Goal: Task Accomplishment & Management: Manage account settings

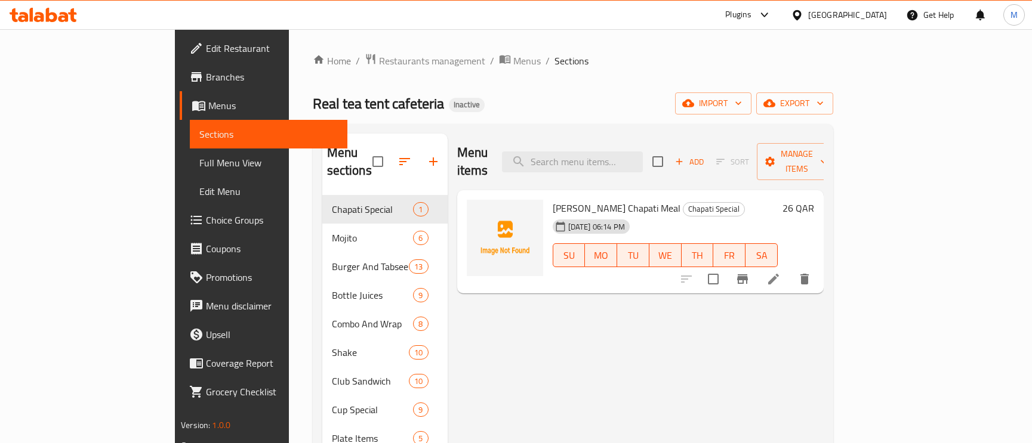
scroll to position [90, 0]
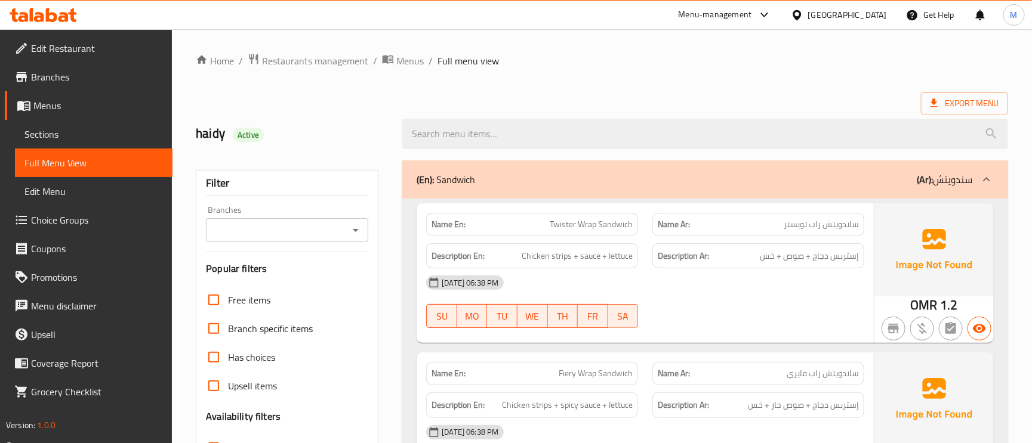
click at [801, 11] on icon at bounding box center [797, 15] width 8 height 10
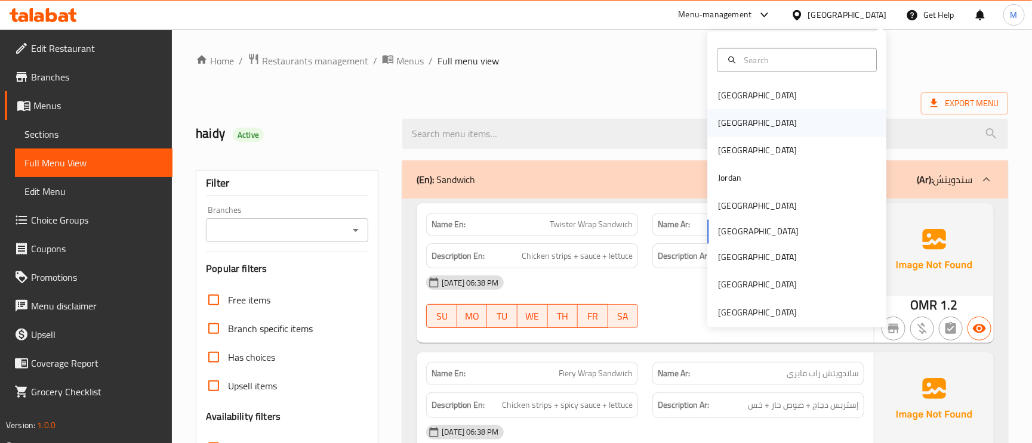
click at [718, 125] on div "Egypt" at bounding box center [757, 122] width 79 height 13
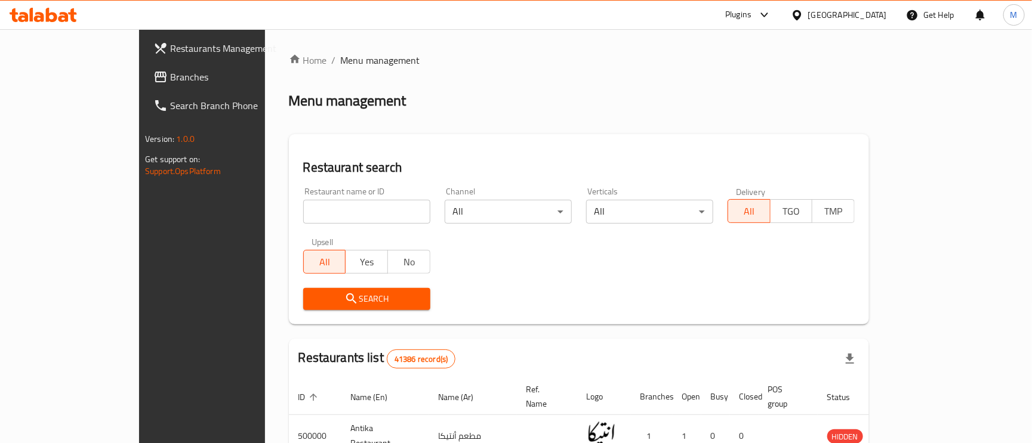
click at [330, 212] on input "search" at bounding box center [366, 212] width 127 height 24
paste input "Kaldi’s"
click at [330, 212] on input "search" at bounding box center [366, 212] width 127 height 24
type input "Kaldi’s"
click button "Search" at bounding box center [366, 299] width 127 height 22
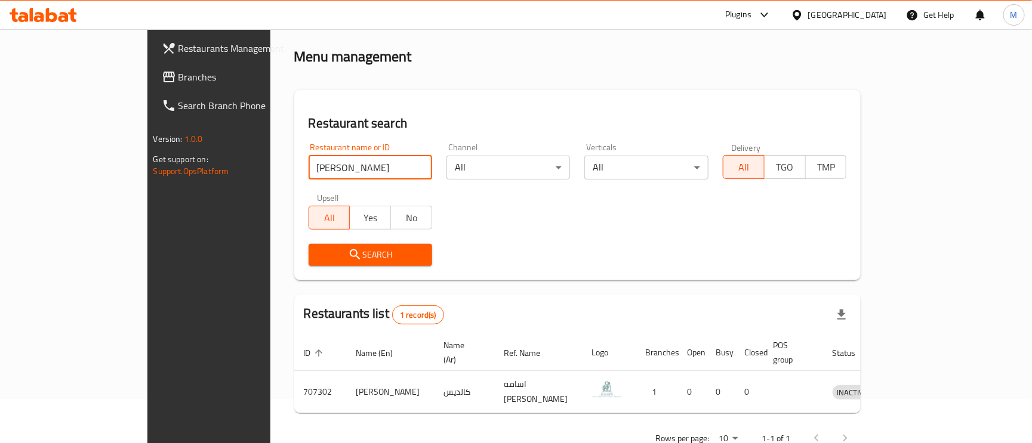
scroll to position [64, 0]
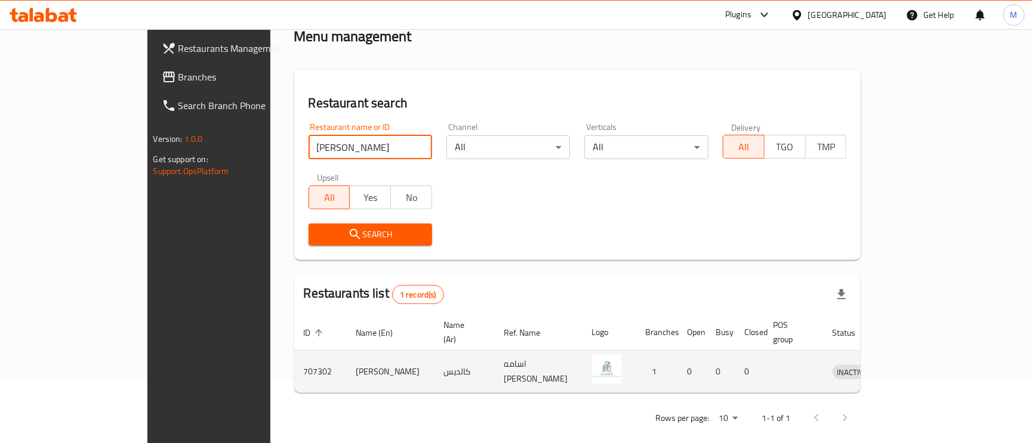
click at [911, 365] on icon "enhanced table" at bounding box center [904, 372] width 14 height 14
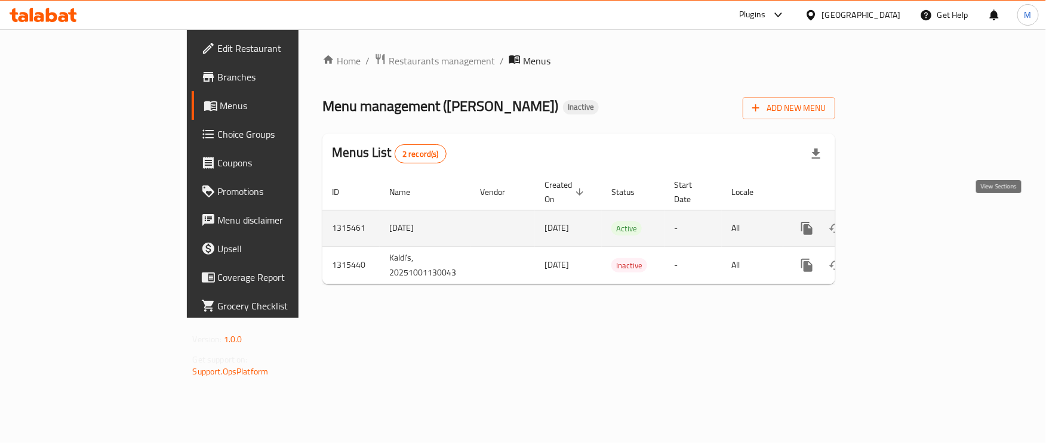
click at [900, 221] on icon "enhanced table" at bounding box center [893, 228] width 14 height 14
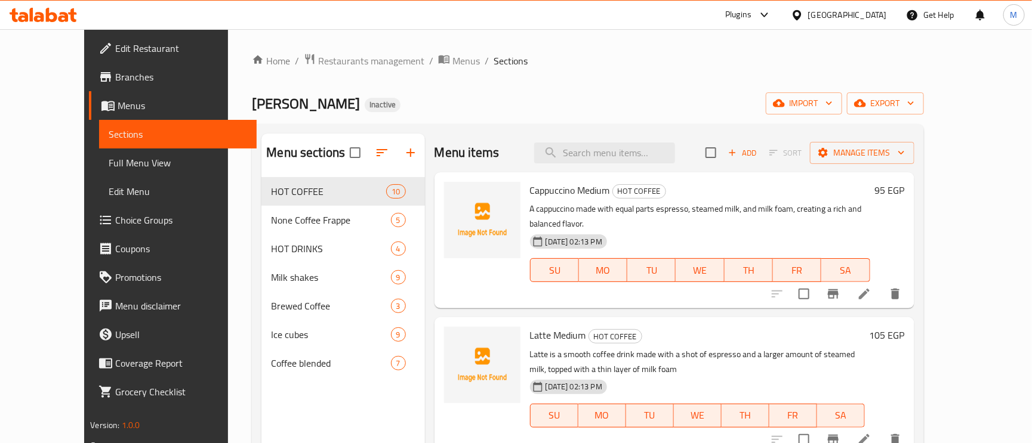
click at [109, 166] on span "Full Menu View" at bounding box center [178, 163] width 138 height 14
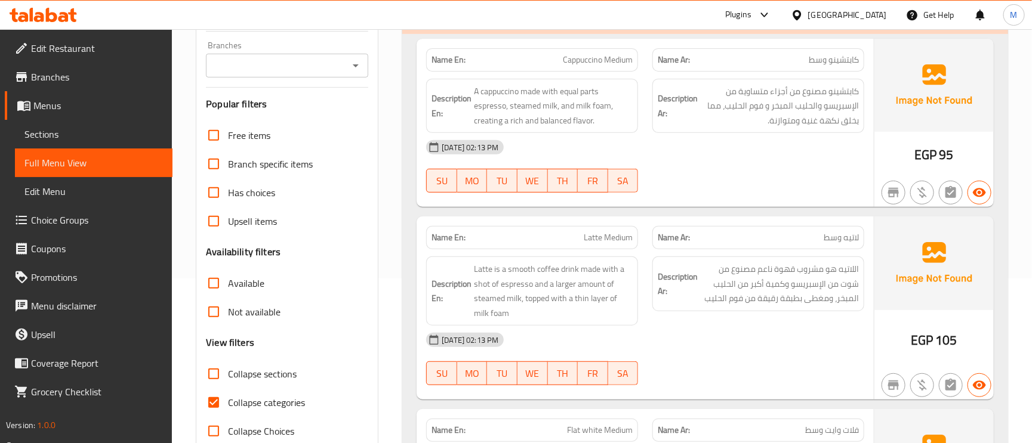
scroll to position [179, 0]
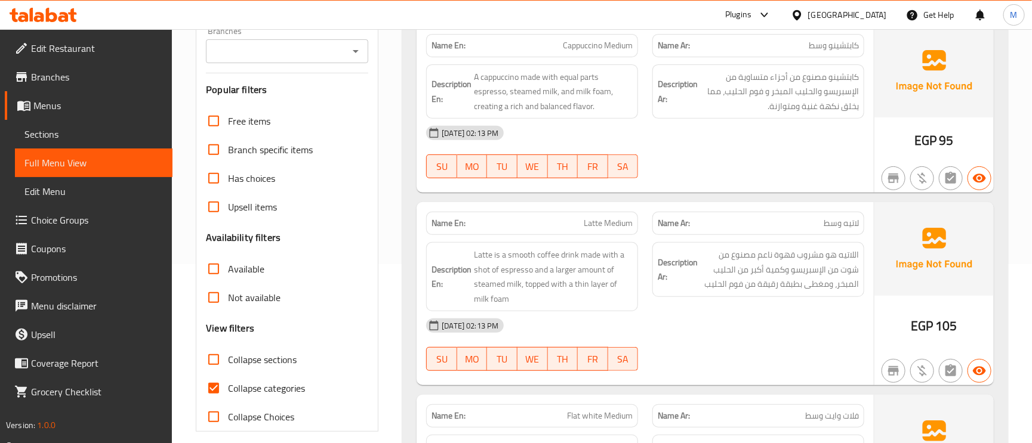
click at [217, 382] on input "Collapse categories" at bounding box center [213, 388] width 29 height 29
checkbox input "false"
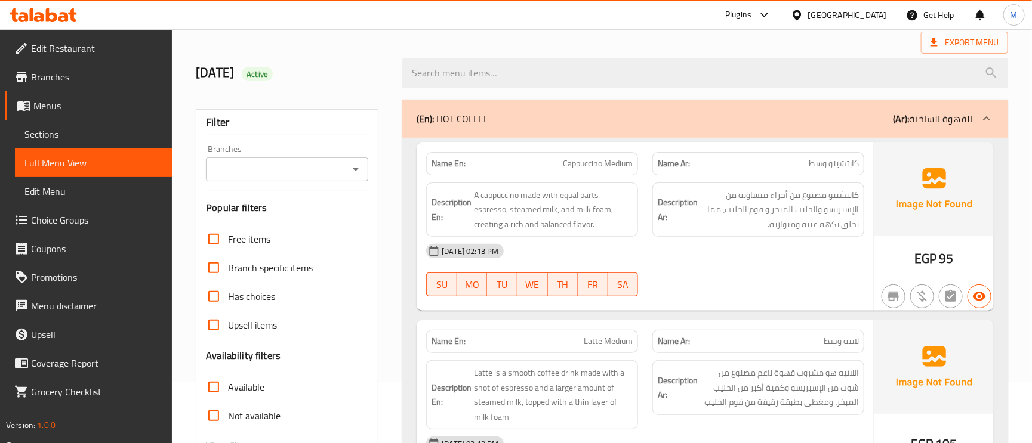
scroll to position [90, 0]
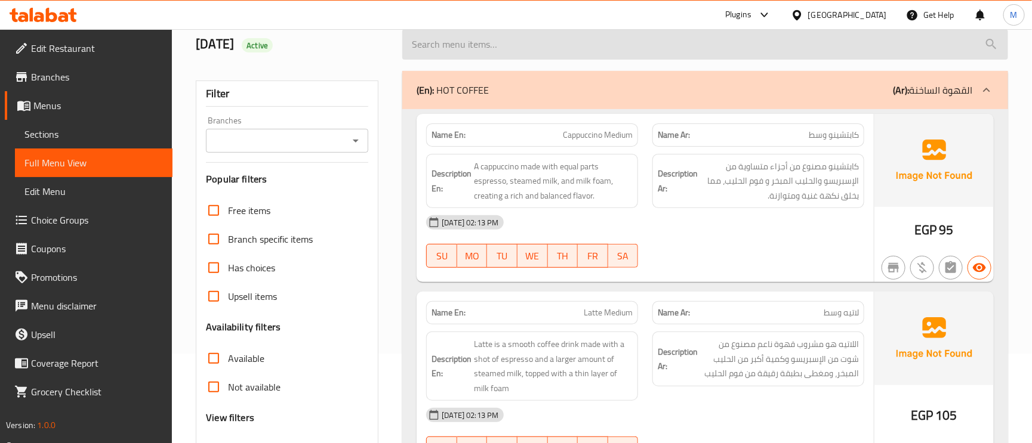
click at [594, 52] on input "search" at bounding box center [705, 44] width 606 height 30
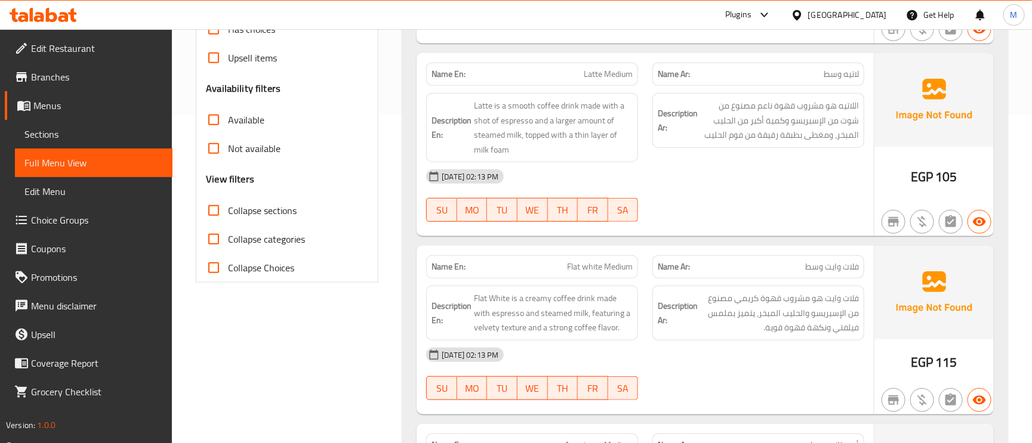
scroll to position [346, 0]
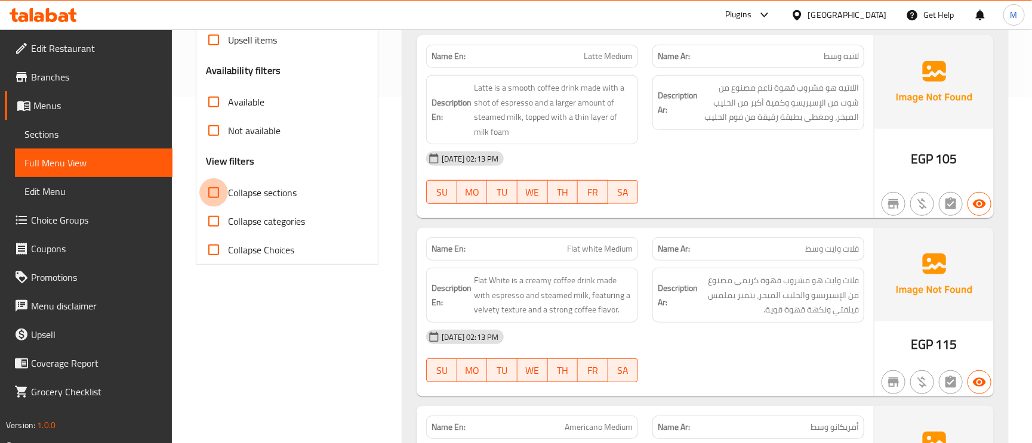
click at [214, 190] on input "Collapse sections" at bounding box center [213, 192] width 29 height 29
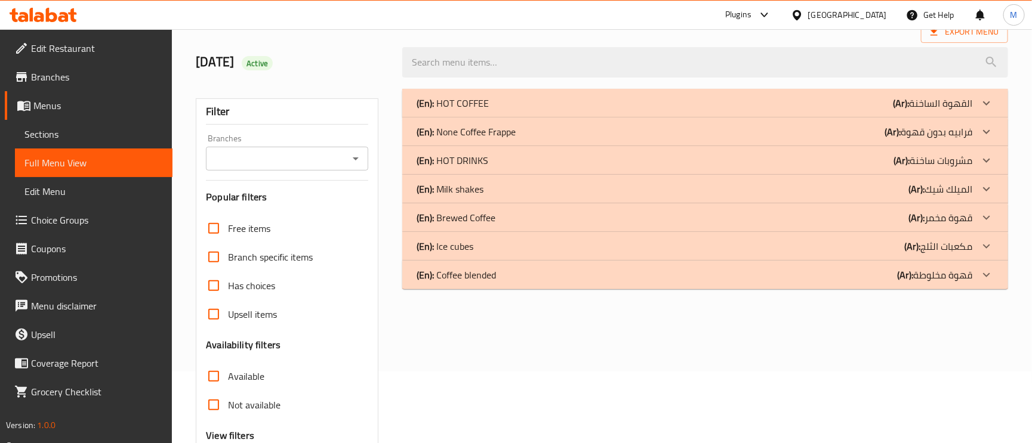
scroll to position [103, 0]
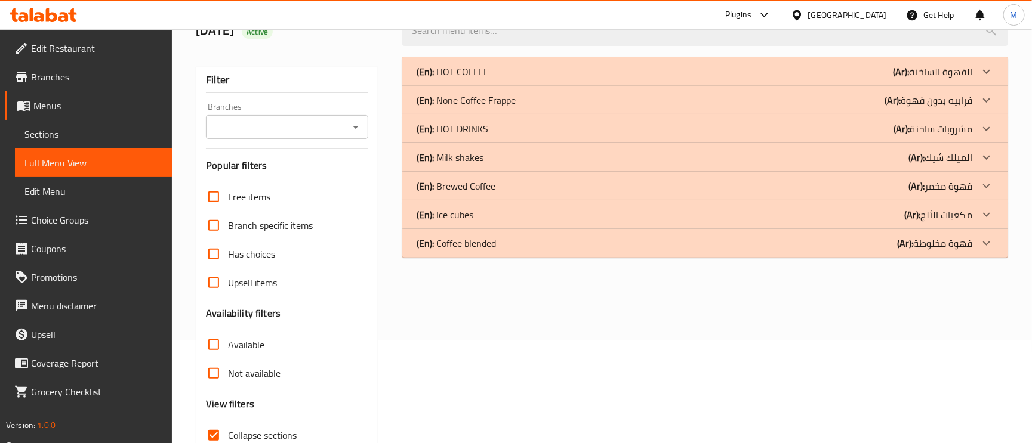
click at [215, 432] on input "Collapse sections" at bounding box center [213, 435] width 29 height 29
checkbox input "false"
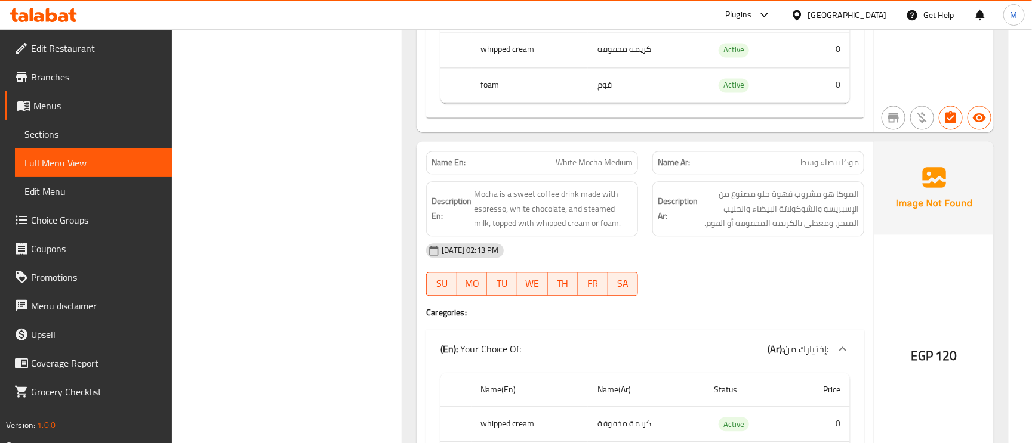
scroll to position [10404, 0]
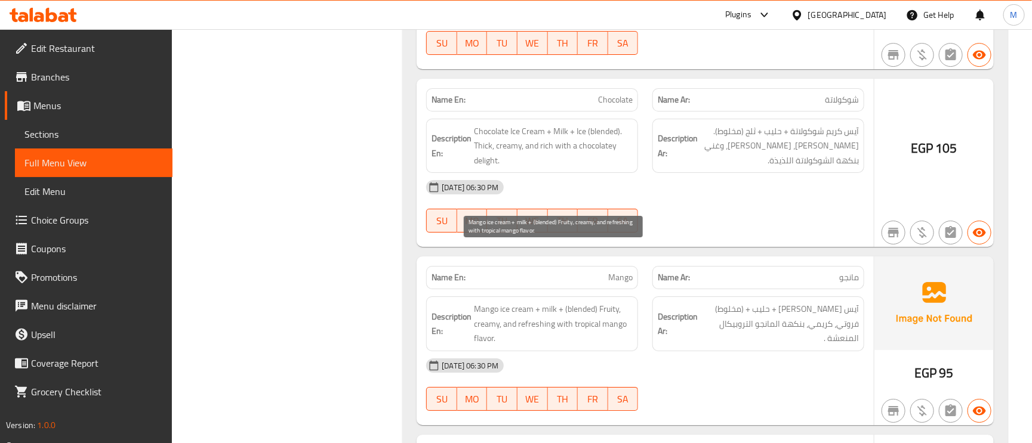
click at [544, 302] on span "Mango ice cream + milk + (blended) Fruity, creamy, and refreshing with tropical…" at bounding box center [553, 324] width 159 height 44
click at [606, 302] on span "Mango ice cream + milk + (blended) Fruity, creamy, and refreshing with tropical…" at bounding box center [553, 324] width 159 height 44
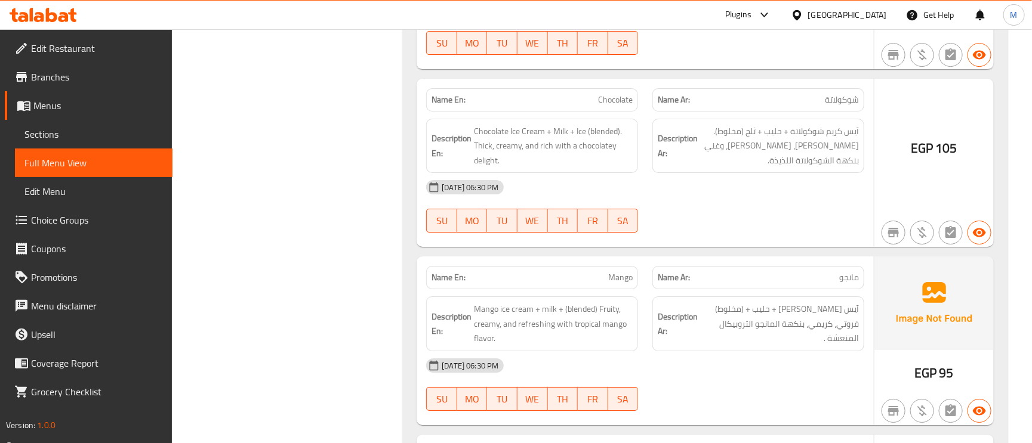
drag, startPoint x: 549, startPoint y: 266, endPoint x: 538, endPoint y: 303, distance: 38.9
click at [538, 352] on div "01-10-2025 06:30 PM" at bounding box center [645, 366] width 452 height 29
drag, startPoint x: 620, startPoint y: 234, endPoint x: 614, endPoint y: 230, distance: 7.3
click at [620, 289] on div "Description En: Mango ice cream + milk + (blended) Fruity, creamy, and refreshi…" at bounding box center [532, 323] width 226 height 69
click at [609, 272] on span "Mango" at bounding box center [620, 278] width 24 height 13
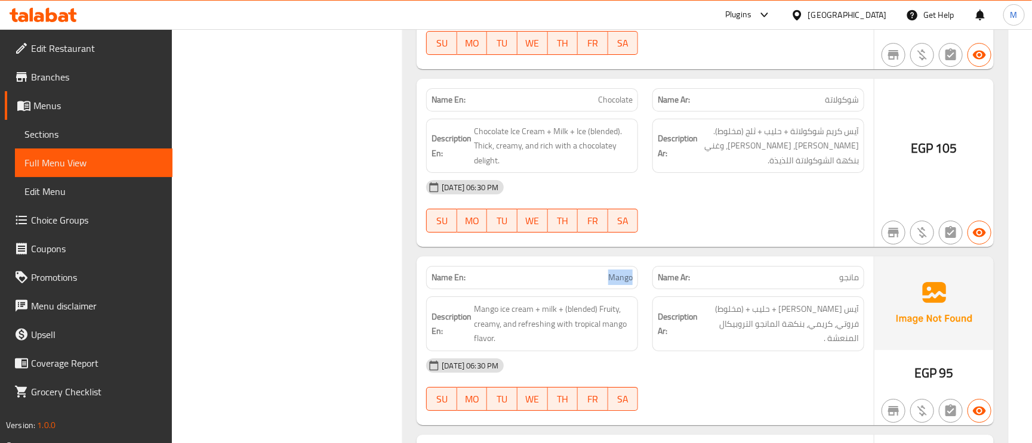
click at [609, 272] on span "Mango" at bounding box center [620, 278] width 24 height 13
copy span "Mango"
click at [609, 272] on span "Mango" at bounding box center [620, 278] width 24 height 13
copy span "Mango"
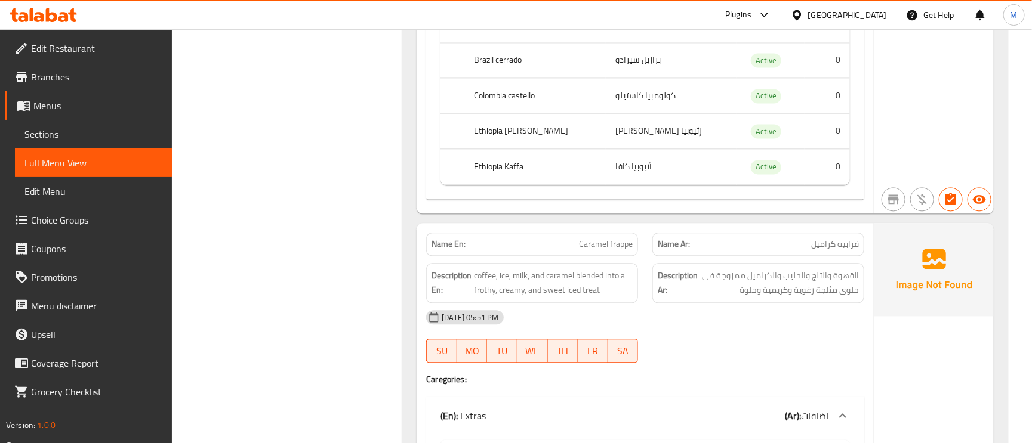
scroll to position [26575, 0]
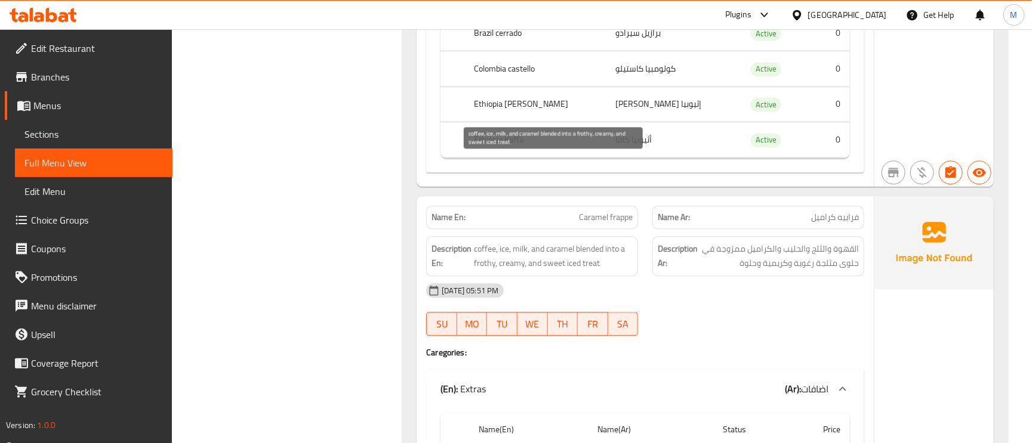
click at [616, 242] on span "coffee, ice, milk, and caramel blended into a frothy, creamy, and sweet iced tr…" at bounding box center [553, 256] width 159 height 29
click at [626, 211] on span "Caramel frappe" at bounding box center [606, 217] width 54 height 13
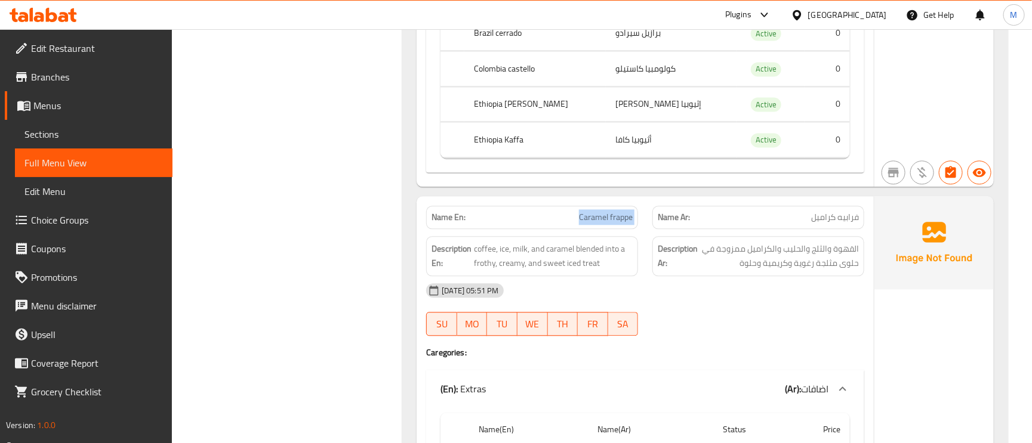
copy span "Caramel frappe"
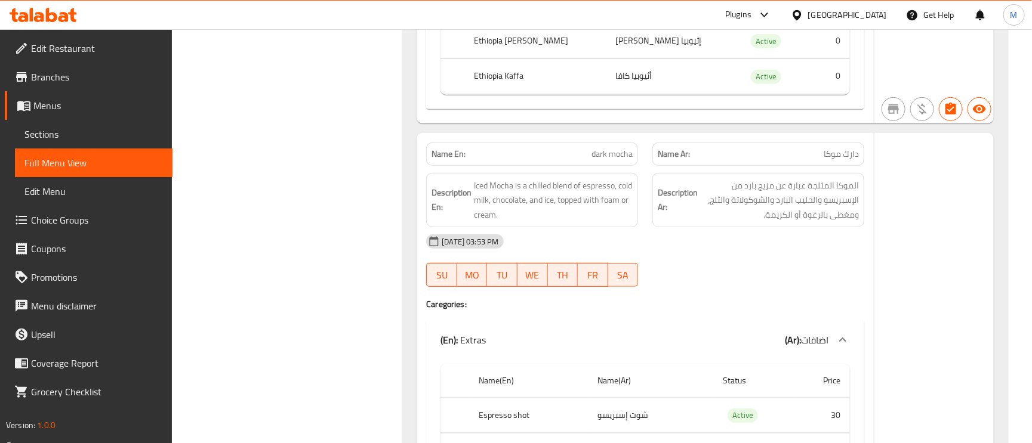
scroll to position [15030, 0]
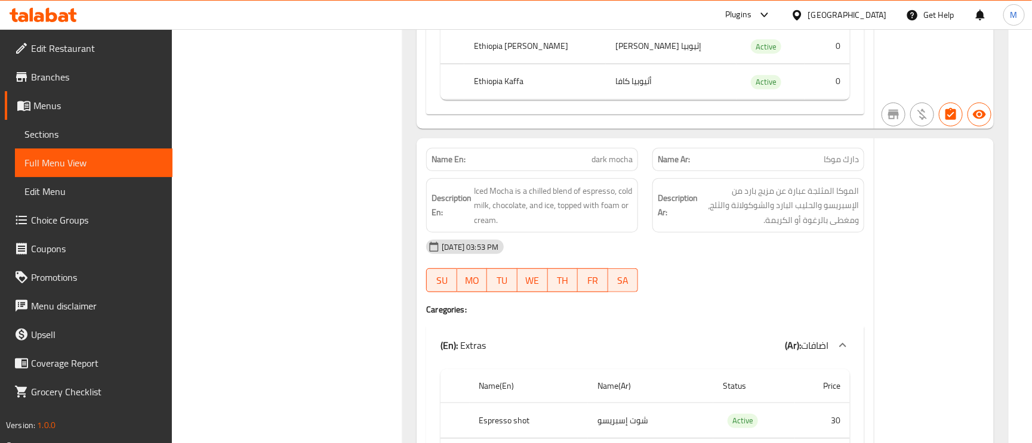
click at [829, 184] on span "الموكا المثلجة عبارة عن مزيج بارد من الإسبريسو والحليب البارد والشوكولاتة والثل…" at bounding box center [779, 206] width 159 height 44
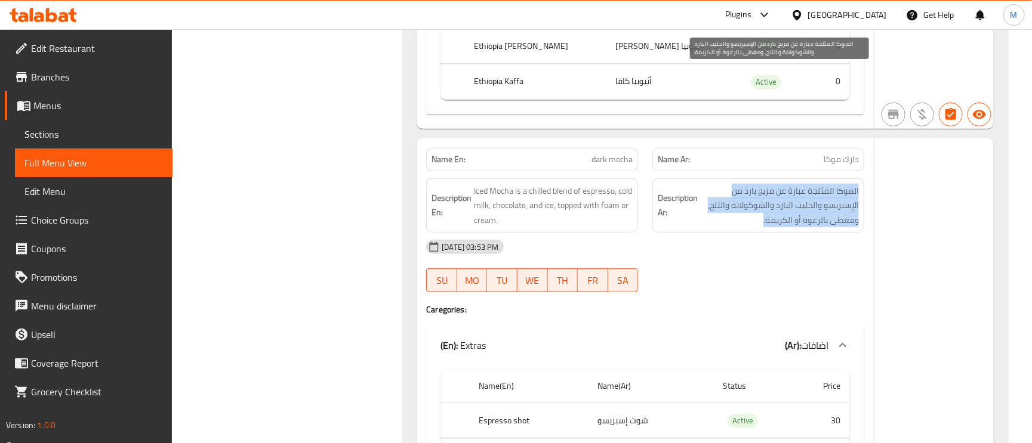
click at [828, 184] on span "الموكا المثلجة عبارة عن مزيج بارد من الإسبريسو والحليب البارد والشوكولاتة والثل…" at bounding box center [779, 206] width 159 height 44
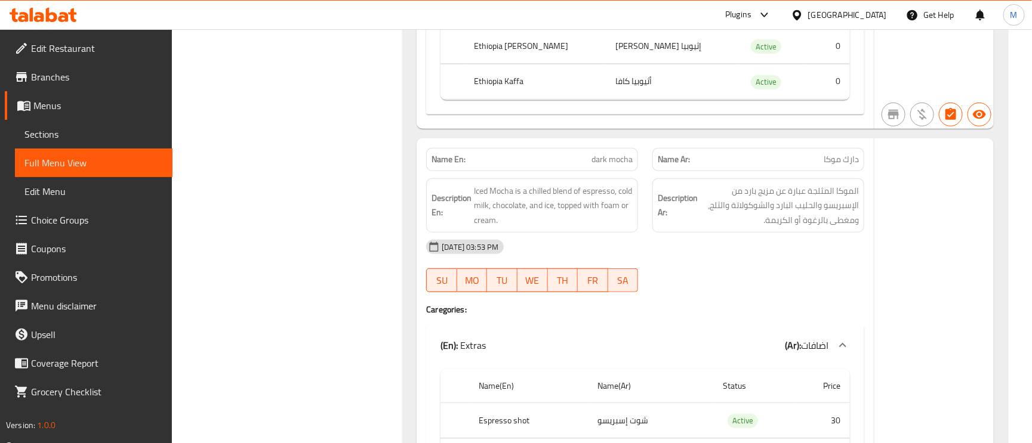
click at [621, 153] on span "dark mocha" at bounding box center [611, 159] width 41 height 13
copy span "dark mocha"
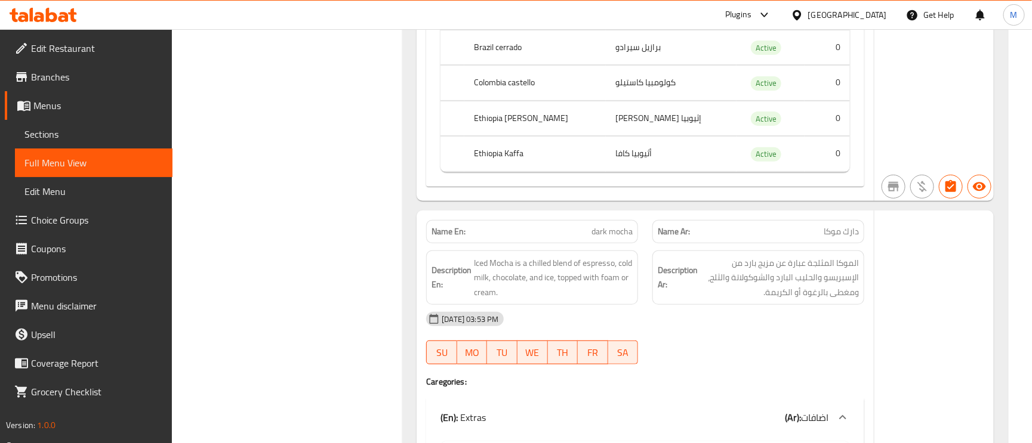
scroll to position [14851, 0]
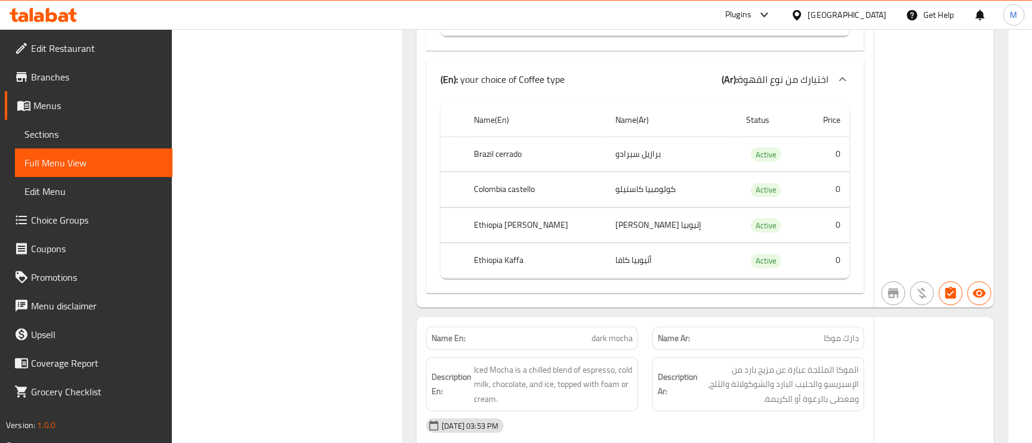
click at [728, 174] on div "Name(En) Name(Ar) Status Price Brazil cerrado برازيل سيرادو Active 0 Colombia c…" at bounding box center [645, 195] width 438 height 195
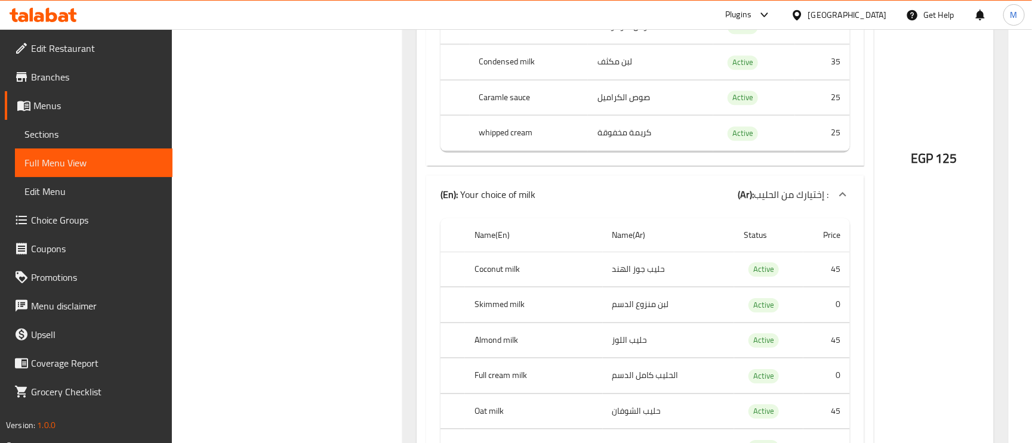
scroll to position [5909, 0]
click at [68, 97] on link "Menus" at bounding box center [89, 105] width 168 height 29
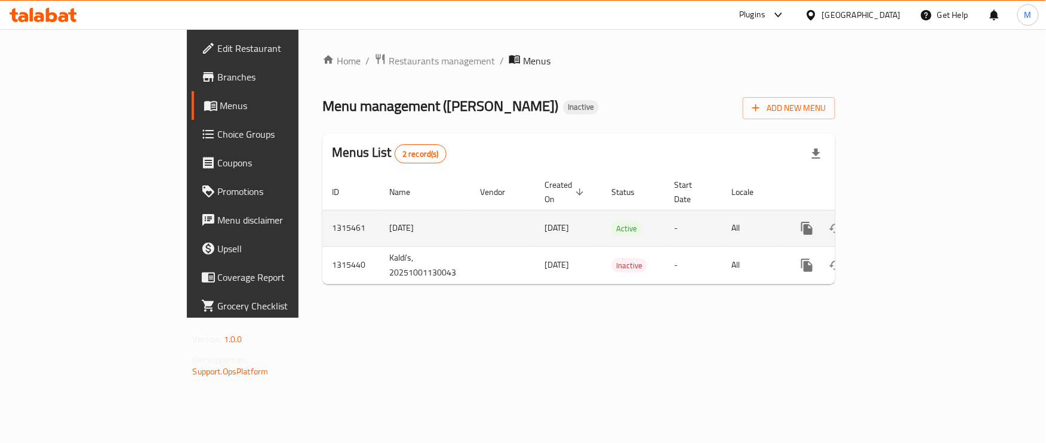
click at [380, 214] on td "10/9/2025" at bounding box center [425, 228] width 91 height 36
click at [900, 221] on icon "enhanced table" at bounding box center [893, 228] width 14 height 14
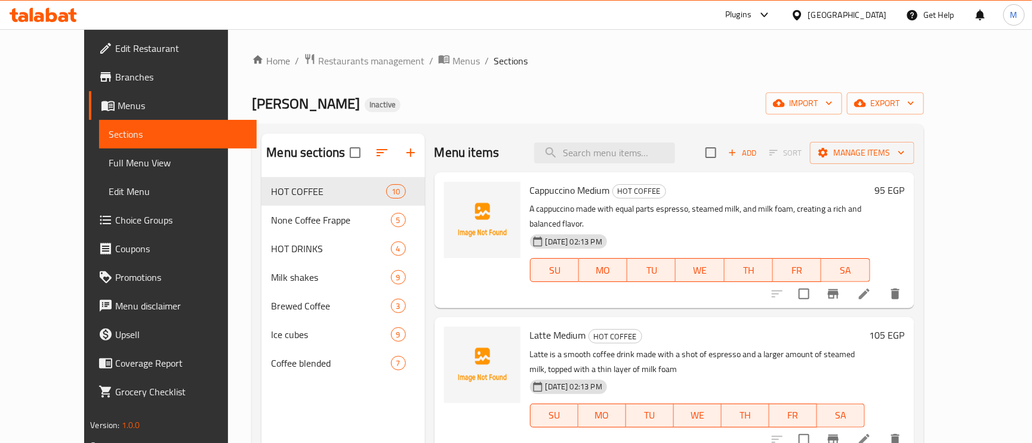
click at [109, 163] on span "Full Menu View" at bounding box center [178, 163] width 138 height 14
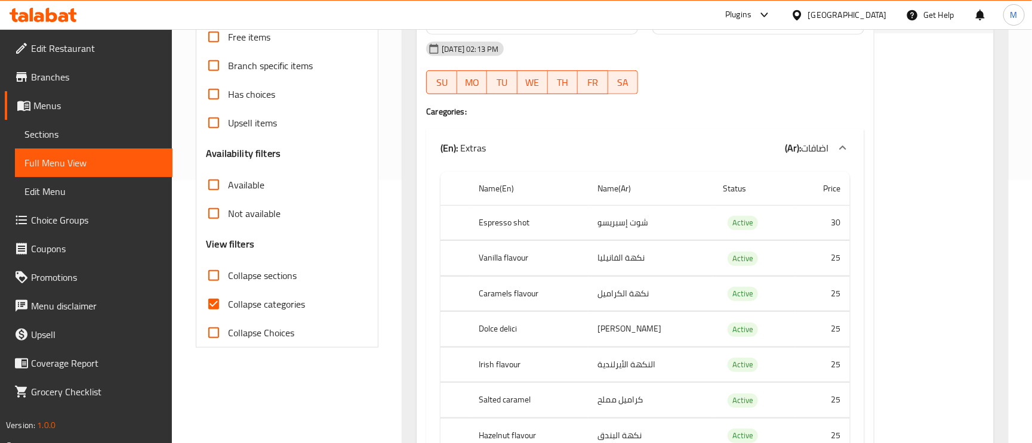
scroll to position [358, 0]
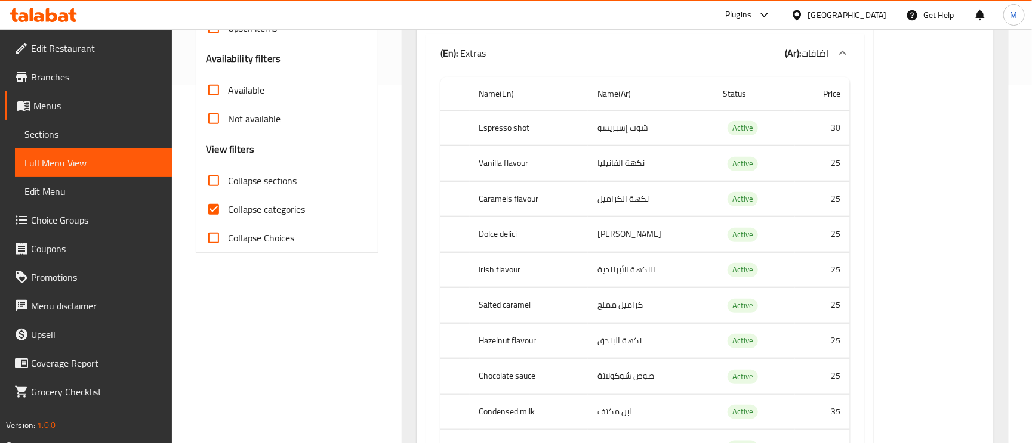
click at [214, 207] on input "Collapse categories" at bounding box center [213, 209] width 29 height 29
click at [216, 207] on input "Collapse categories" at bounding box center [213, 209] width 29 height 29
checkbox input "true"
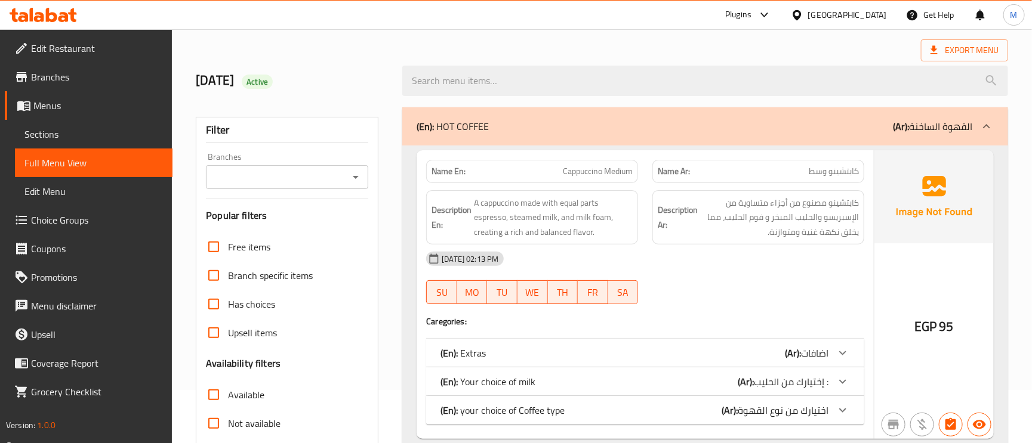
scroll to position [0, 0]
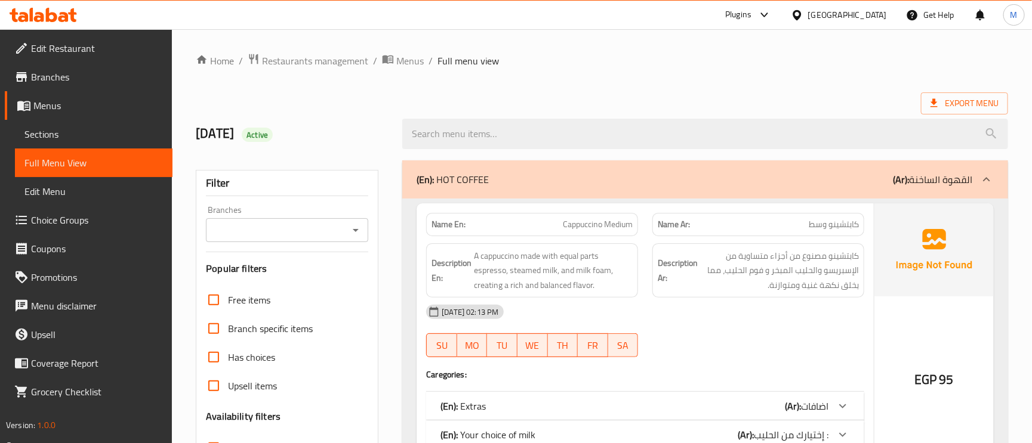
click at [965, 106] on span "Export Menu" at bounding box center [964, 103] width 68 height 15
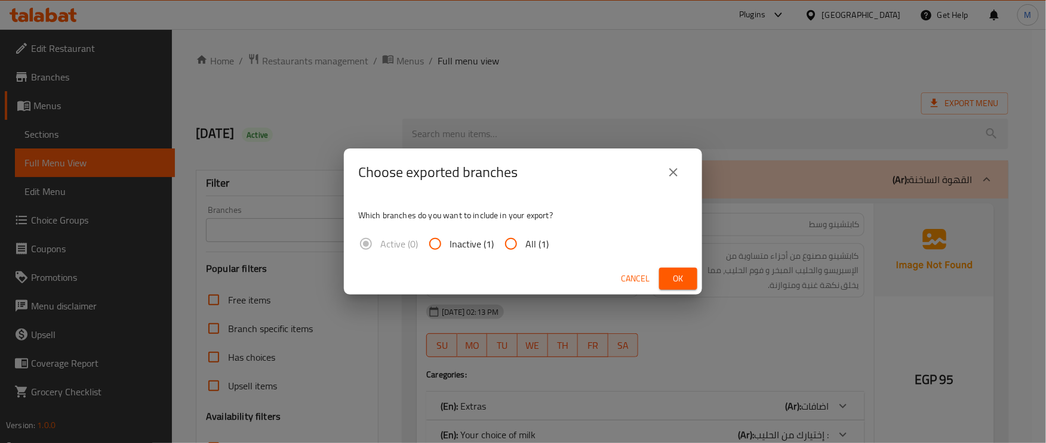
click at [524, 244] on input "All (1)" at bounding box center [511, 244] width 29 height 29
radio input "true"
click at [668, 272] on span "Ok" at bounding box center [677, 279] width 19 height 15
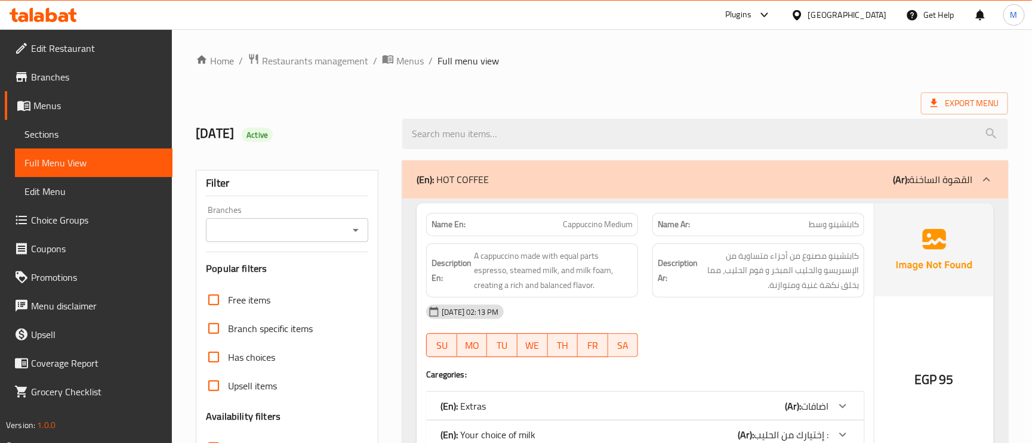
click at [449, 103] on div "Export Menu" at bounding box center [602, 104] width 812 height 22
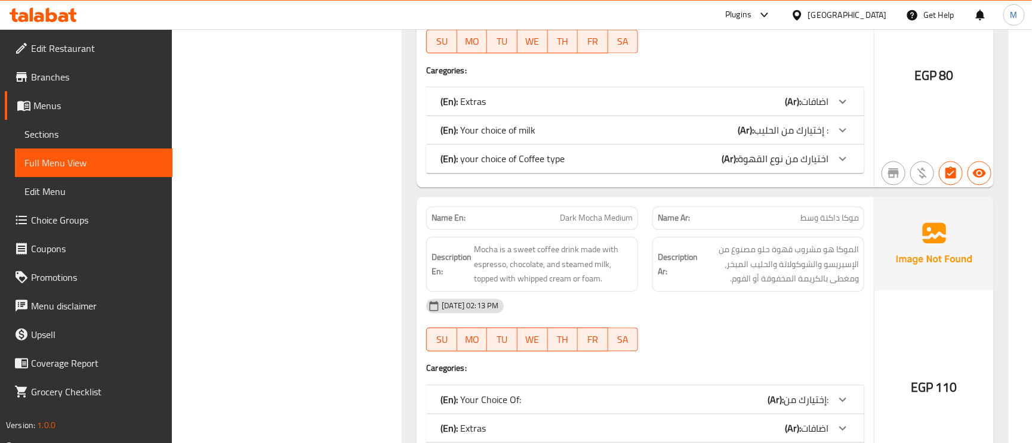
scroll to position [1542, 0]
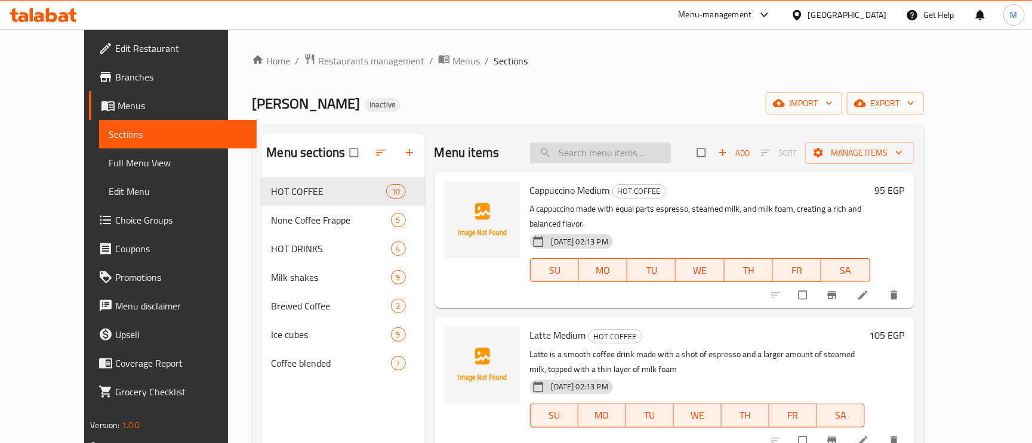
paste input "Mango"
click at [617, 157] on input "Mango" at bounding box center [600, 153] width 141 height 21
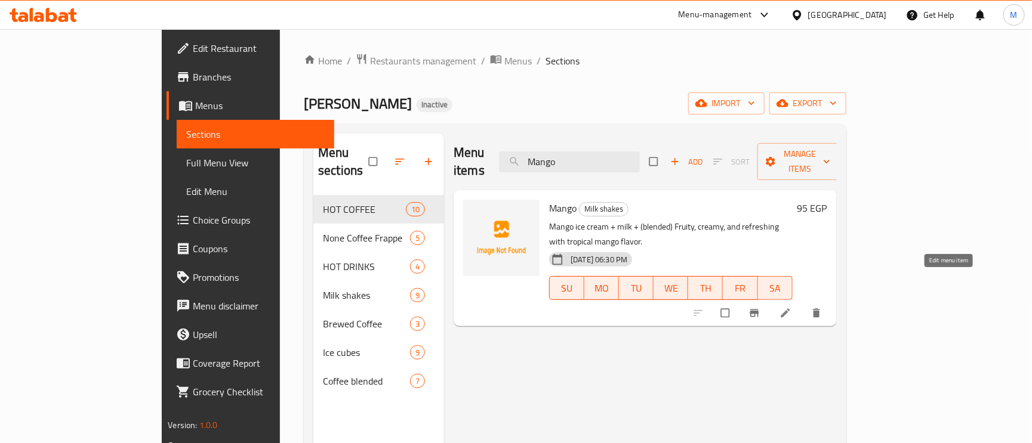
type input "Mango"
click at [791, 307] on icon at bounding box center [785, 313] width 12 height 12
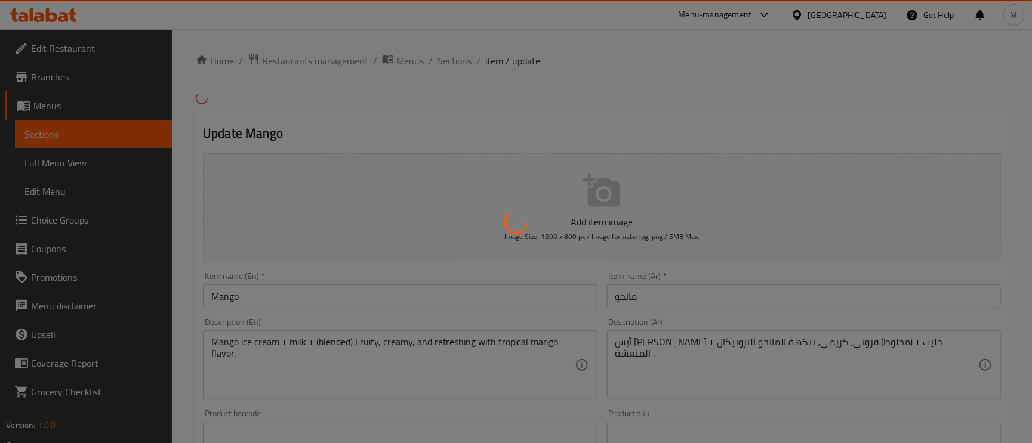
scroll to position [90, 0]
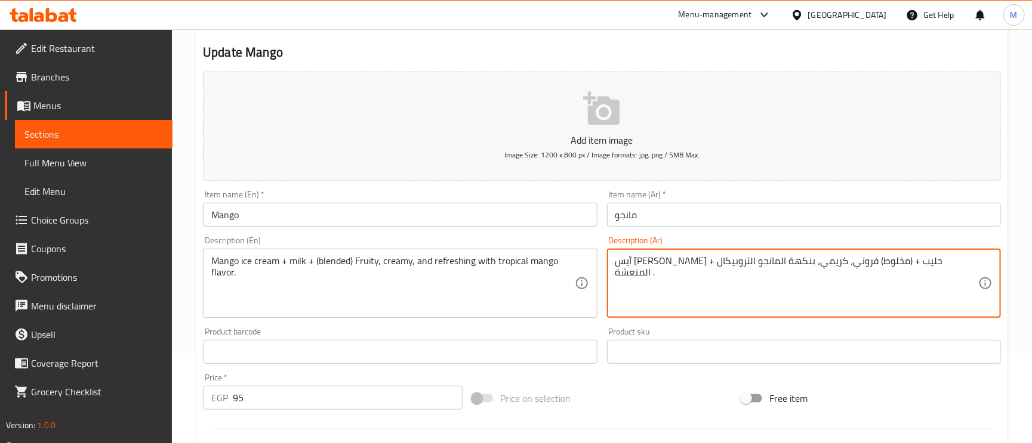
click at [639, 266] on textarea "آيس كريم مانجو + حليب + (مخلوط) فروتي، كريمي، بنكهة المانجو التروبيكال المنعشة ." at bounding box center [796, 283] width 363 height 57
click at [638, 266] on textarea "آيس كريم مانجو + حليب + (مخلوط) فروتي، كريمي، بنكهة المانجو التروبيكال المنعشة ." at bounding box center [796, 283] width 363 height 57
click at [648, 261] on textarea "آيس كريم مانجو + حليب + (مخلوط) فروتي، كريمي، بنكهة المانجو التروبيكال المنعشة ." at bounding box center [796, 283] width 363 height 57
click at [646, 261] on textarea "آيس كريم مانجو + حليب + (مخلوط) فروتي، كريمي، بنكهة المانجو التروبيكال المنعشة ." at bounding box center [796, 283] width 363 height 57
drag, startPoint x: 642, startPoint y: 260, endPoint x: 630, endPoint y: 262, distance: 11.6
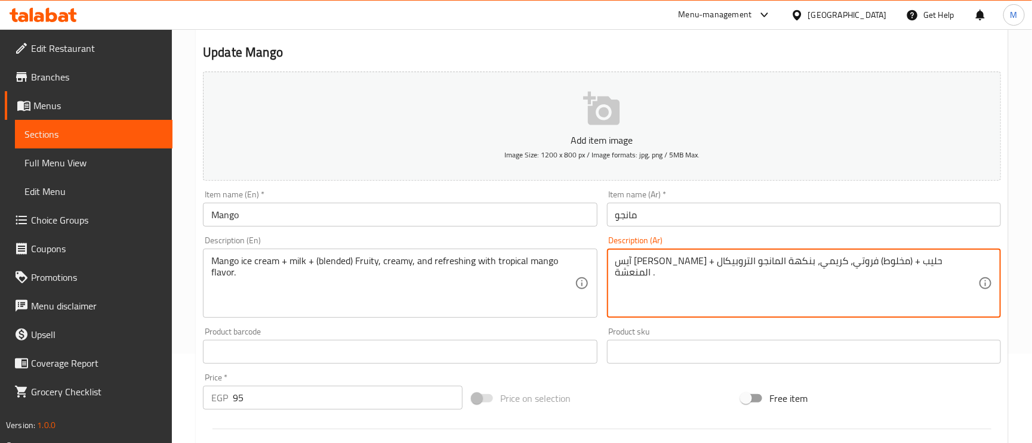
click at [631, 262] on textarea "آيس كريم مانجو + حليب + (مخلوط) فروتي، كريمي، بنكهة المانجو التروبيكال المنعشة ." at bounding box center [796, 283] width 363 height 57
drag, startPoint x: 642, startPoint y: 262, endPoint x: 655, endPoint y: 258, distance: 14.2
click at [655, 260] on textarea "آيس كريم مانجو + حليب + (مخلوط) فروتي، كريمي، بنكهة المانجو التروبيكال المنعشة ." at bounding box center [796, 283] width 363 height 57
click at [655, 258] on textarea "آيس كريم مانجو + حليب + (مخلوط) فروتي، كريمي، بنكهة المانجو التروبيكال المنعشة ." at bounding box center [796, 283] width 363 height 57
click at [637, 263] on textarea "آيس كريم مانجو + حليب + (مخلوط) فروتي، كريمي، بنكهة المانجو التروبيكال المنعشة ." at bounding box center [796, 283] width 363 height 57
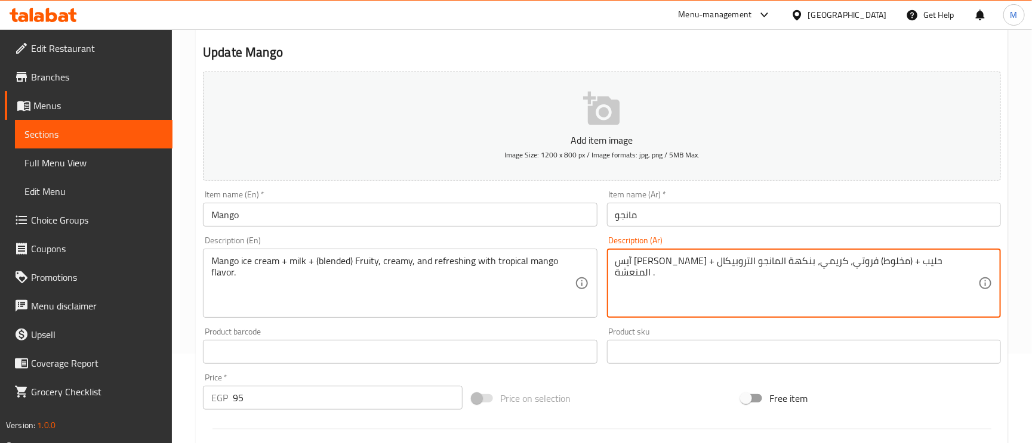
drag, startPoint x: 627, startPoint y: 262, endPoint x: 653, endPoint y: 260, distance: 25.7
click at [653, 260] on textarea "آيس كريم مانجو + حليب + (مخلوط) فروتي، كريمي، بنكهة المانجو التروبيكال المنعشة ." at bounding box center [796, 283] width 363 height 57
click at [637, 264] on textarea "آيس كريم مانجو + حليب + (مخلوط) فروتي، كريمي، بنكهة المانجو التروبيكال المنعشة ." at bounding box center [796, 283] width 363 height 57
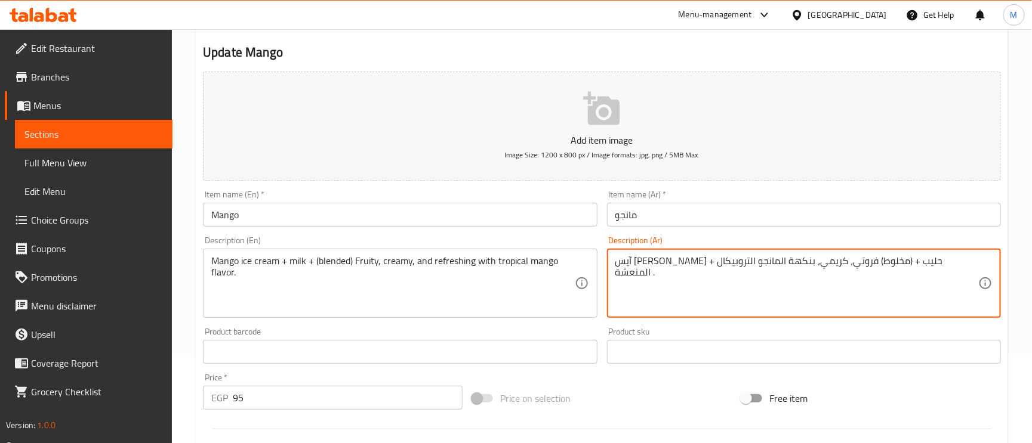
click at [636, 257] on textarea "آيس كريم مانجو + حليب + (مخلوط) فروتي، كريمي، بنكهة المانجو التروبيكال المنعشة ." at bounding box center [796, 283] width 363 height 57
click at [717, 260] on textarea "آيس كريم مانجو + حليب + (مخلوط) فروتي، كريمي، بنكهة المانجو التروبيكال ." at bounding box center [796, 283] width 363 height 57
paste textarea "لمنعش"
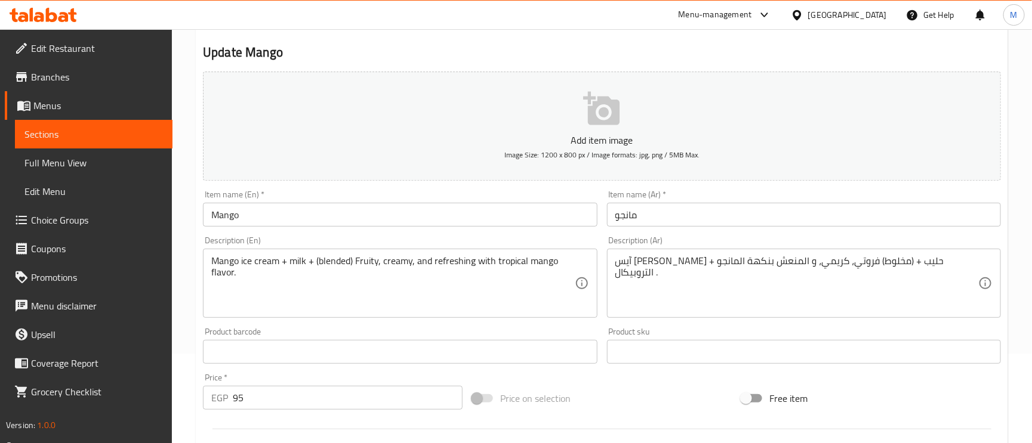
click at [747, 255] on div "آيس كريم مانجو + حليب + (مخلوط) فروتي، كريمي، و المنعش بنكهة المانجو التروبيكال…" at bounding box center [804, 283] width 394 height 69
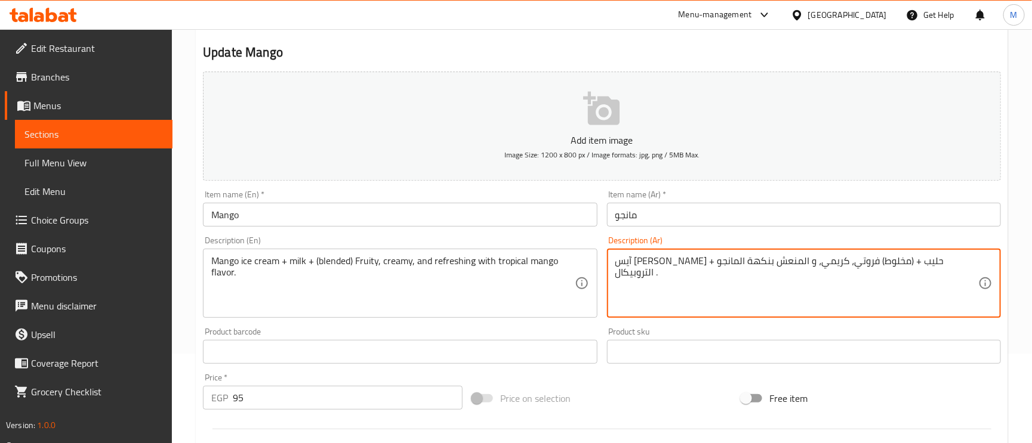
click at [746, 260] on textarea "آيس كريم مانجو + حليب + (مخلوط) فروتي، كريمي، و المنعش بنكهة المانجو التروبيكال…" at bounding box center [796, 283] width 363 height 57
type textarea "آيس كريم مانجو + حليب + (مخلوط) فروتي، كريمي، و منعش بنكهة المانجو التروبيكال ."
click at [657, 211] on input "مانجو" at bounding box center [804, 215] width 394 height 24
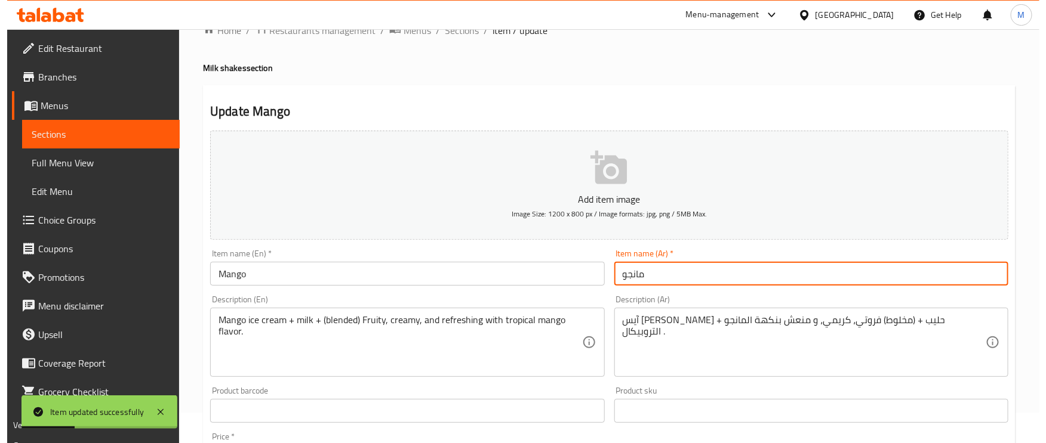
scroll to position [0, 0]
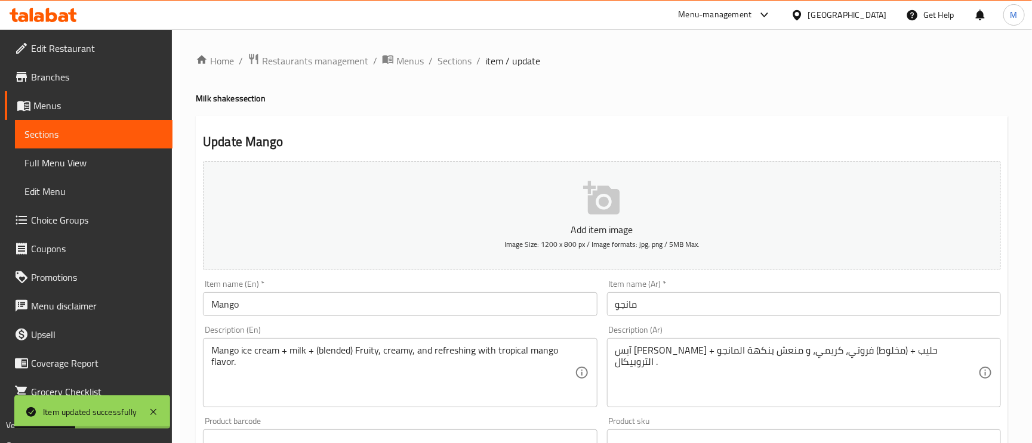
click at [455, 50] on div "Home / Restaurants management / Menus / Sections / item / update Milk shakes se…" at bounding box center [602, 436] width 860 height 814
click at [457, 54] on span "Sections" at bounding box center [454, 61] width 34 height 14
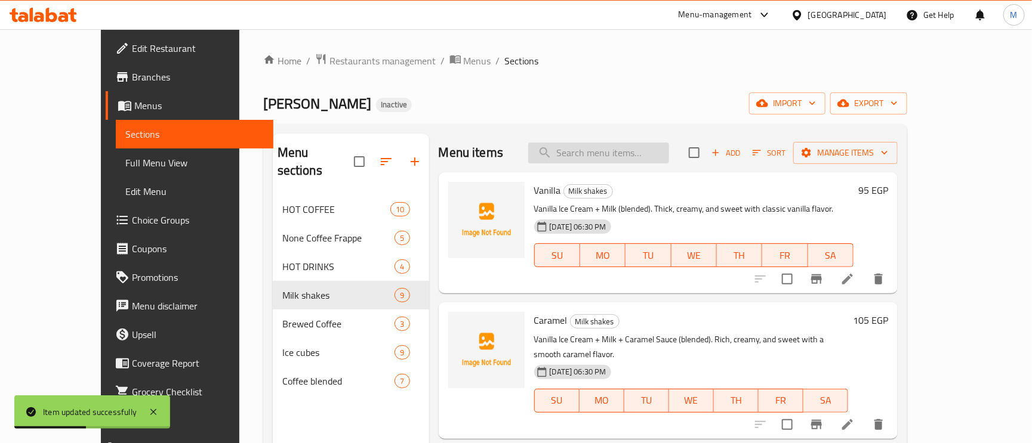
click at [665, 162] on input "search" at bounding box center [598, 153] width 141 height 21
paste input "Caramel frappe"
type input "Caramel frappe"
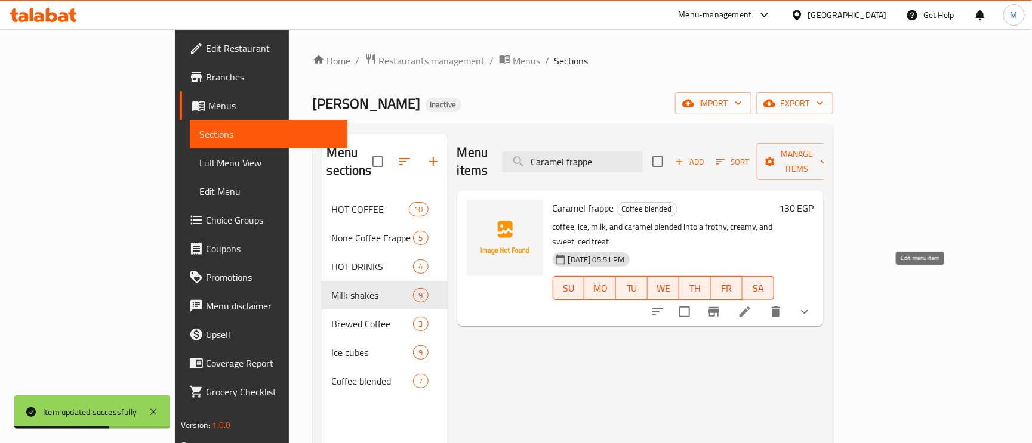
click at [752, 305] on icon at bounding box center [745, 312] width 14 height 14
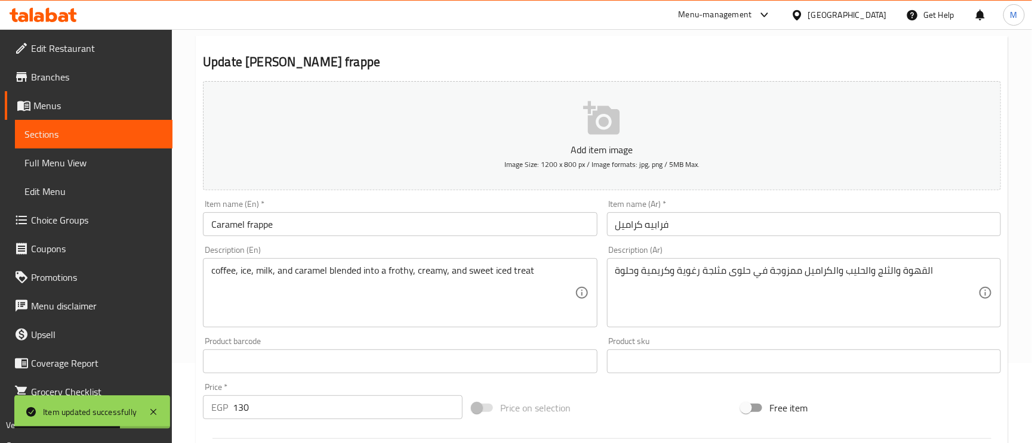
scroll to position [90, 0]
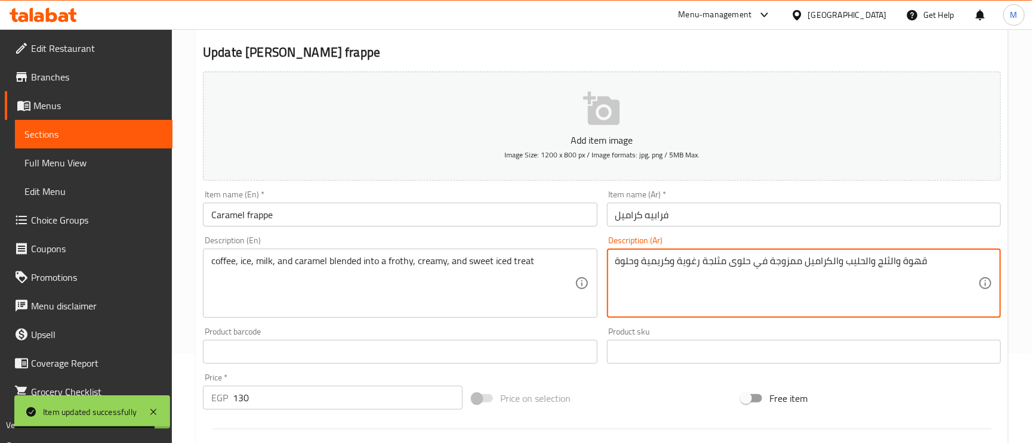
click at [888, 262] on textarea "قهوة والثلج والحليب والكراميل ممزوجة في حلوى مثلجة رغوية وكريمية وحلوة" at bounding box center [796, 283] width 363 height 57
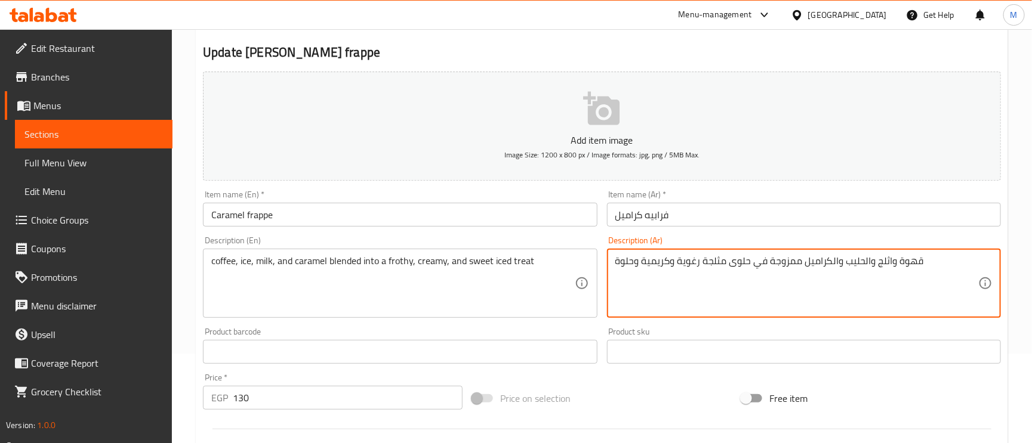
click at [861, 260] on textarea "قهوة واثلج والحليب والكراميل ممزوجة في حلوى مثلجة رغوية وكريمية وحلوة" at bounding box center [796, 283] width 363 height 57
click at [889, 261] on textarea "قهوة واثلج والحليب والكراميل ممزوجة في حلوى مثلجة رغوية وكريمية وحلوة" at bounding box center [796, 283] width 363 height 57
click at [861, 263] on textarea "قهوة وثلج والحليب والكراميل ممزوجة في حلوى مثلجة رغوية وكريمية وحلوة" at bounding box center [796, 283] width 363 height 57
click at [863, 263] on textarea "قهوة وثلج والحليب والكراميل ممزوجة في حلوى مثلجة رغوية وكريمية وحلوة" at bounding box center [796, 283] width 363 height 57
drag, startPoint x: 831, startPoint y: 263, endPoint x: 843, endPoint y: 265, distance: 11.6
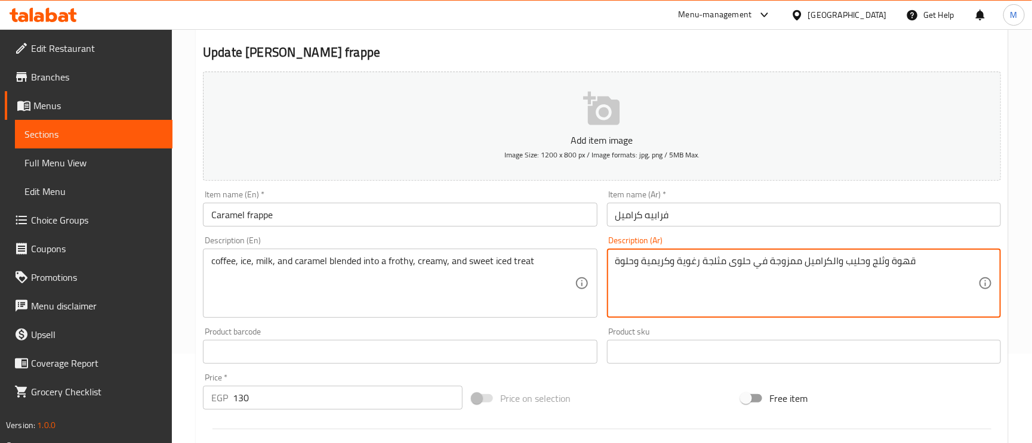
click at [831, 262] on textarea "قهوة وثلج وحليب والكراميل ممزوجة في حلوى مثلجة رغوية وكريمية وحلوة" at bounding box center [796, 283] width 363 height 57
click at [739, 265] on textarea "قهوة وثلج وحليب وكراميل ممزوجة في حلوى مثلجة رغوية وكريمية وحلوة" at bounding box center [796, 283] width 363 height 57
type textarea "قهوة وثلج وحليب وكراميل ممزوجة في تريت مثلجة رغوية وكريمية وحلوة"
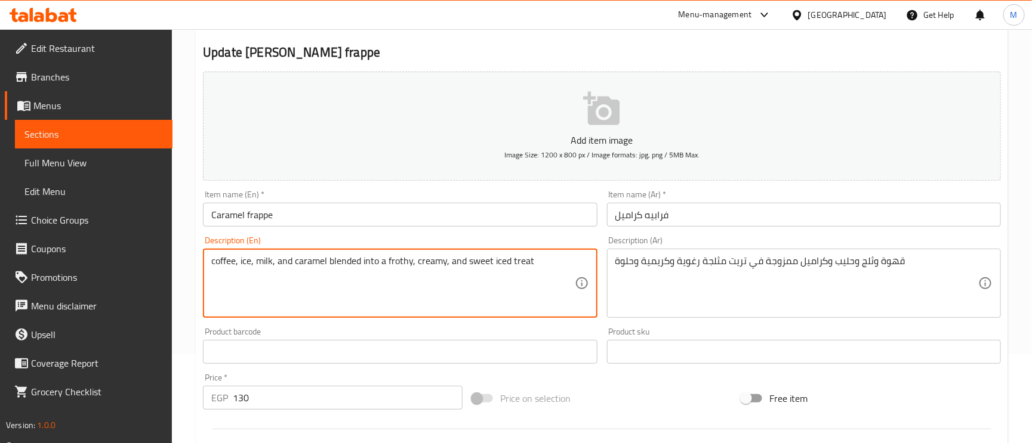
drag, startPoint x: 479, startPoint y: 263, endPoint x: 433, endPoint y: 288, distance: 52.3
click at [433, 288] on textarea "coffee, ice, milk, and caramel blended into a frothy, creamy, and sweet iced tr…" at bounding box center [392, 283] width 363 height 57
click at [511, 234] on div "Description (En) coffee, ice, milk, and caramel blended into a frothy, creamy, …" at bounding box center [399, 277] width 403 height 91
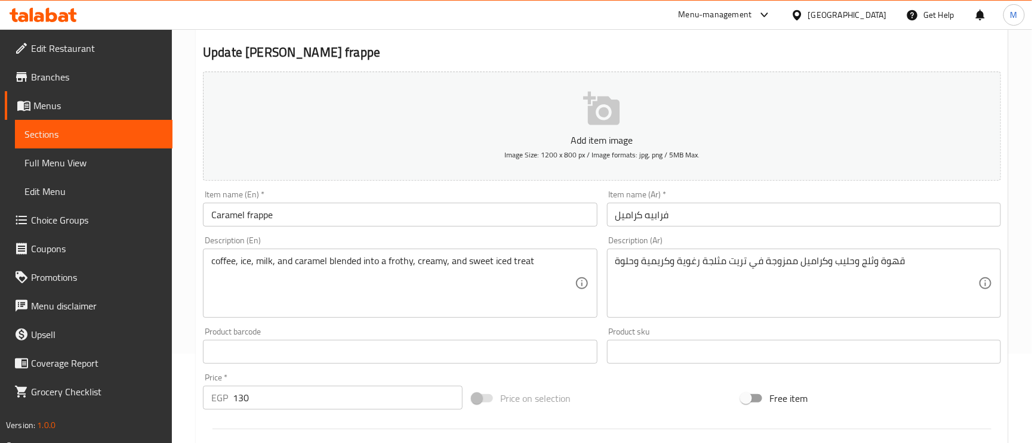
click at [506, 222] on input "Caramel frappe" at bounding box center [400, 215] width 394 height 24
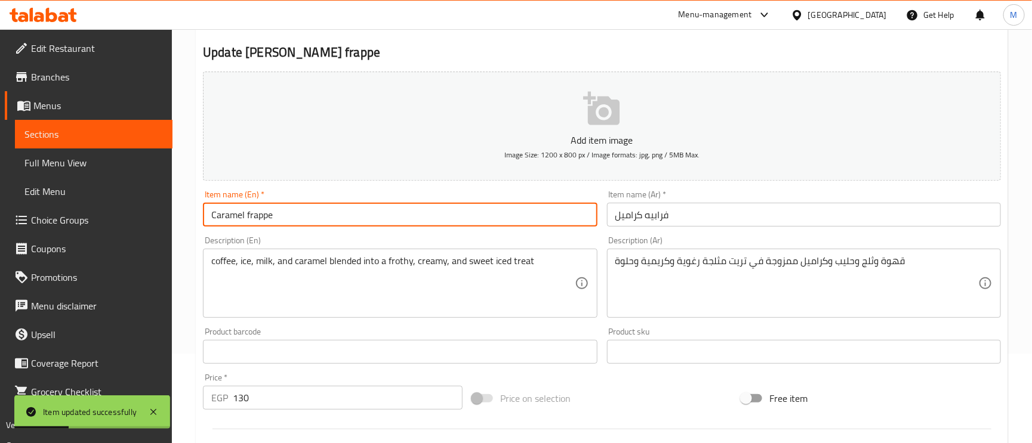
click at [61, 213] on span "Choice Groups" at bounding box center [97, 220] width 132 height 14
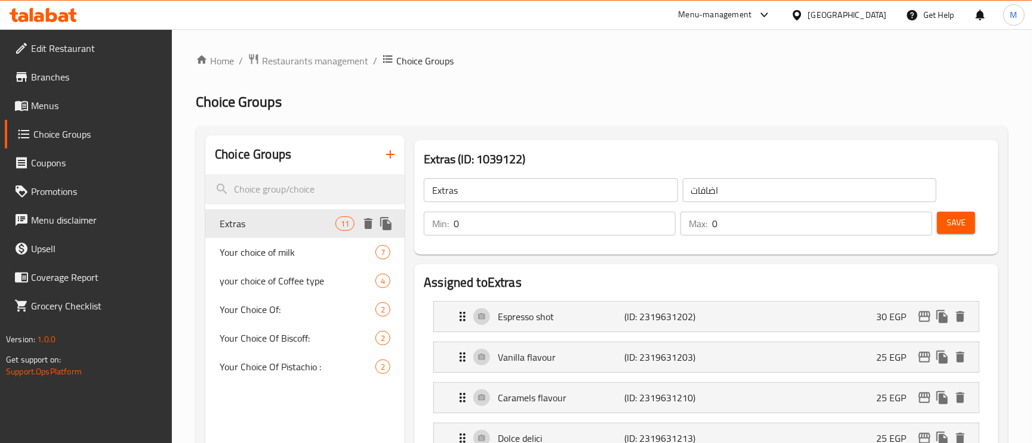
click at [238, 231] on span "Extras" at bounding box center [278, 224] width 116 height 14
click at [254, 260] on span "Your choice of milk" at bounding box center [280, 252] width 120 height 14
type input "Your choice of milk"
type input "إختيارك من الحليب :"
type input "1"
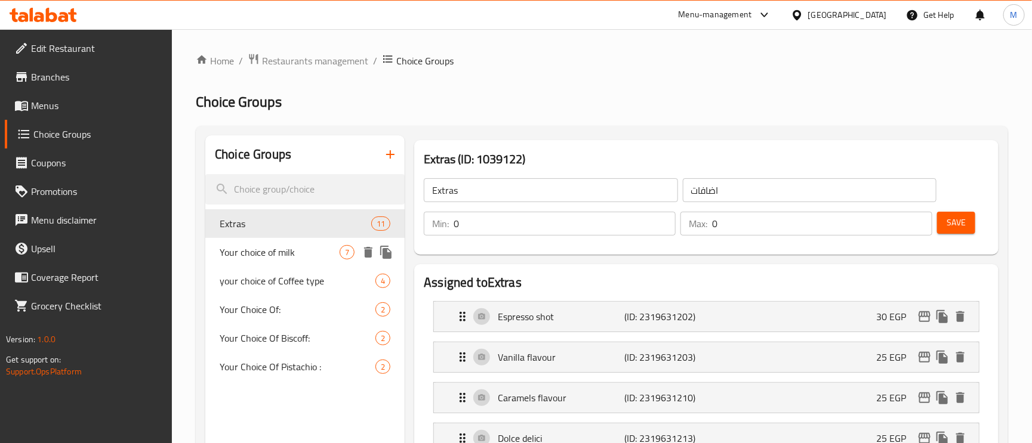
type input "1"
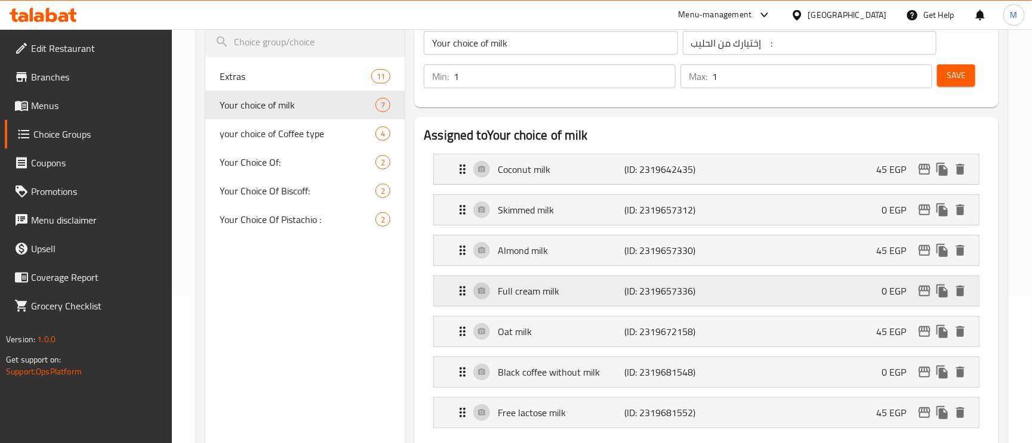
scroll to position [179, 0]
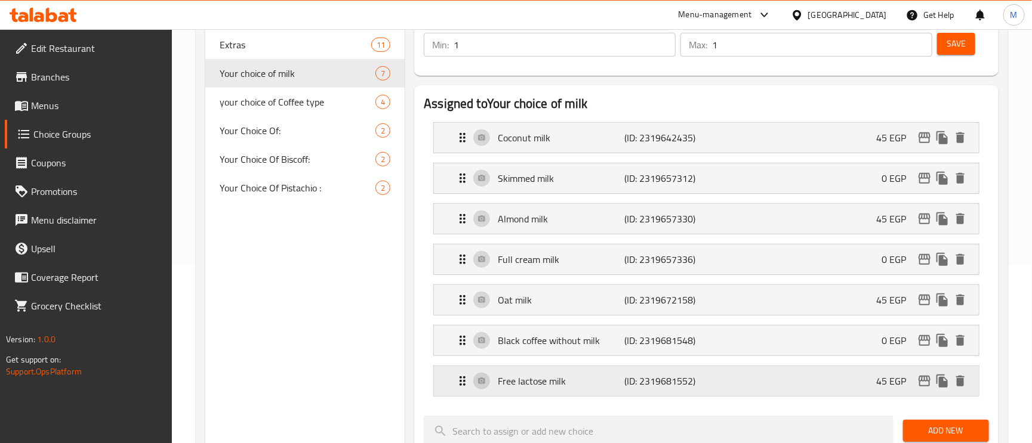
click at [549, 389] on p "Free lactose milk" at bounding box center [561, 381] width 127 height 14
drag, startPoint x: 549, startPoint y: 389, endPoint x: 566, endPoint y: 394, distance: 17.6
click at [549, 389] on p "Free lactose milk" at bounding box center [561, 381] width 127 height 14
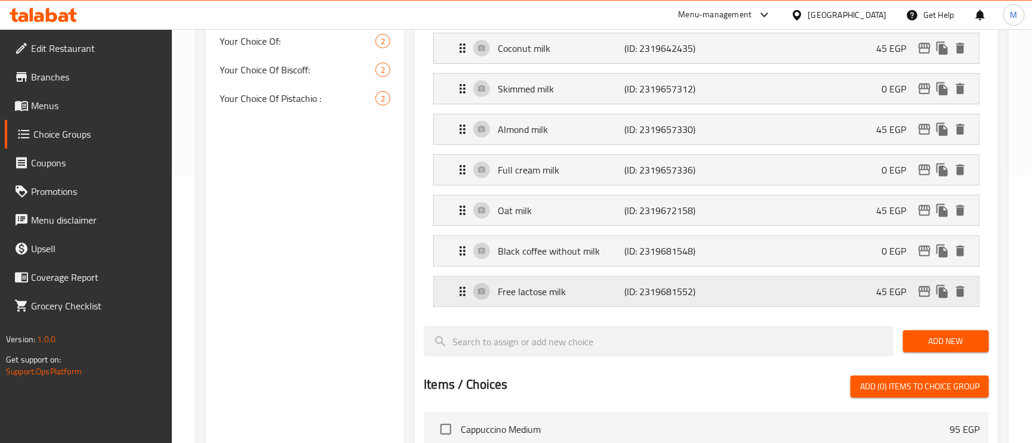
click at [603, 295] on p "Free lactose milk" at bounding box center [561, 292] width 127 height 14
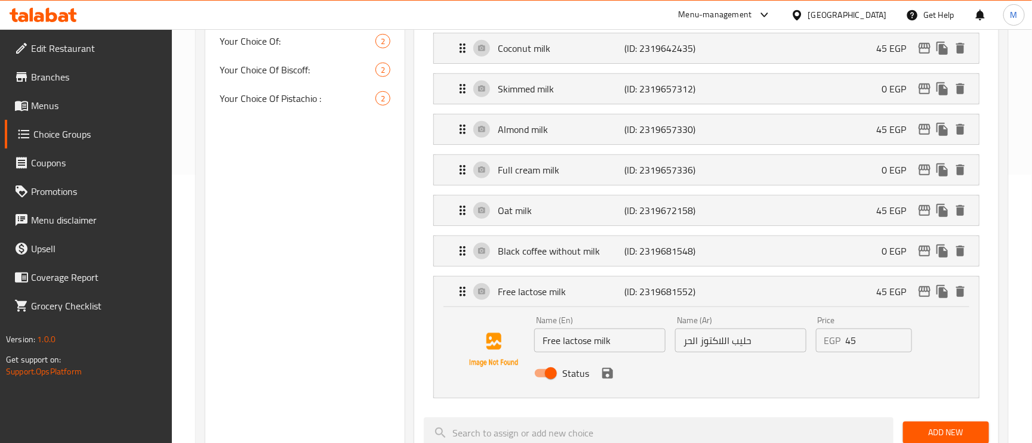
click at [714, 343] on input "حليب اللاكتوز الحر" at bounding box center [740, 341] width 131 height 24
paste input "لبن خالى من اللاكتوز"
click at [604, 379] on icon "save" at bounding box center [607, 373] width 11 height 11
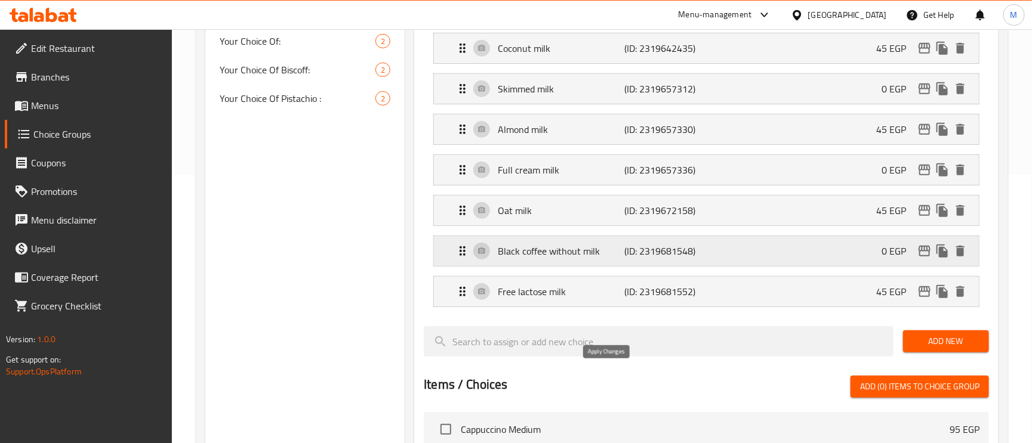
type input "لبن خالى من اللاكتوز"
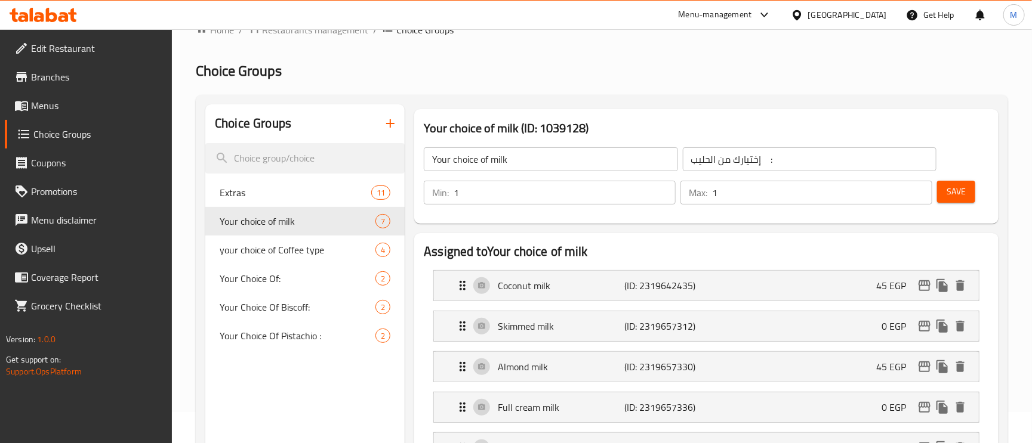
scroll to position [0, 0]
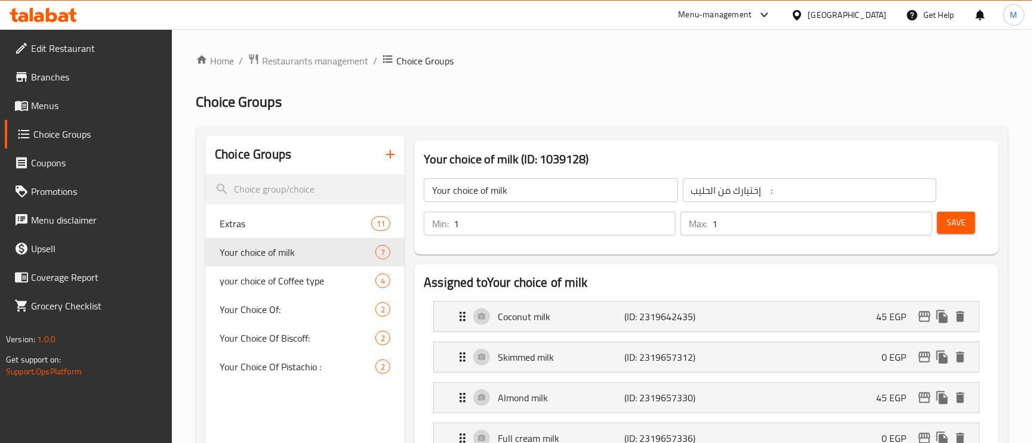
click at [961, 150] on h3 "Your choice of milk (ID: 1039128)" at bounding box center [706, 159] width 565 height 19
click at [957, 218] on span "Save" at bounding box center [956, 222] width 19 height 15
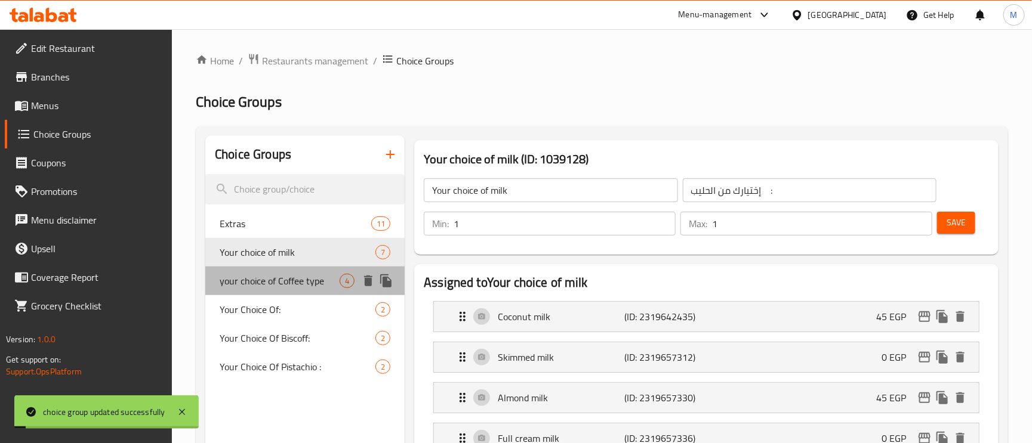
click at [261, 285] on span "your choice of Coffee type" at bounding box center [280, 281] width 120 height 14
type input "your choice of Coffee type"
type input "اختيارك من نوع القهوة"
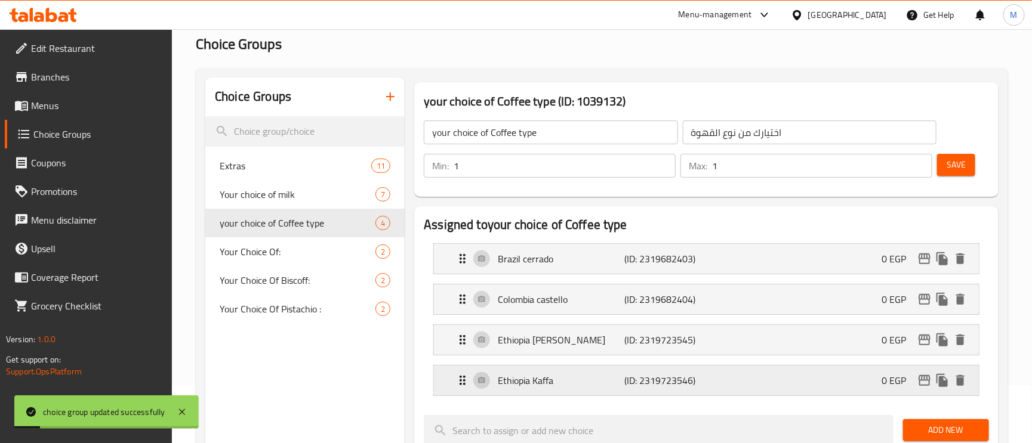
scroll to position [90, 0]
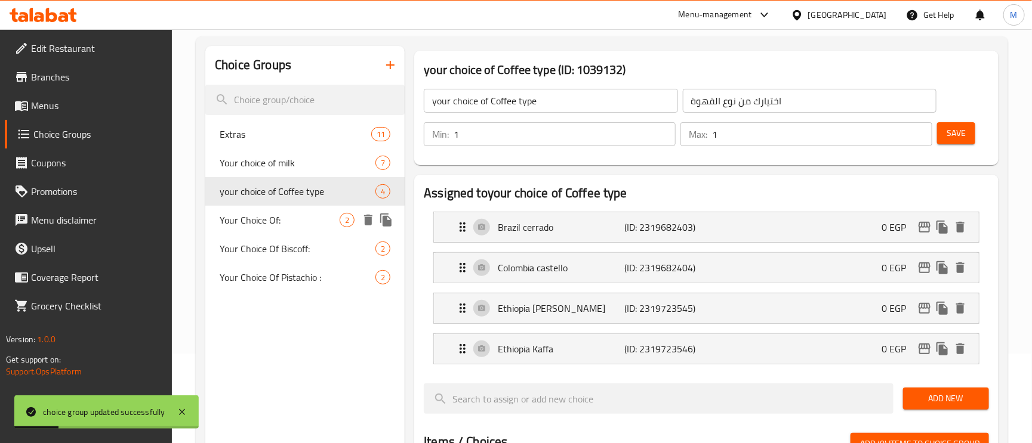
click at [270, 217] on span "Your Choice Of:" at bounding box center [280, 220] width 120 height 14
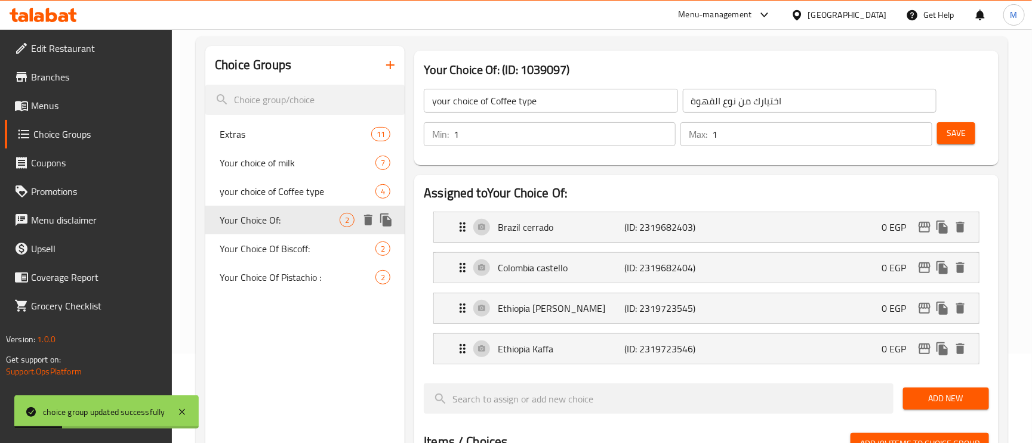
type input "Your Choice Of:"
type input "إختيارك من:"
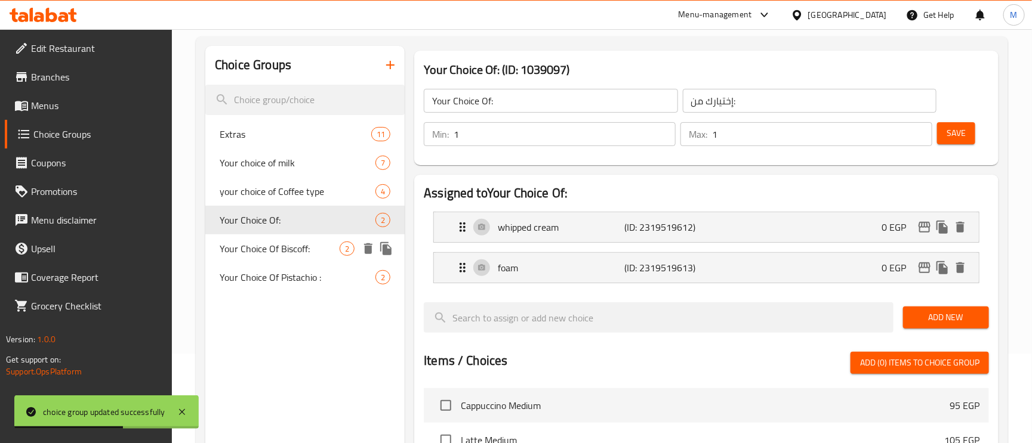
click at [270, 249] on span "Your Choice Of Biscoff:" at bounding box center [280, 249] width 120 height 14
type input "Your Choice Of Biscoff:"
type input "إختيارك من بسكوف :"
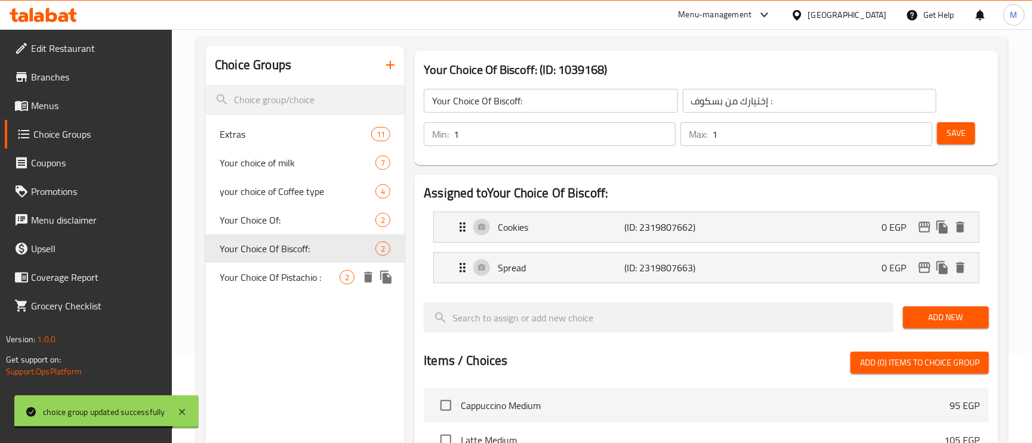
click at [269, 276] on span "Your Choice Of Pistachio :" at bounding box center [280, 277] width 120 height 14
type input "Your Choice Of Pistachio :"
type input "إختيارك من فستق:"
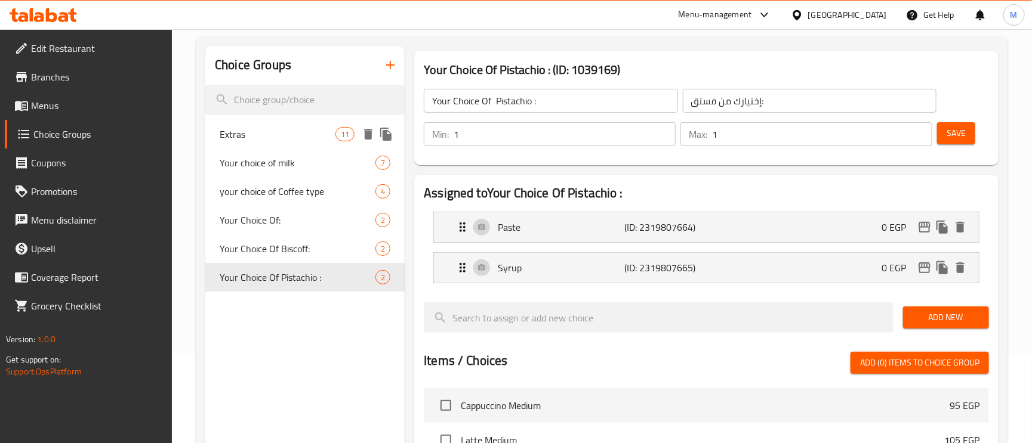
click at [231, 136] on span "Extras" at bounding box center [278, 134] width 116 height 14
type input "Extras"
type input "اضافات"
type input "0"
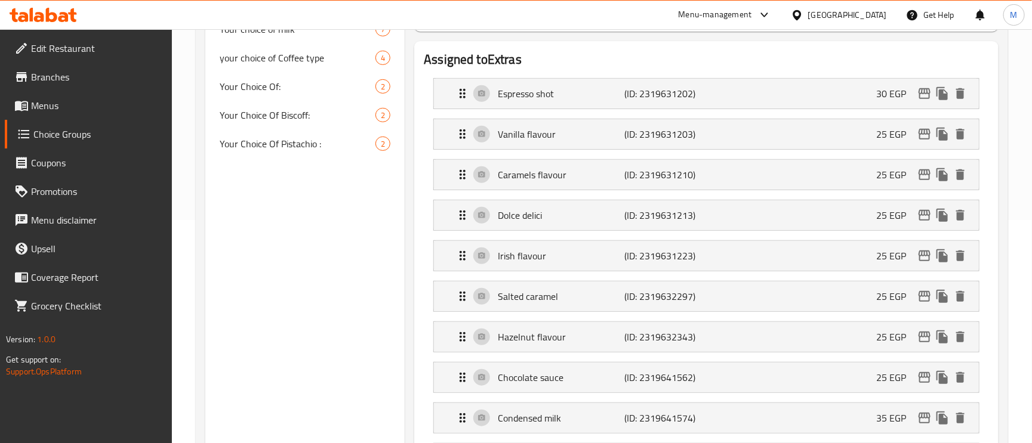
scroll to position [537, 0]
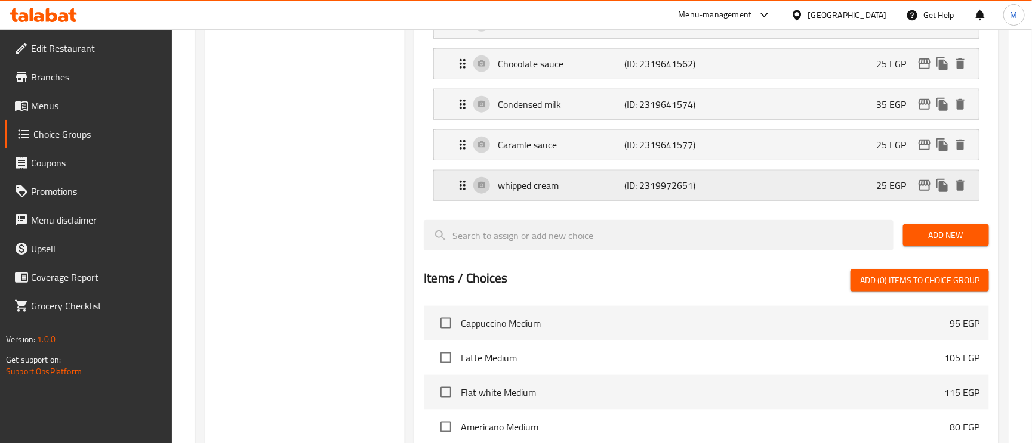
click at [579, 193] on p "whipped cream" at bounding box center [561, 185] width 127 height 14
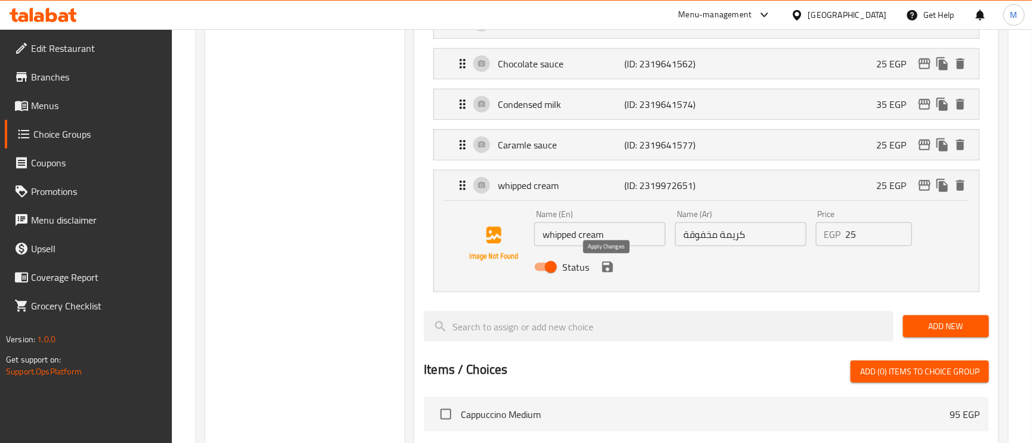
click at [609, 272] on icon "save" at bounding box center [607, 267] width 14 height 14
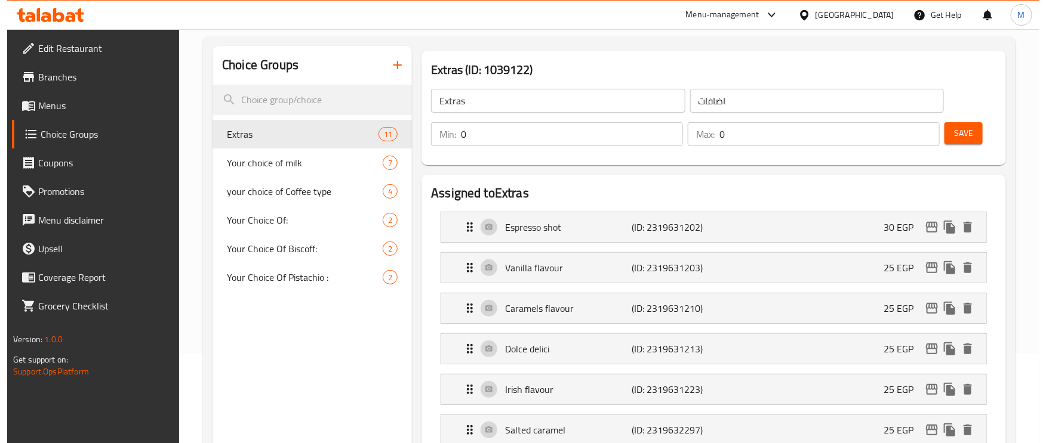
scroll to position [0, 0]
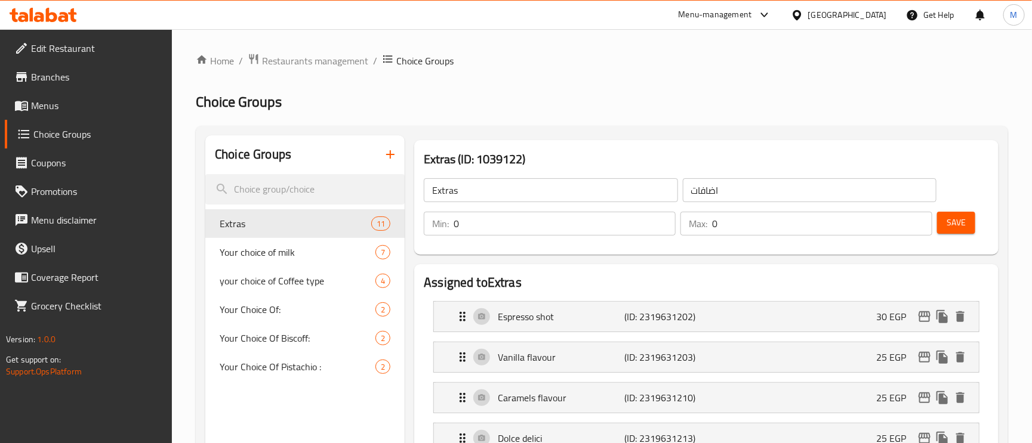
drag, startPoint x: 45, startPoint y: 98, endPoint x: 170, endPoint y: 135, distance: 129.7
click at [45, 98] on span "Menus" at bounding box center [97, 105] width 132 height 14
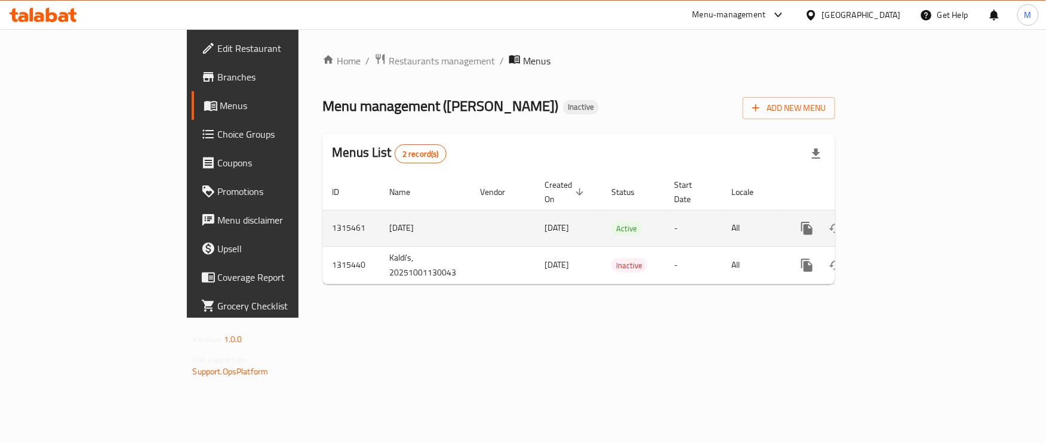
click at [900, 221] on icon "enhanced table" at bounding box center [893, 228] width 14 height 14
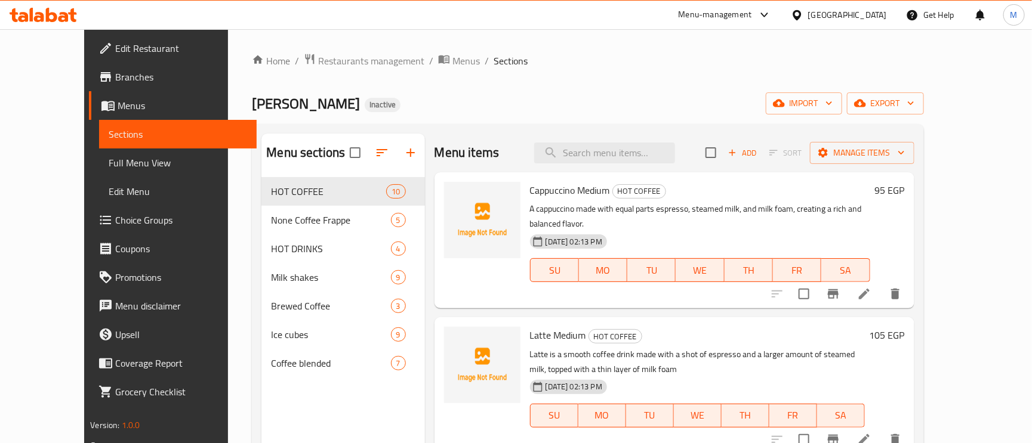
click at [633, 165] on div "Menu items Add Sort Manage items" at bounding box center [675, 153] width 480 height 39
paste input "dark mocha"
click at [630, 146] on input "search" at bounding box center [604, 153] width 141 height 21
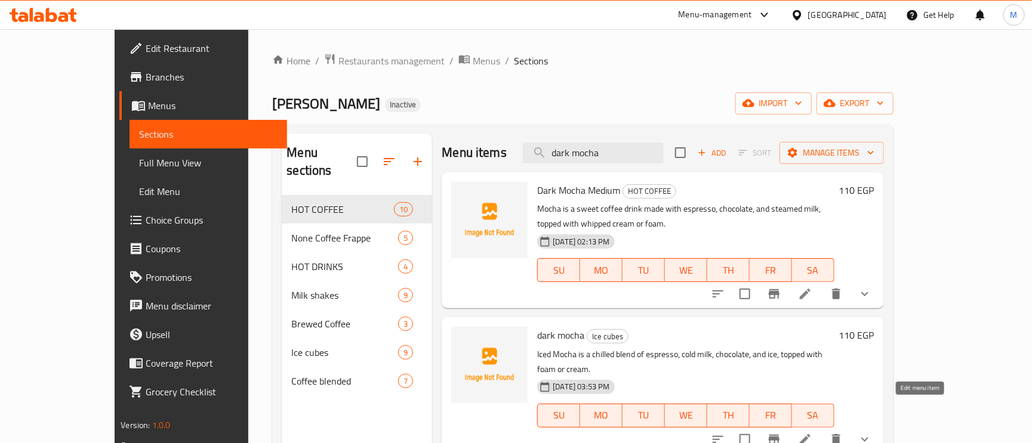
type input "dark mocha"
click at [812, 433] on icon at bounding box center [805, 440] width 14 height 14
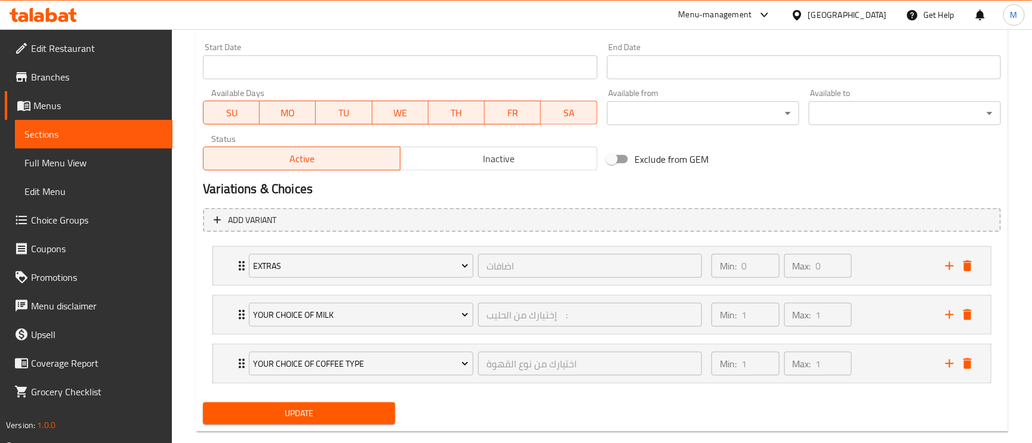
scroll to position [519, 0]
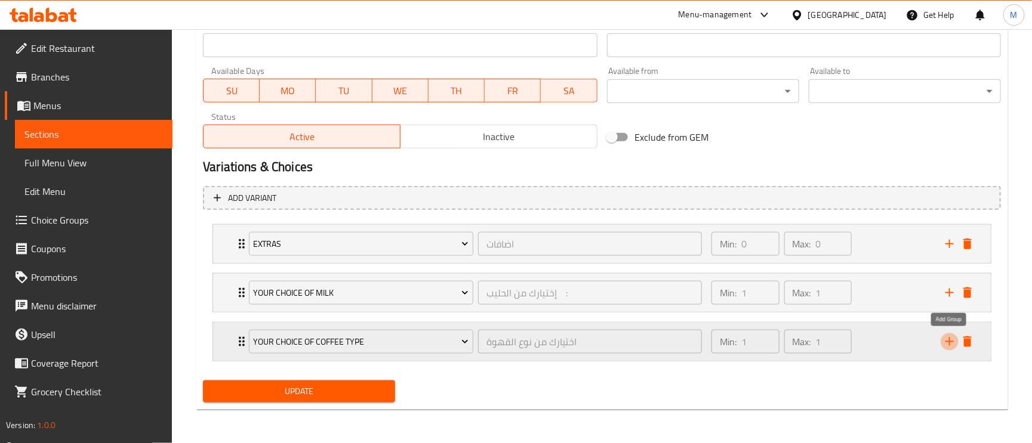
click at [948, 346] on icon "add" at bounding box center [949, 342] width 14 height 14
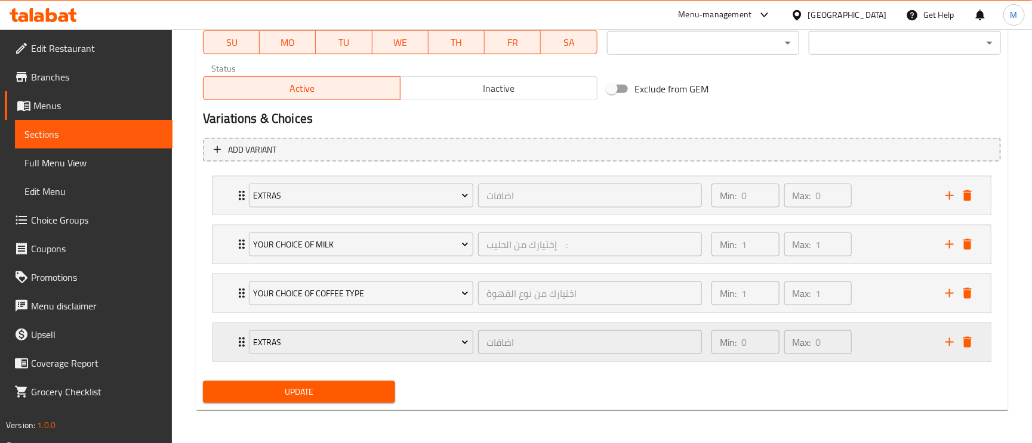
scroll to position [568, 0]
click at [312, 337] on span "Extras" at bounding box center [361, 342] width 215 height 15
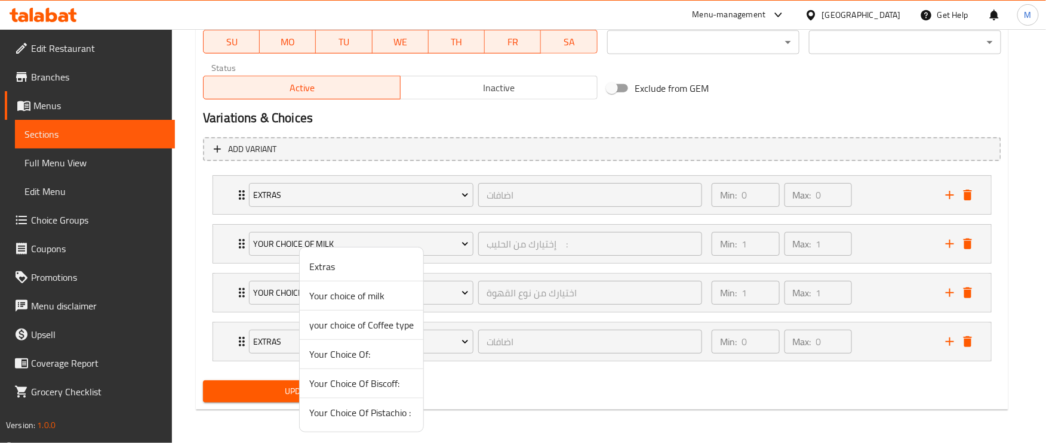
click at [378, 326] on span "your choice of Coffee type" at bounding box center [361, 325] width 104 height 14
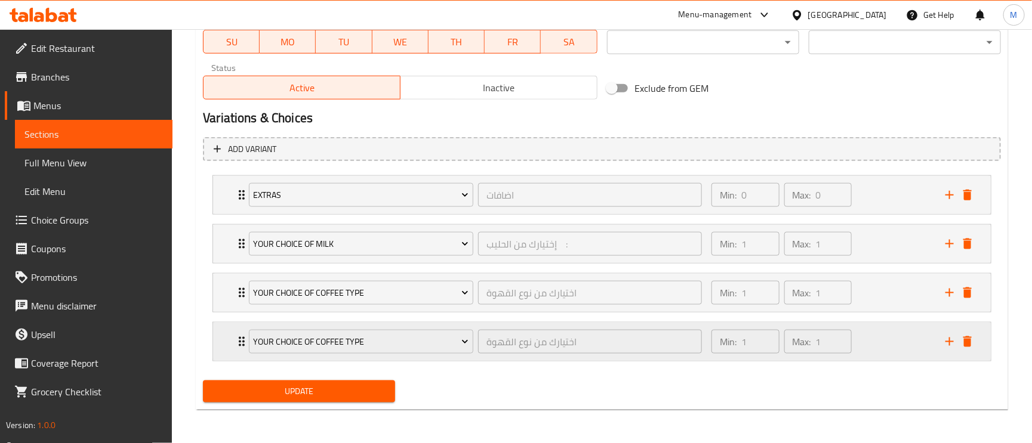
click at [233, 337] on div "your choice of Coffee type اختيارك من نوع القهوة ​ Min: 1 ​ Max: 1 ​" at bounding box center [602, 342] width 778 height 38
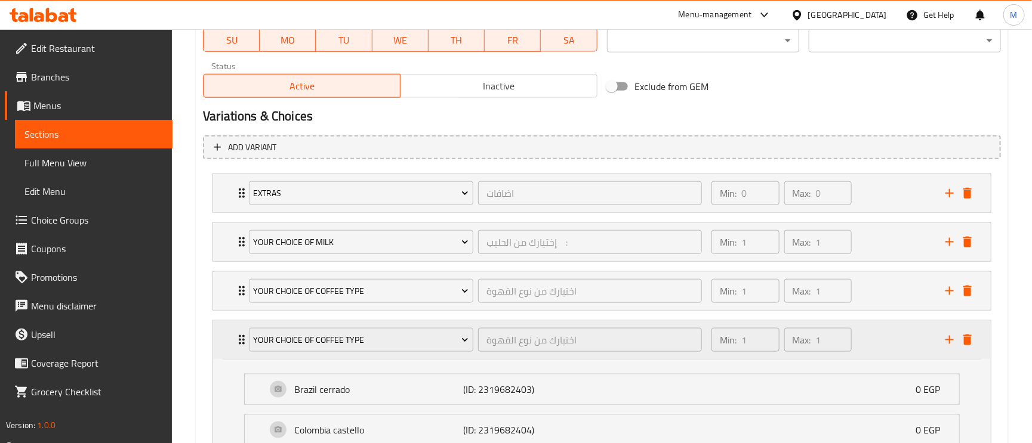
click at [235, 337] on icon "Expand" at bounding box center [242, 340] width 14 height 14
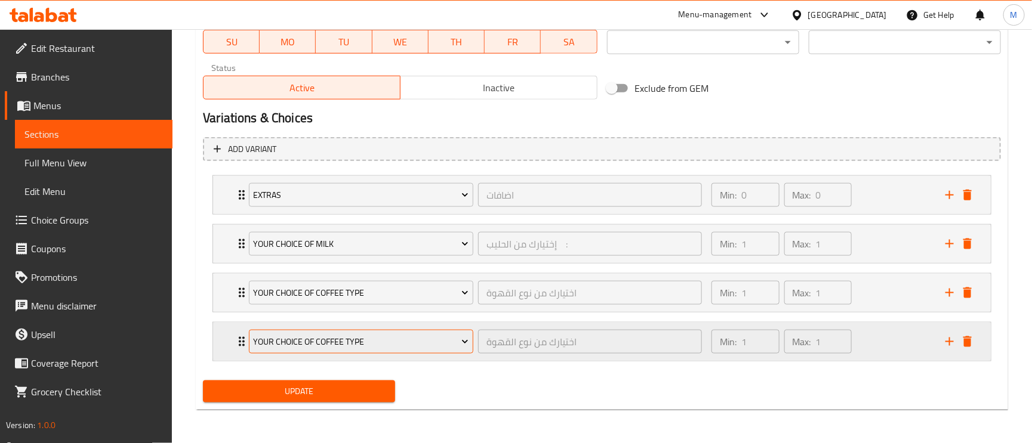
click at [278, 336] on span "your choice of Coffee type" at bounding box center [361, 342] width 215 height 15
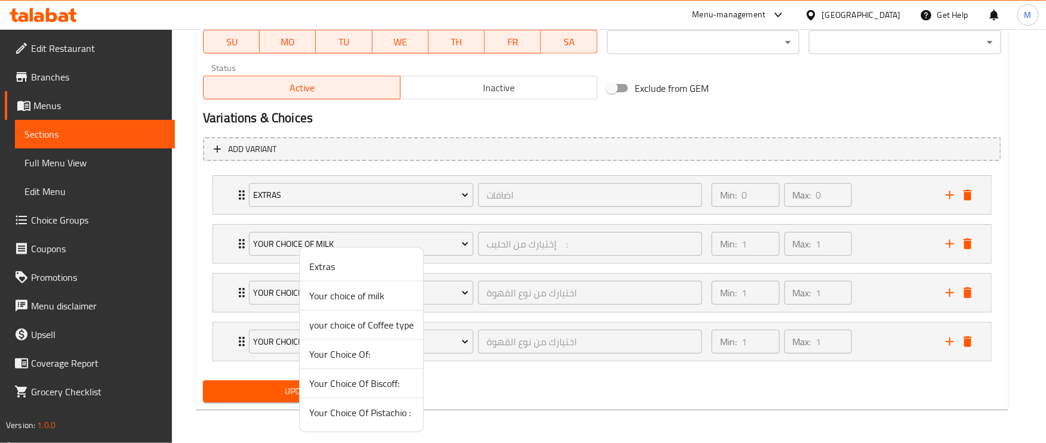
click at [372, 411] on span "Your Choice Of Pistachio :" at bounding box center [361, 413] width 104 height 14
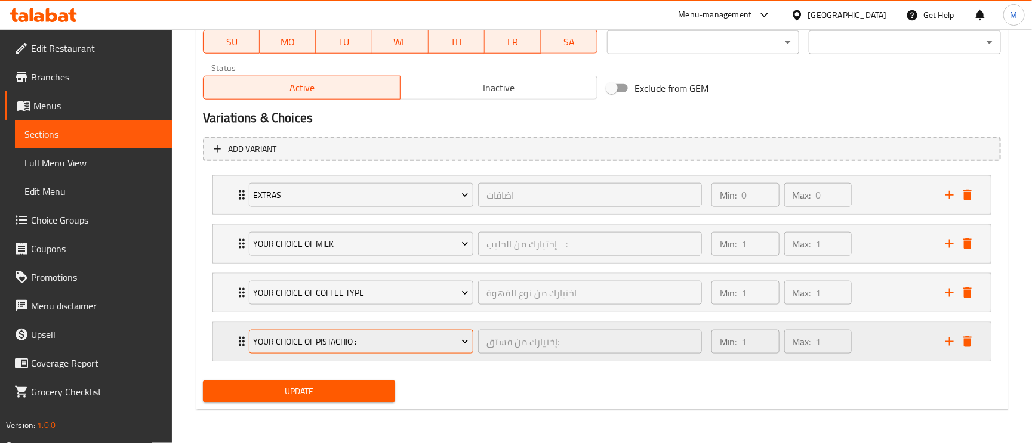
click at [249, 345] on button "Your Choice Of Pistachio :" at bounding box center [361, 342] width 224 height 24
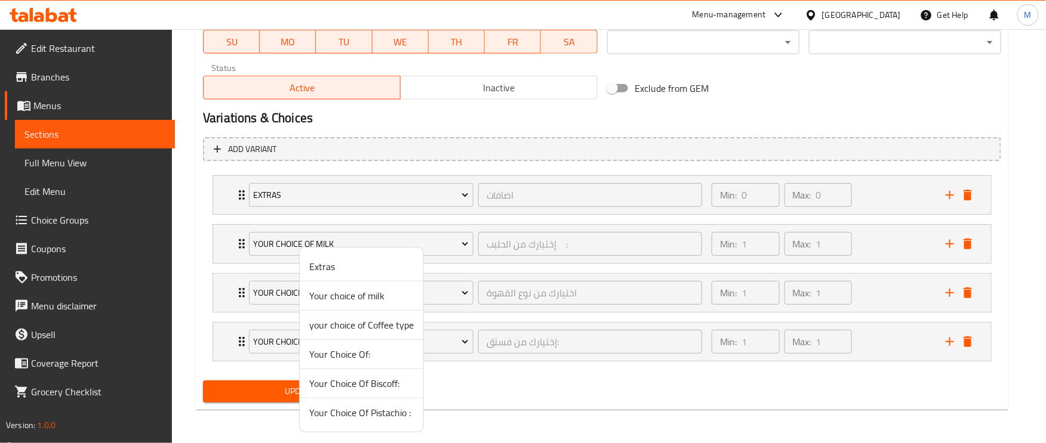
click at [229, 337] on div at bounding box center [523, 221] width 1046 height 443
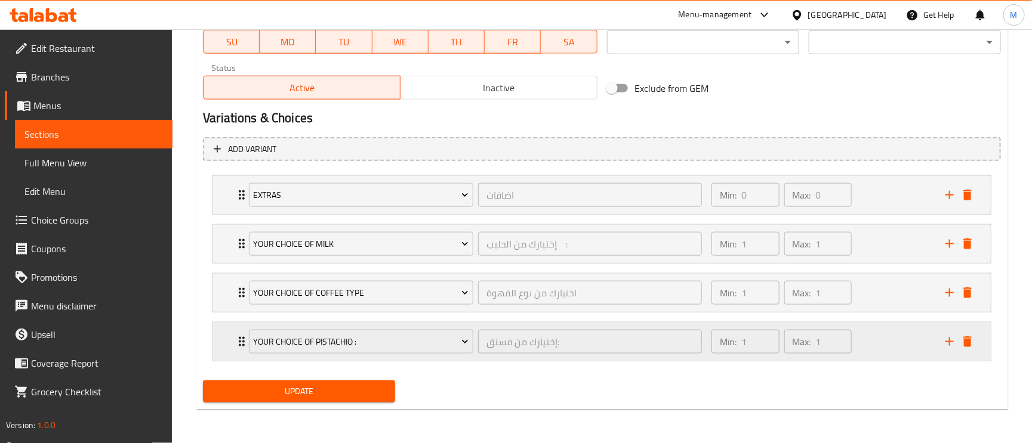
click at [236, 339] on icon "Expand" at bounding box center [242, 342] width 14 height 14
click at [237, 339] on icon "Expand" at bounding box center [242, 342] width 14 height 14
click at [297, 337] on span "Your Choice Of Pistachio :" at bounding box center [361, 342] width 215 height 15
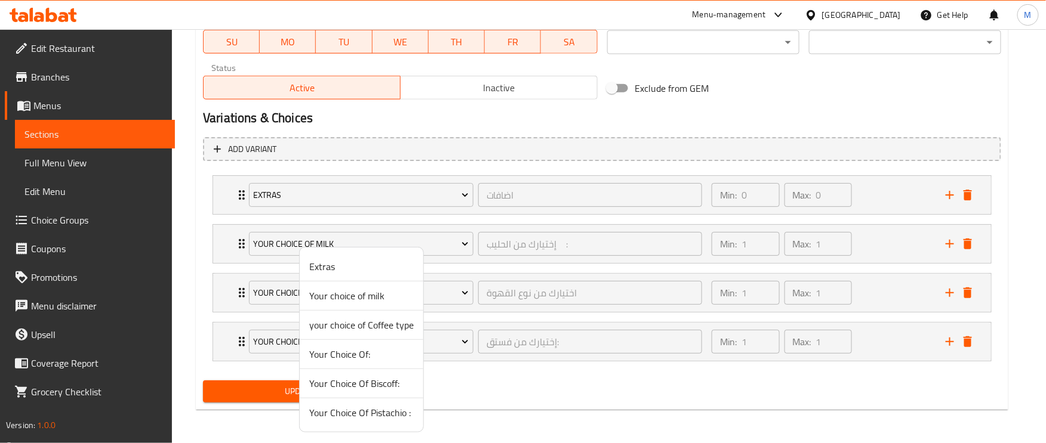
click at [242, 334] on div at bounding box center [523, 221] width 1046 height 443
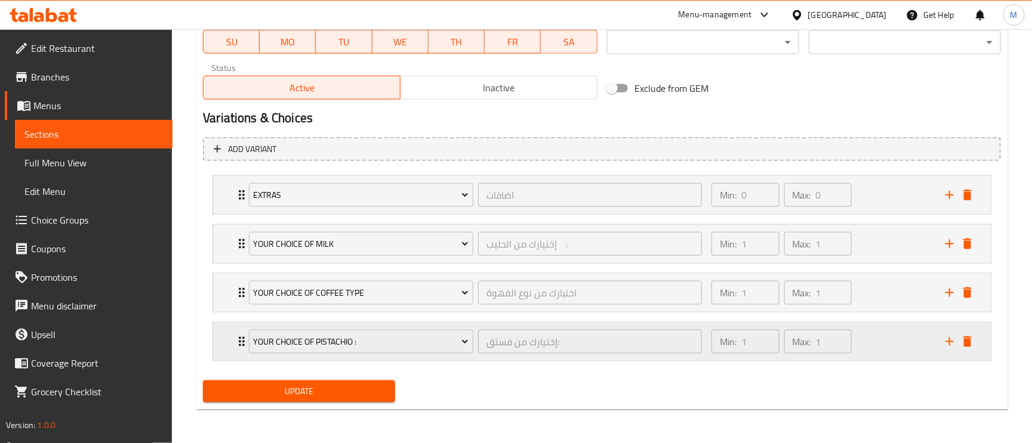
click at [242, 337] on div "Your Choice Of Pistachio : إختيارك من فستق: ​" at bounding box center [475, 342] width 467 height 38
click at [309, 337] on span "Your Choice Of Pistachio :" at bounding box center [361, 342] width 215 height 15
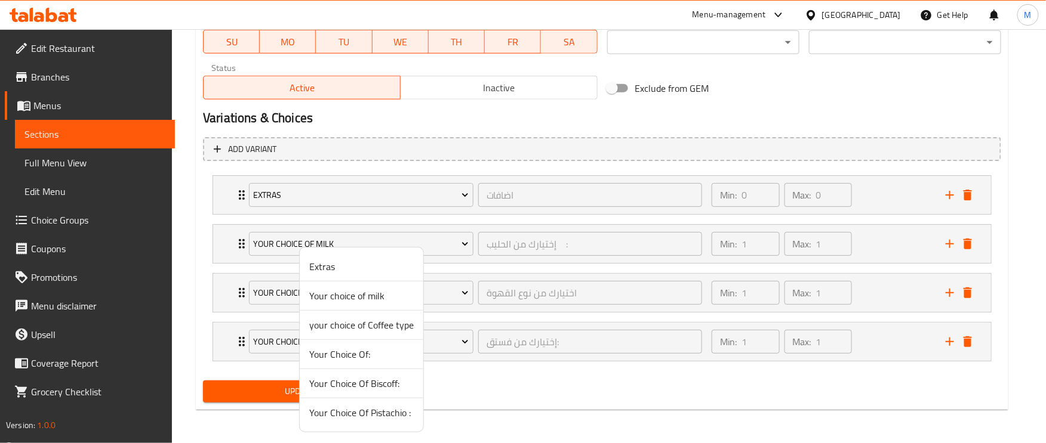
click at [340, 261] on span "Extras" at bounding box center [361, 267] width 104 height 14
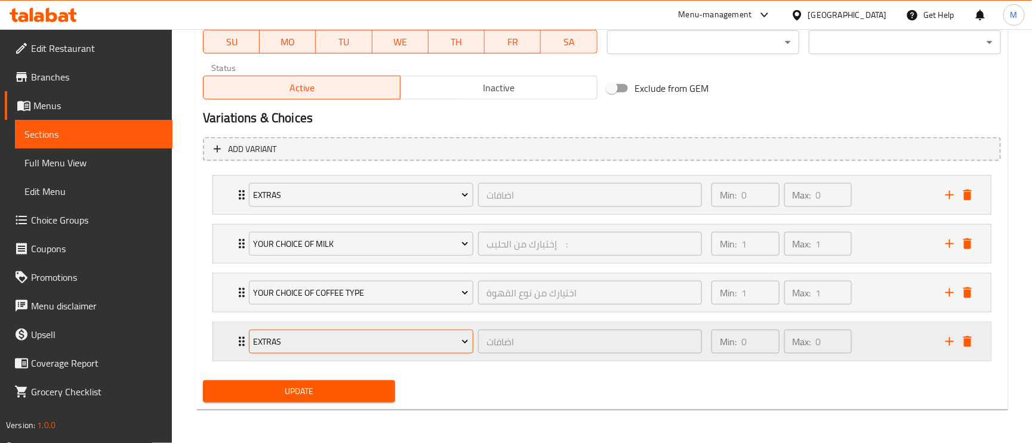
click at [284, 335] on span "Extras" at bounding box center [361, 342] width 215 height 15
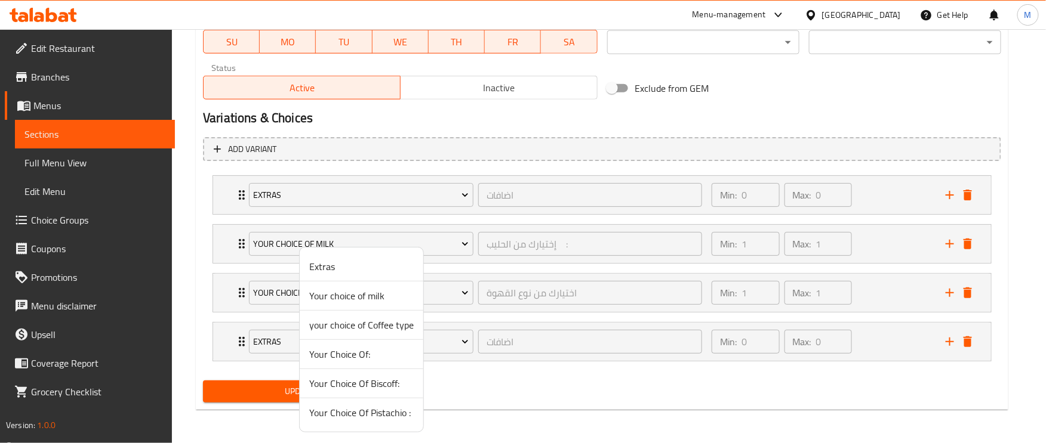
click at [361, 352] on span "Your Choice Of:" at bounding box center [361, 354] width 104 height 14
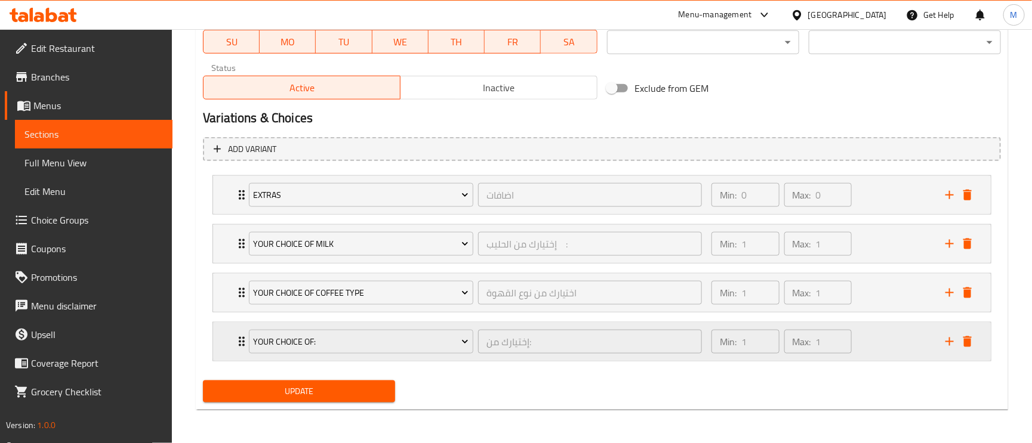
click at [245, 345] on div "Your Choice Of: إختيارك من: ​" at bounding box center [475, 342] width 467 height 38
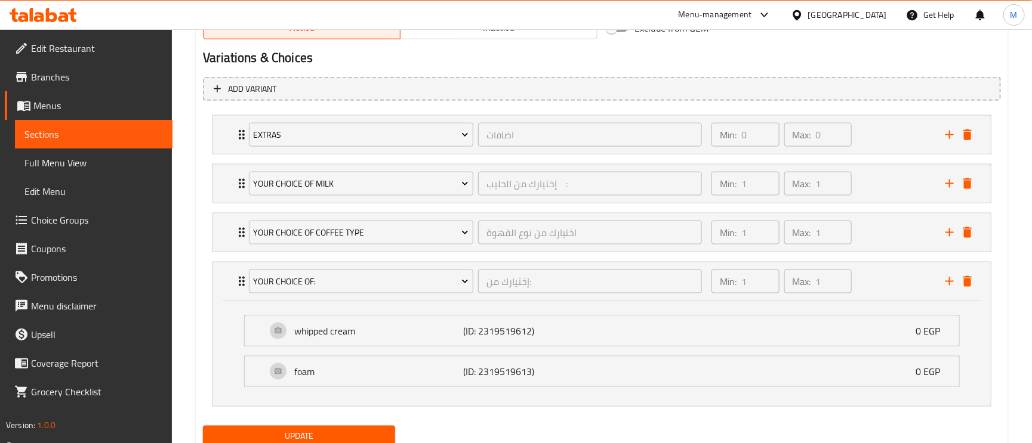
scroll to position [658, 0]
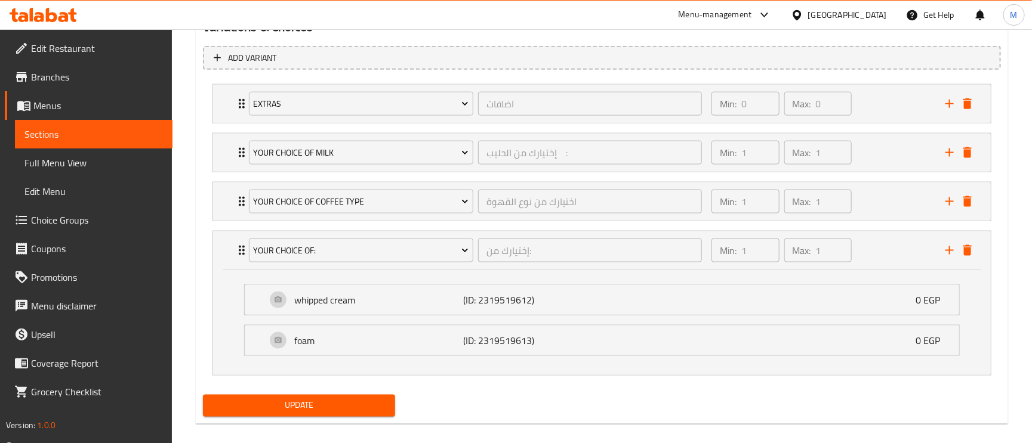
click at [344, 402] on span "Update" at bounding box center [298, 406] width 173 height 15
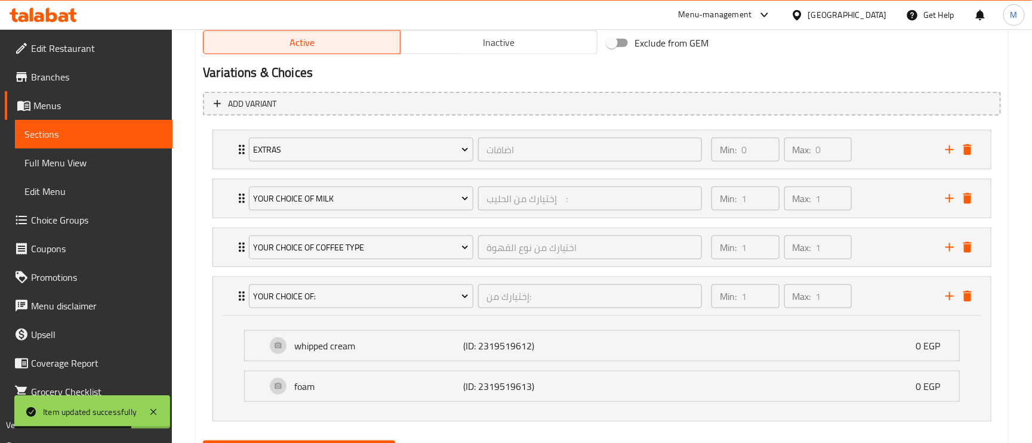
scroll to position [674, 0]
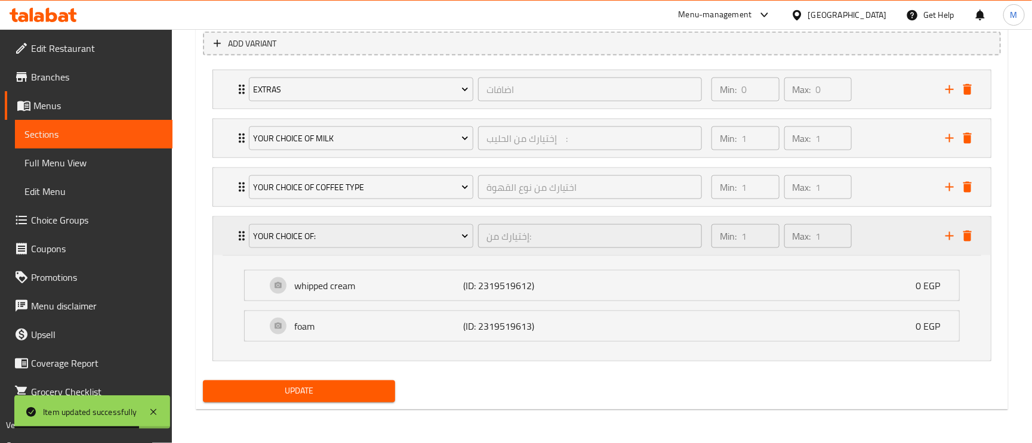
click at [240, 238] on icon "Expand" at bounding box center [242, 237] width 6 height 10
click at [240, 238] on icon "Expand" at bounding box center [242, 236] width 14 height 14
click at [240, 237] on icon "Expand" at bounding box center [242, 236] width 14 height 14
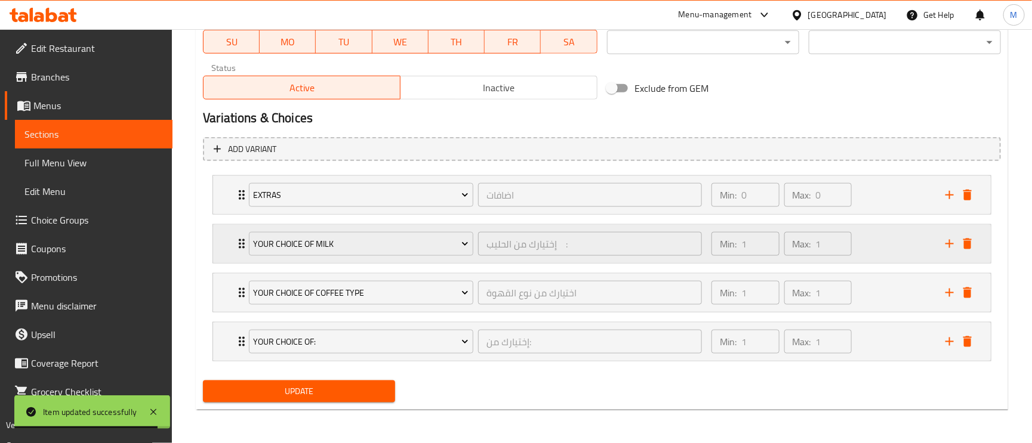
scroll to position [568, 0]
click at [329, 397] on span "Update" at bounding box center [298, 391] width 173 height 15
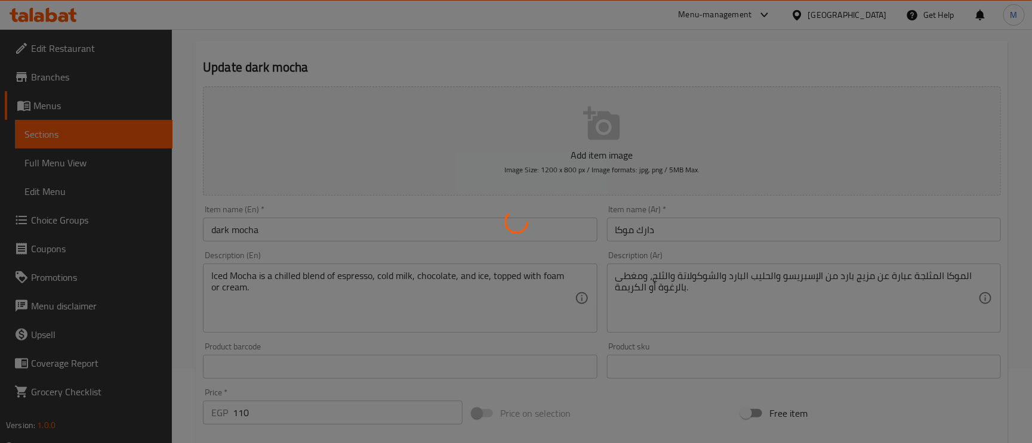
scroll to position [0, 0]
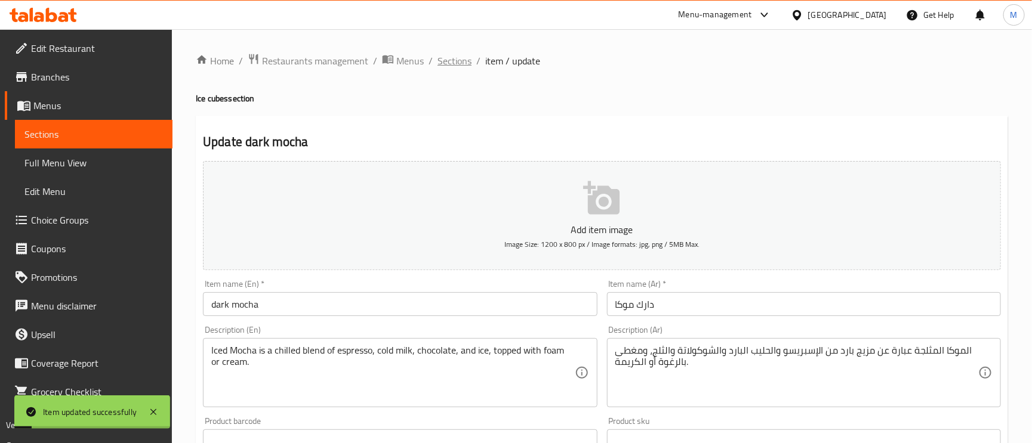
click at [457, 61] on span "Sections" at bounding box center [454, 61] width 34 height 14
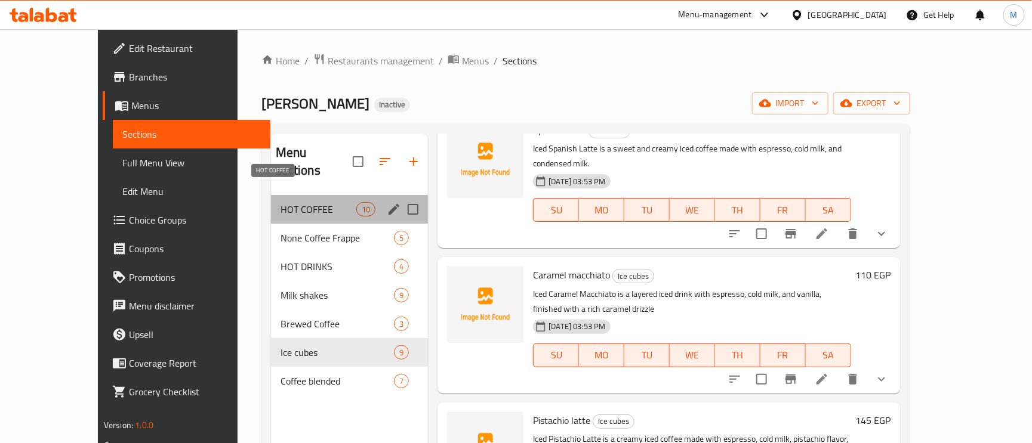
click at [281, 202] on span "HOT COFFEE" at bounding box center [319, 209] width 76 height 14
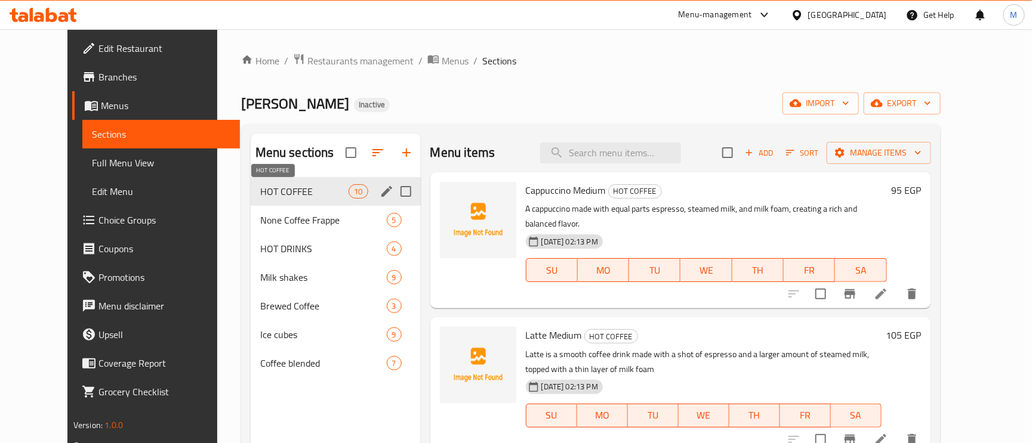
click at [260, 185] on span "HOT COFFEE" at bounding box center [304, 191] width 89 height 14
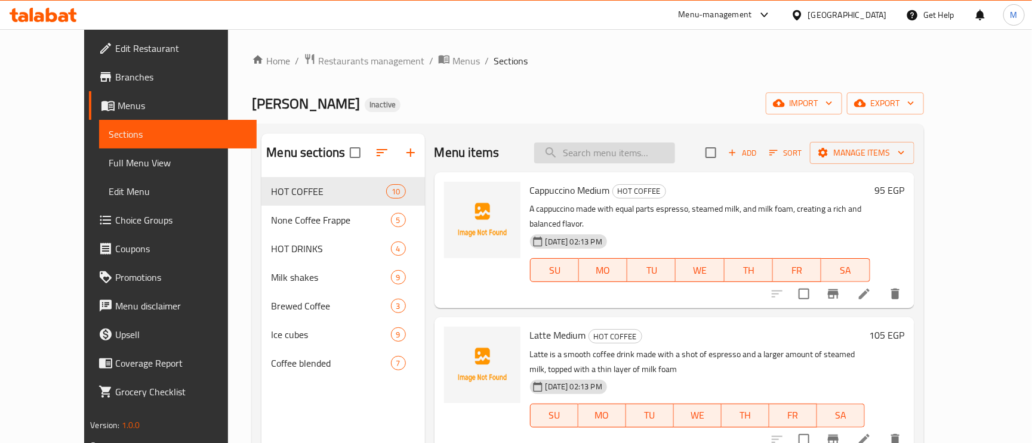
click at [594, 146] on input "search" at bounding box center [604, 153] width 141 height 21
paste input "Plain croissant"
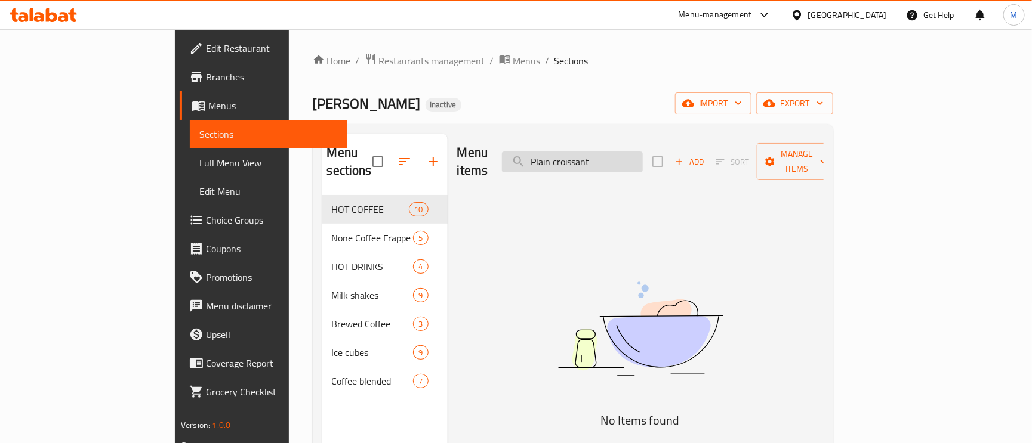
click at [643, 160] on input "Plain croissant" at bounding box center [572, 162] width 141 height 21
paste input "Matcha Latte Hot"
click at [643, 160] on input "Plain Matcha Latte Hot" at bounding box center [572, 162] width 141 height 21
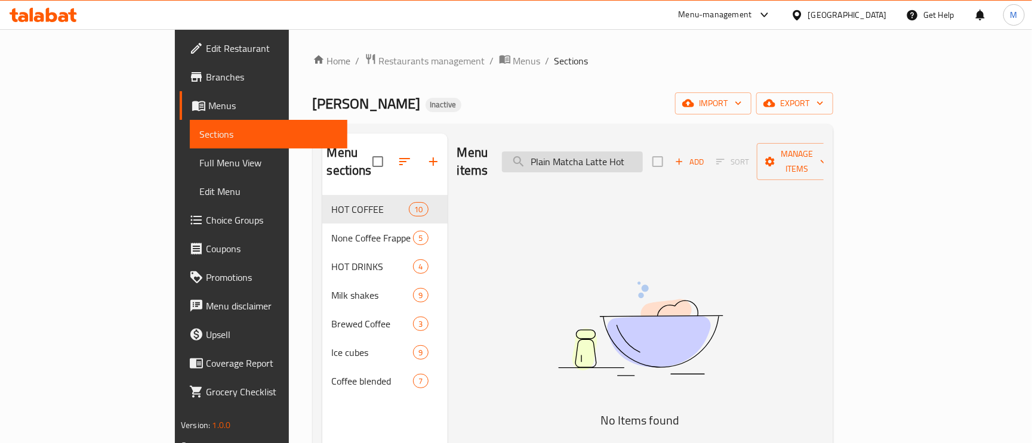
click at [643, 160] on input "Plain Matcha Latte Hot" at bounding box center [572, 162] width 141 height 21
paste input "search"
type input "Matcha Latte"
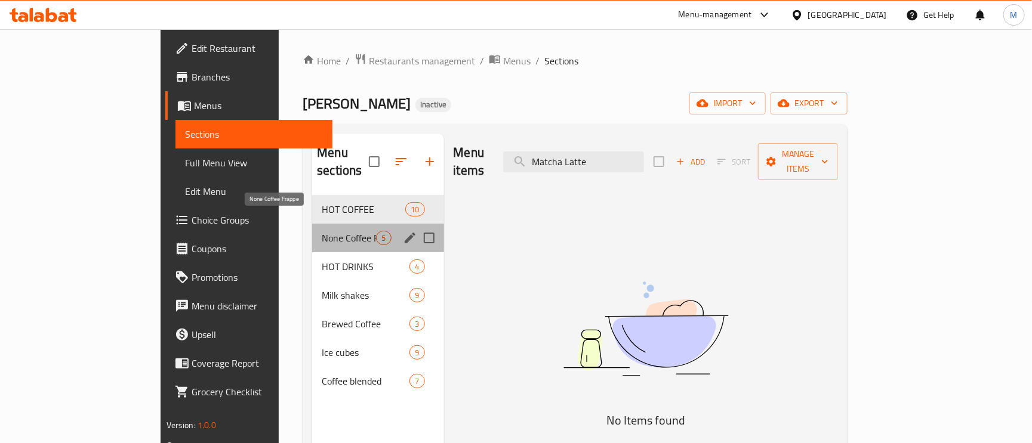
click at [322, 231] on span "None Coffee Frappe" at bounding box center [349, 238] width 54 height 14
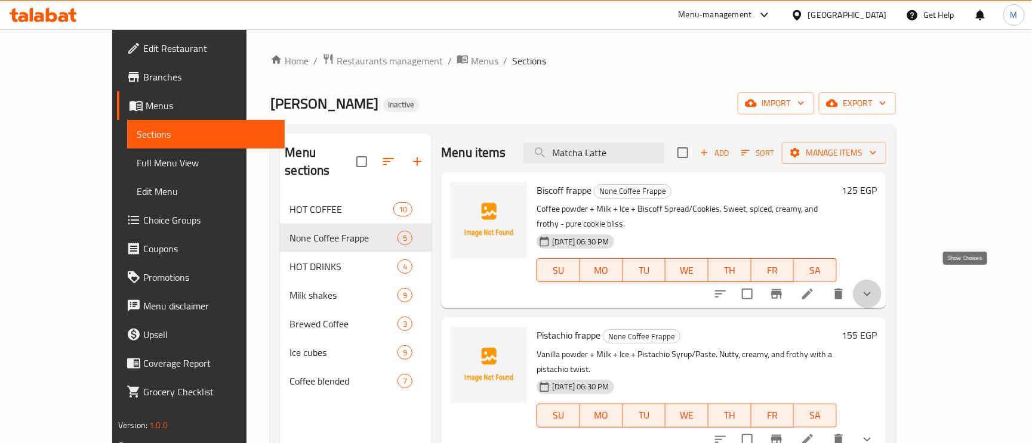
click at [874, 287] on icon "show more" at bounding box center [867, 294] width 14 height 14
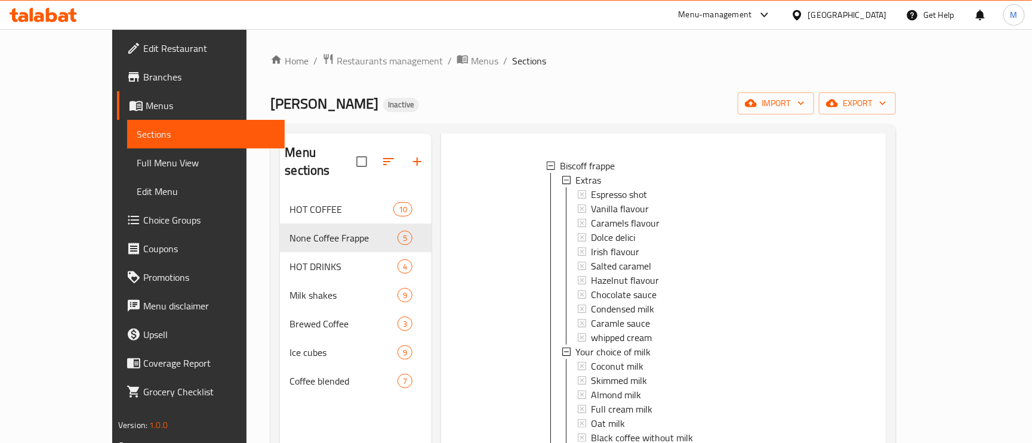
scroll to position [179, 0]
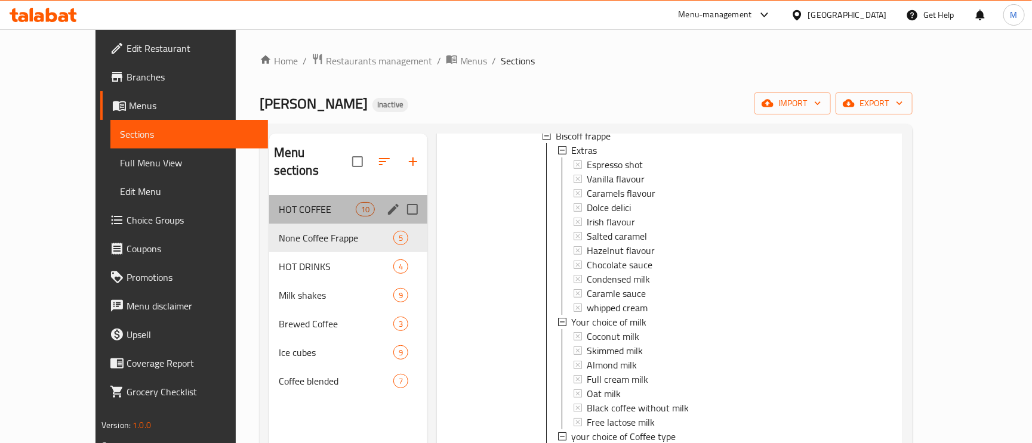
click at [269, 195] on div "HOT COFFEE 10" at bounding box center [348, 209] width 159 height 29
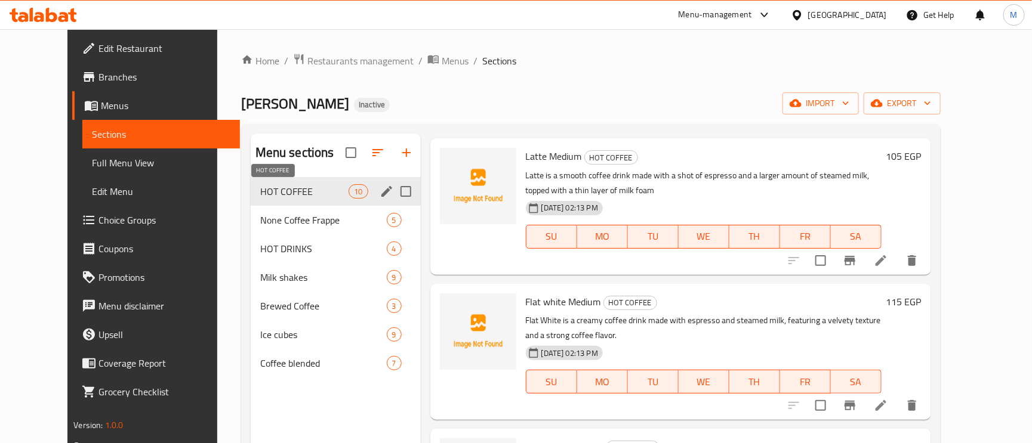
click at [260, 193] on span "HOT COFFEE" at bounding box center [304, 191] width 89 height 14
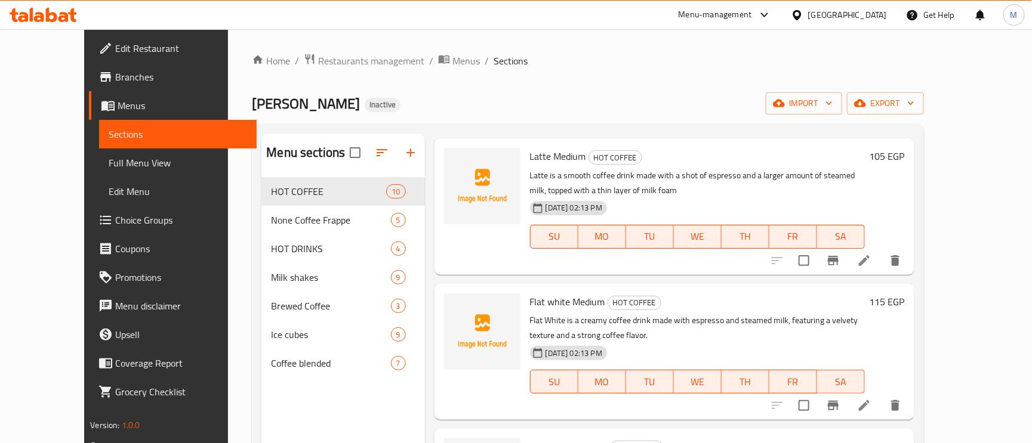
click at [112, 232] on link "Choice Groups" at bounding box center [173, 220] width 168 height 29
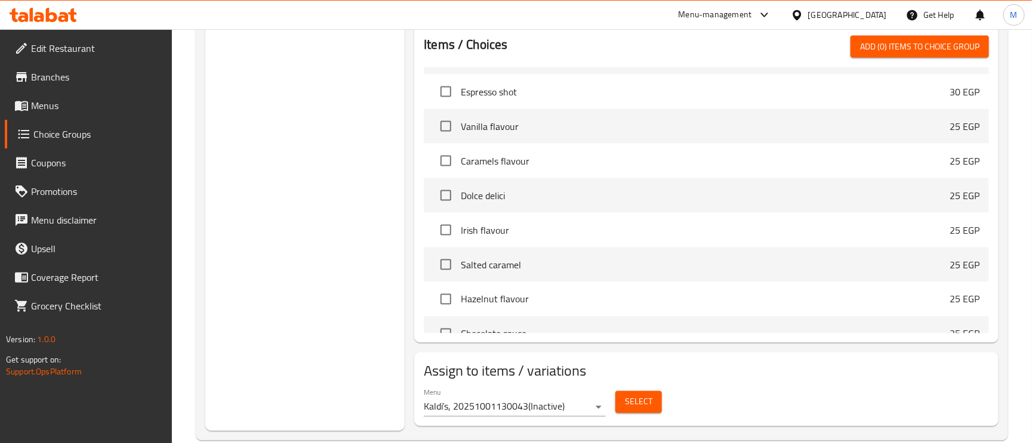
scroll to position [796, 0]
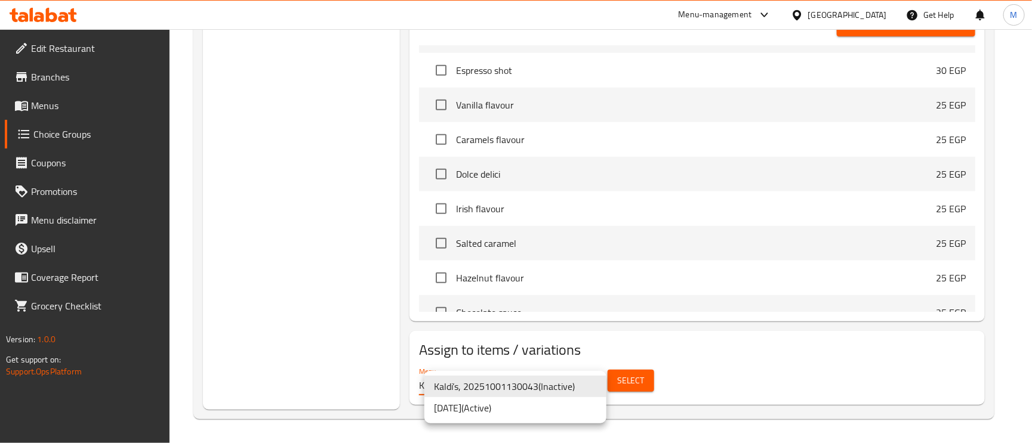
click at [601, 382] on div at bounding box center [516, 221] width 1032 height 443
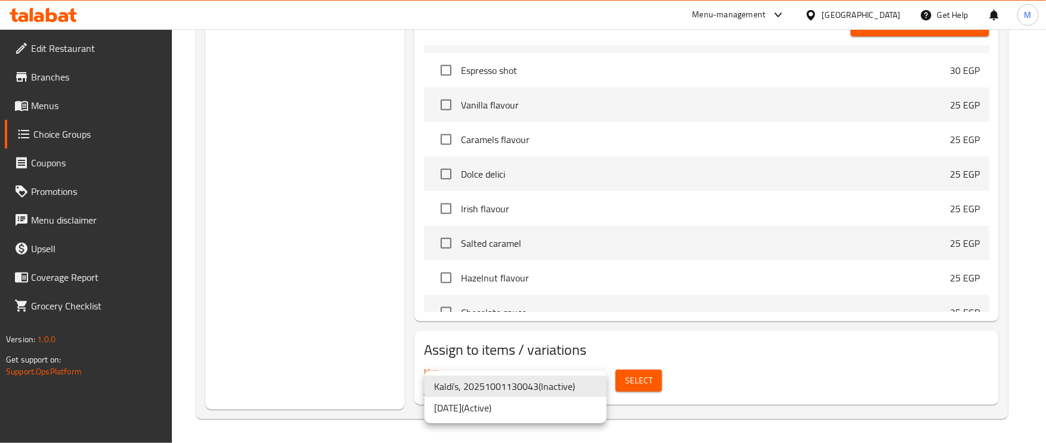
click at [664, 372] on div at bounding box center [523, 221] width 1046 height 443
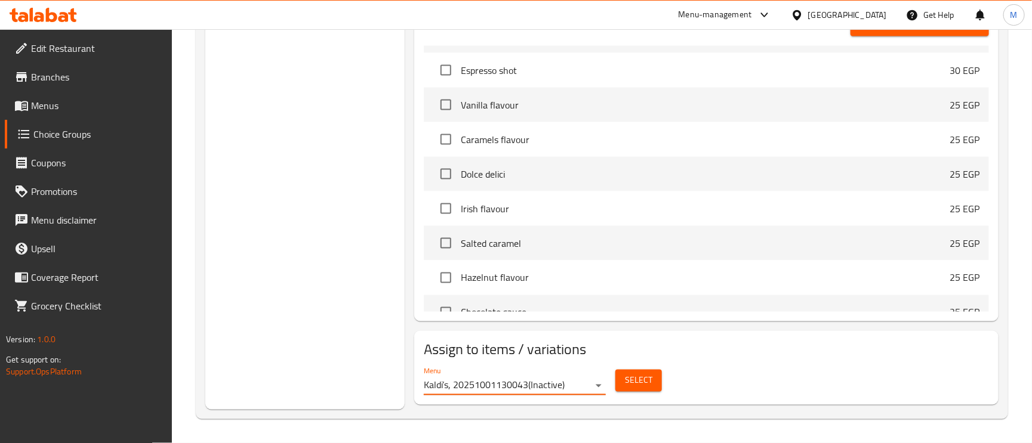
click at [648, 379] on span "Select" at bounding box center [638, 381] width 27 height 15
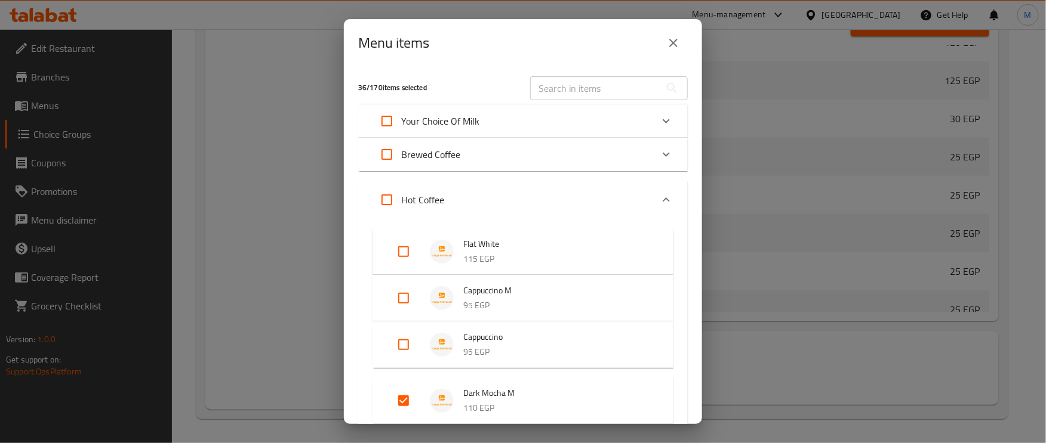
click at [300, 133] on div "Menu items 36 / 170 items selected ​ Your Choice Of Milk Coconut Milk 45 EGP Al…" at bounding box center [523, 221] width 1046 height 443
click at [665, 40] on button "close" at bounding box center [673, 43] width 29 height 29
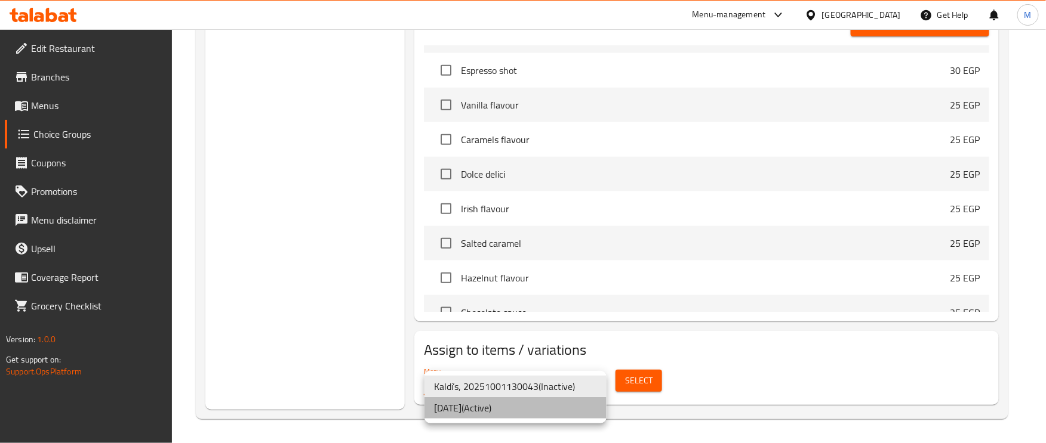
click at [502, 409] on li "10/9/2025 ( Active )" at bounding box center [515, 408] width 182 height 21
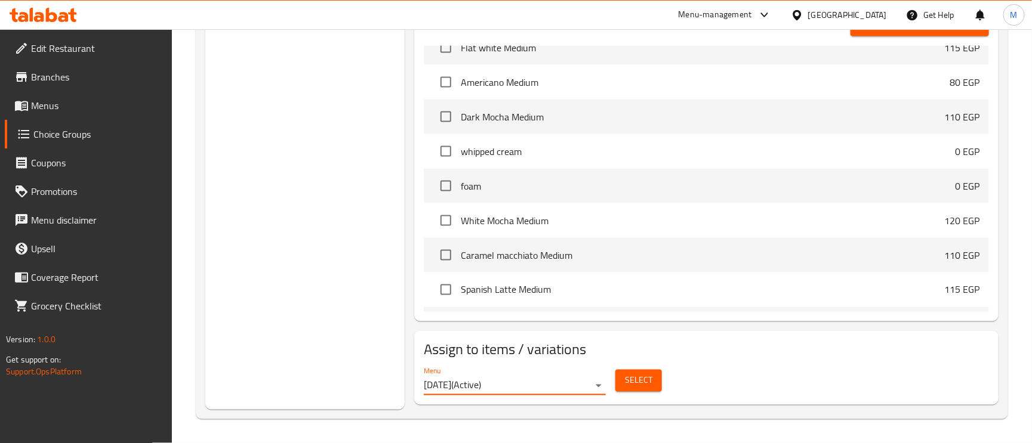
click at [647, 377] on span "Select" at bounding box center [638, 381] width 27 height 15
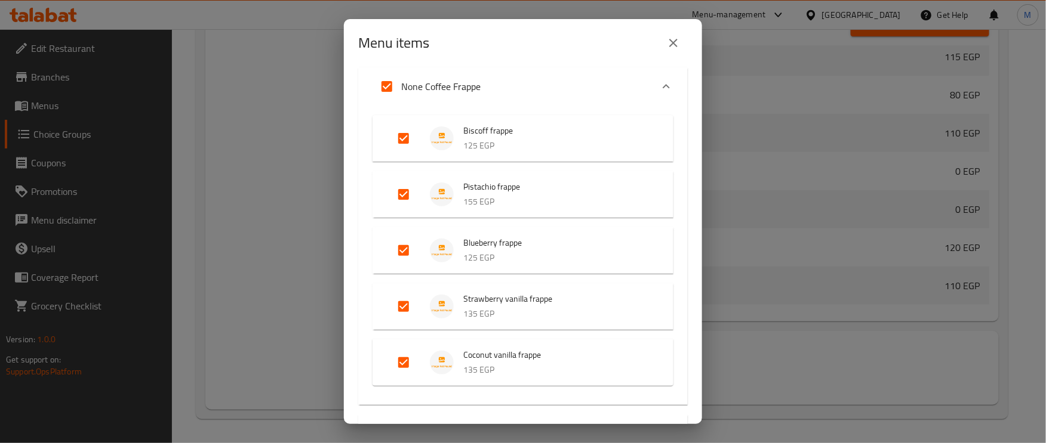
scroll to position [0, 0]
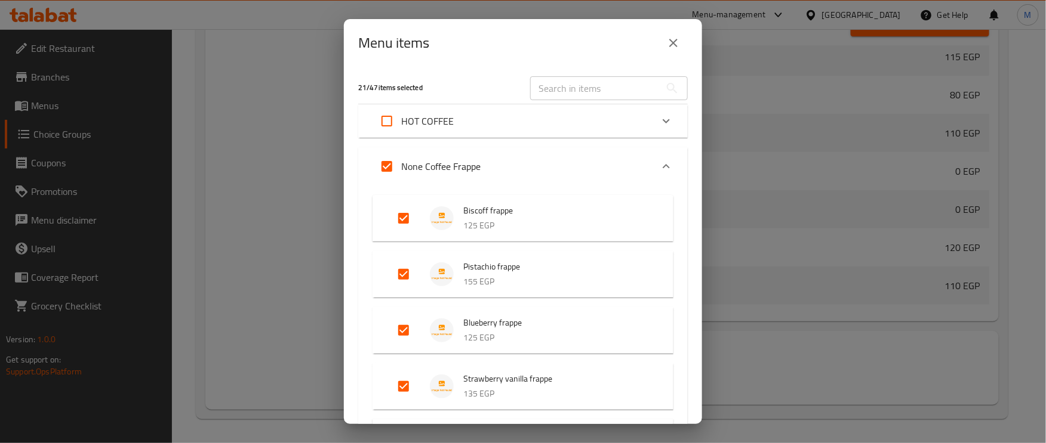
click at [383, 119] on input "Expand" at bounding box center [386, 121] width 29 height 29
checkbox input "true"
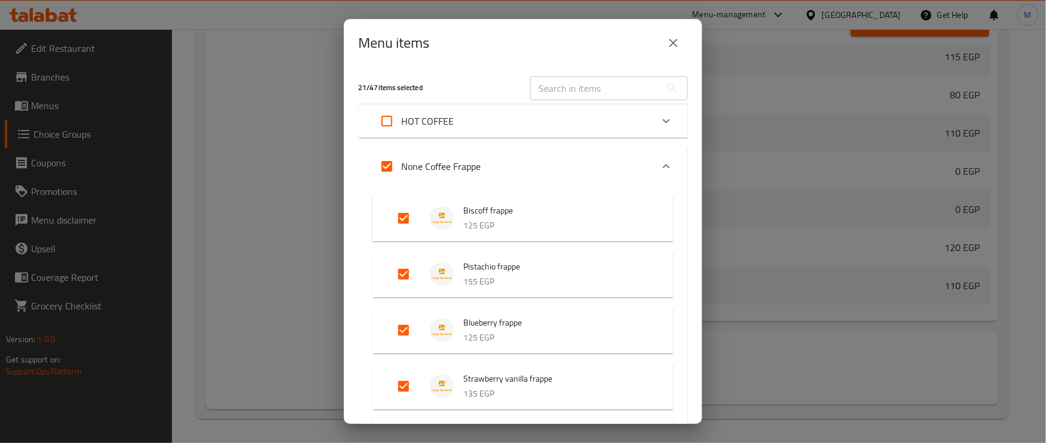
checkbox input "true"
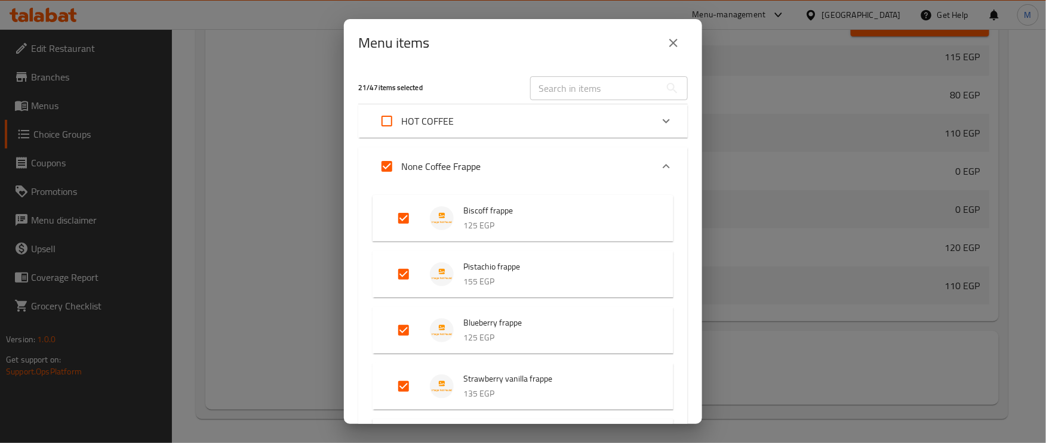
checkbox input "true"
click at [659, 162] on icon "Expand" at bounding box center [666, 166] width 14 height 14
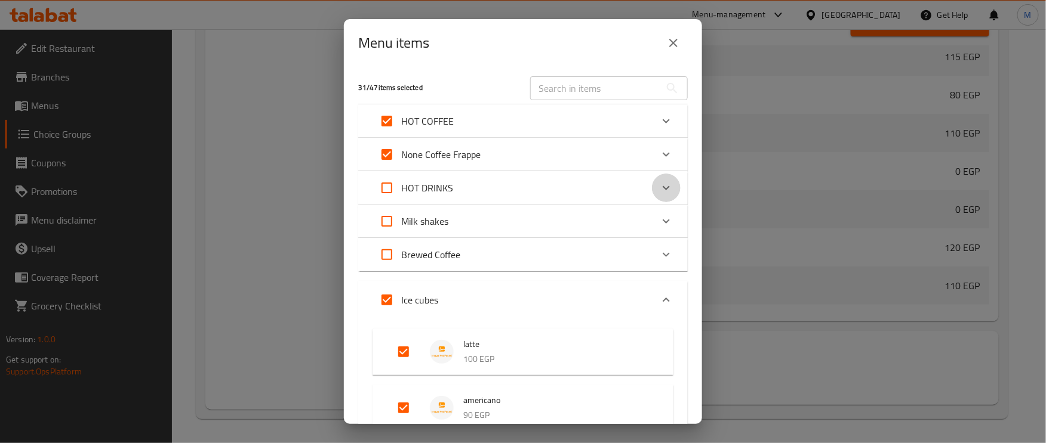
click at [659, 181] on icon "Expand" at bounding box center [666, 188] width 14 height 14
click at [652, 181] on div "Expand" at bounding box center [666, 188] width 29 height 29
click at [659, 300] on icon "Expand" at bounding box center [666, 300] width 14 height 14
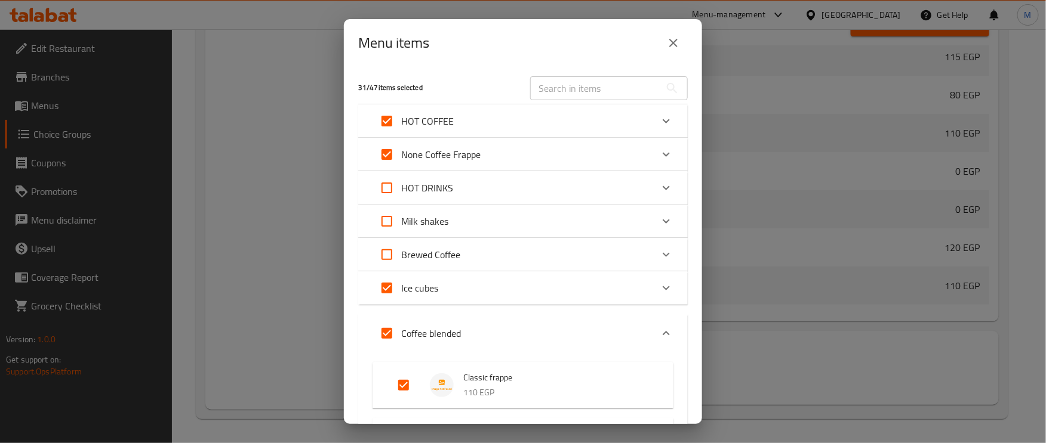
click at [659, 335] on icon "Expand" at bounding box center [666, 333] width 14 height 14
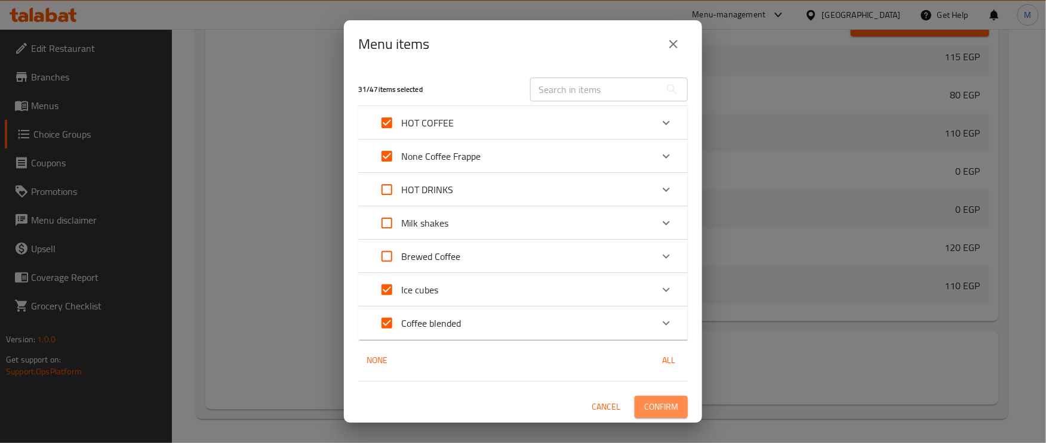
click at [660, 398] on button "Confirm" at bounding box center [660, 407] width 53 height 22
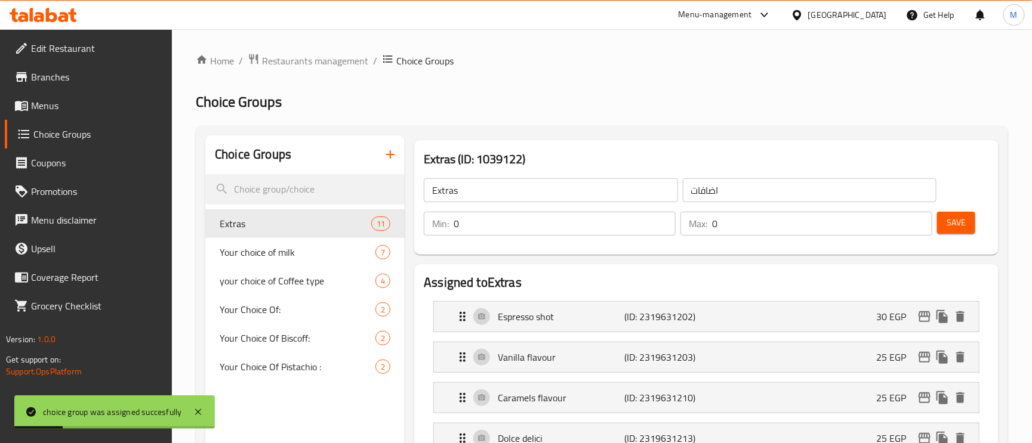
scroll to position [90, 0]
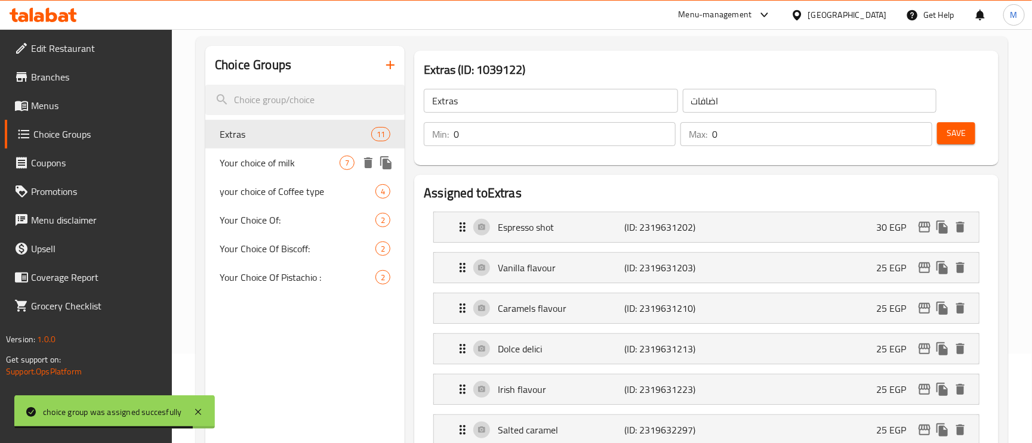
click at [278, 166] on span "Your choice of milk" at bounding box center [280, 163] width 120 height 14
type input "Your choice of milk"
type input "إختيارك من الحليب :"
type input "1"
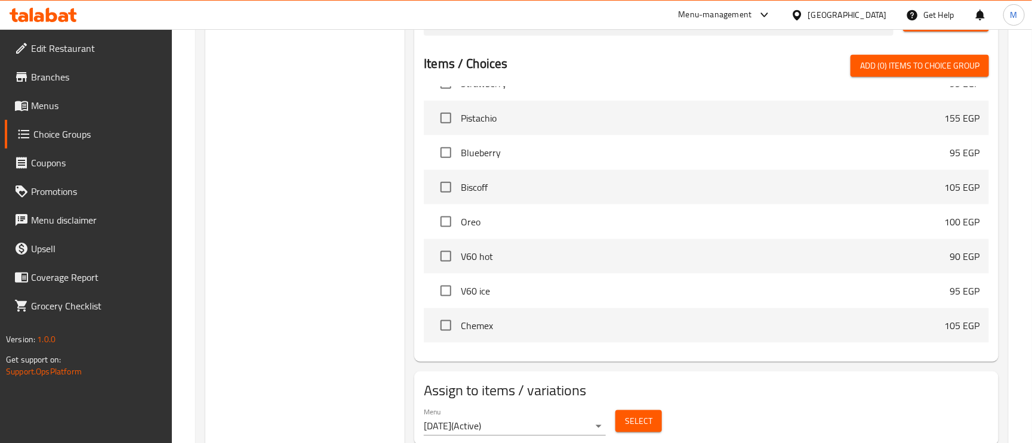
scroll to position [633, 0]
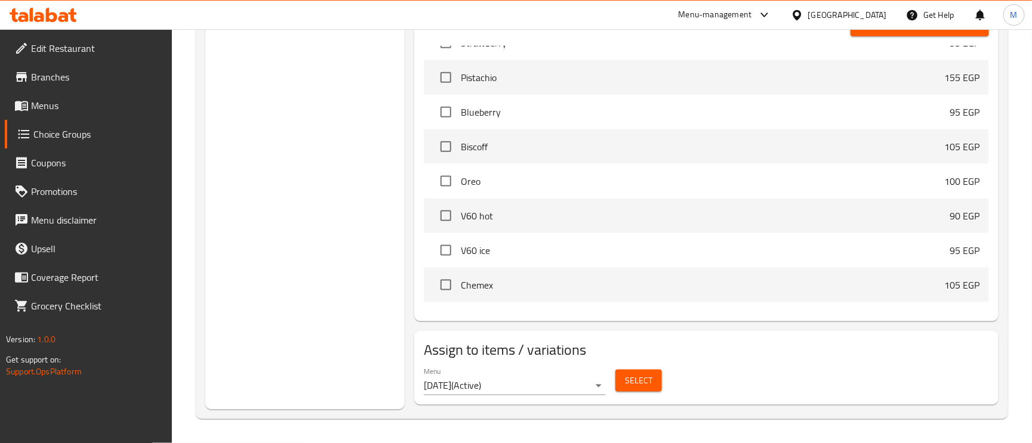
click at [634, 386] on span "Select" at bounding box center [638, 381] width 27 height 15
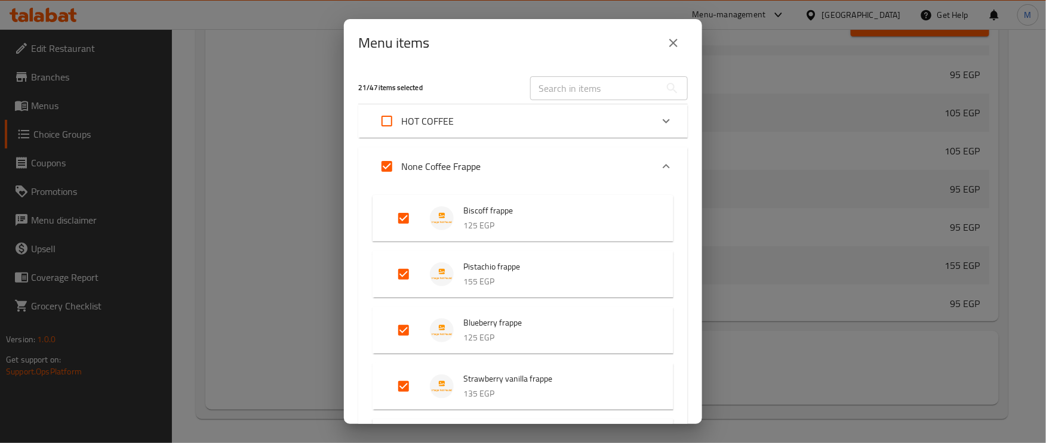
click at [387, 125] on input "Expand" at bounding box center [386, 121] width 29 height 29
checkbox input "true"
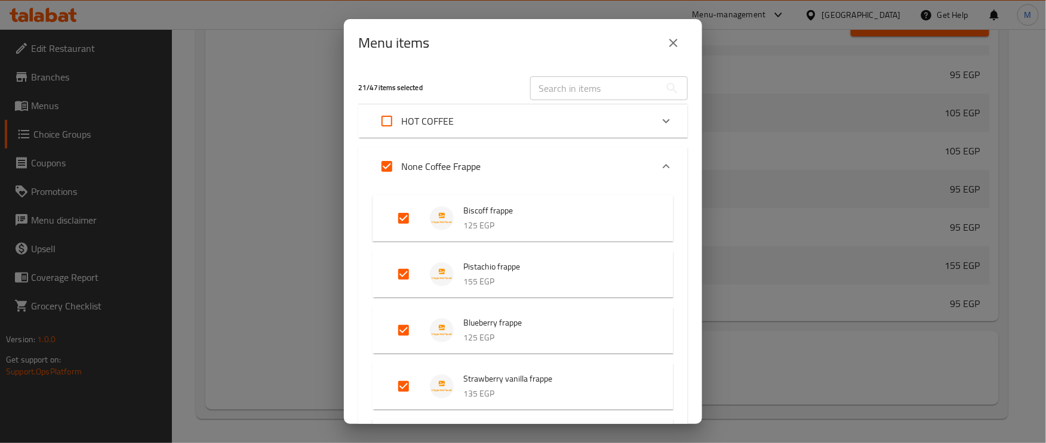
checkbox input "true"
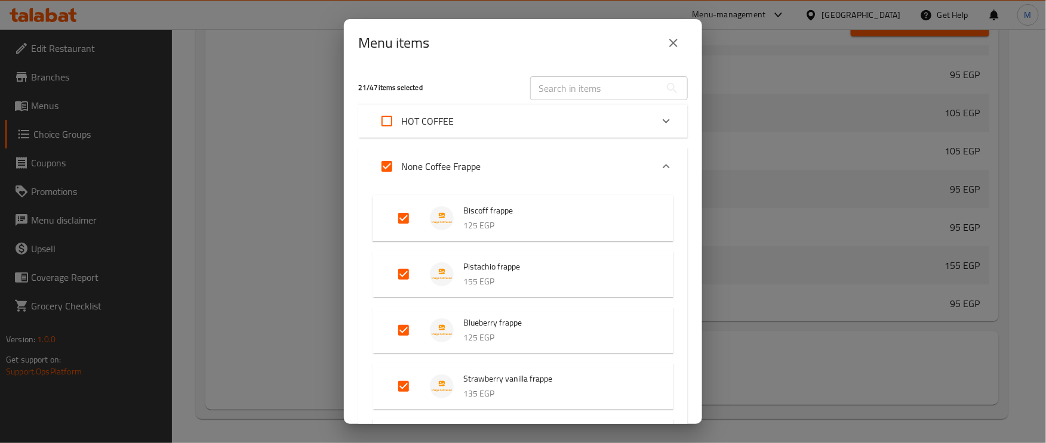
checkbox input "true"
click at [661, 166] on div "Expand" at bounding box center [666, 166] width 29 height 29
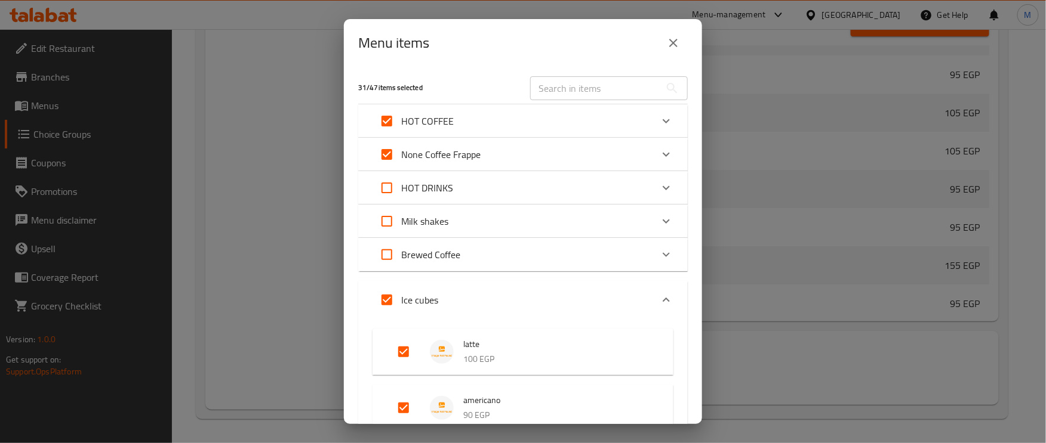
click at [659, 299] on icon "Expand" at bounding box center [666, 300] width 14 height 14
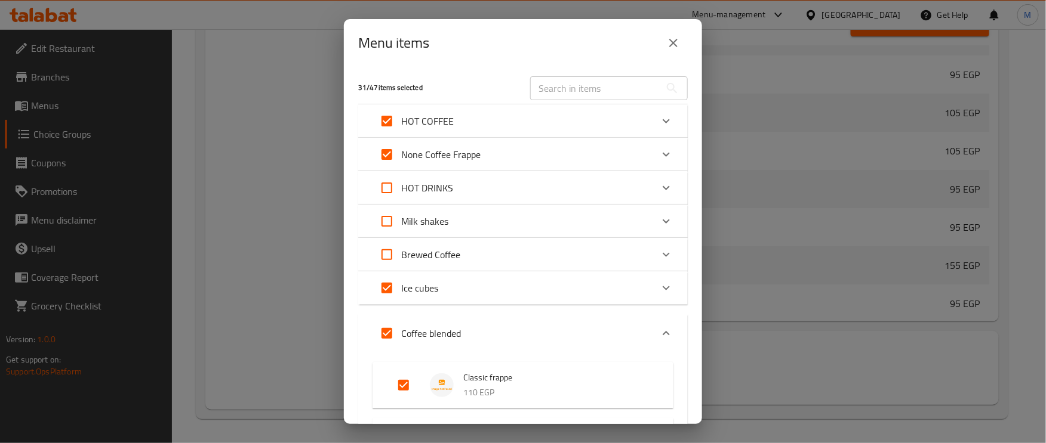
click at [659, 329] on icon "Expand" at bounding box center [666, 333] width 14 height 14
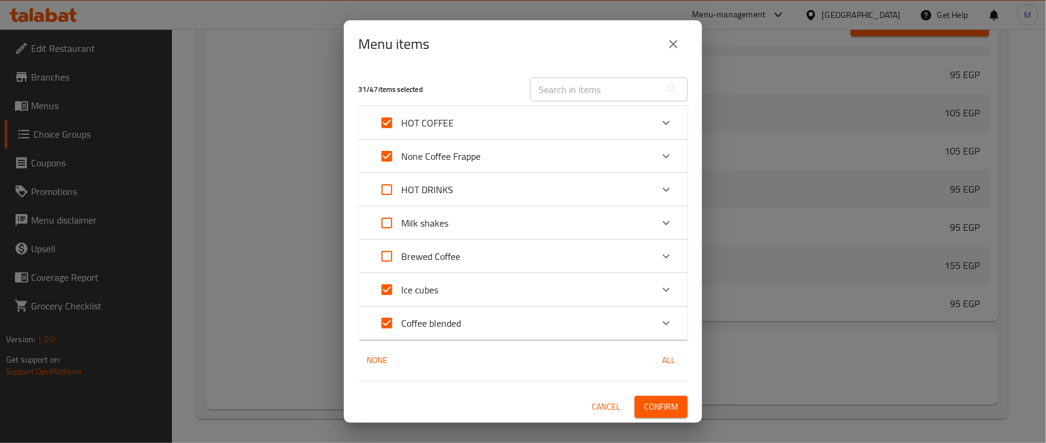
click at [653, 402] on span "Confirm" at bounding box center [661, 407] width 34 height 15
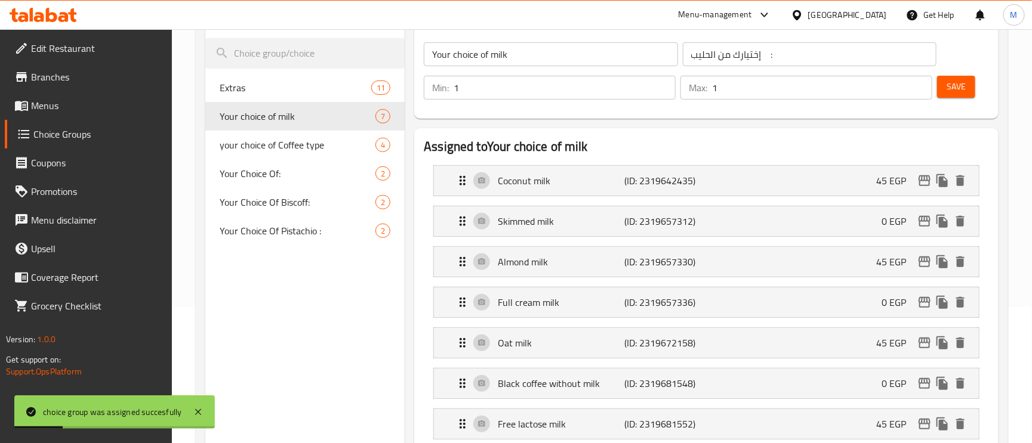
scroll to position [0, 0]
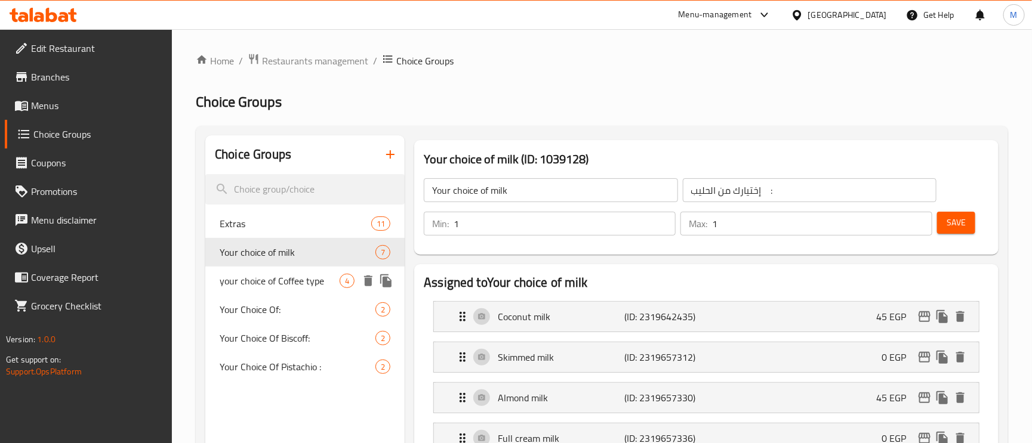
click at [278, 284] on span "your choice of Coffee type" at bounding box center [280, 281] width 120 height 14
type input "your choice of Coffee type"
type input "اختيارك من نوع القهوة"
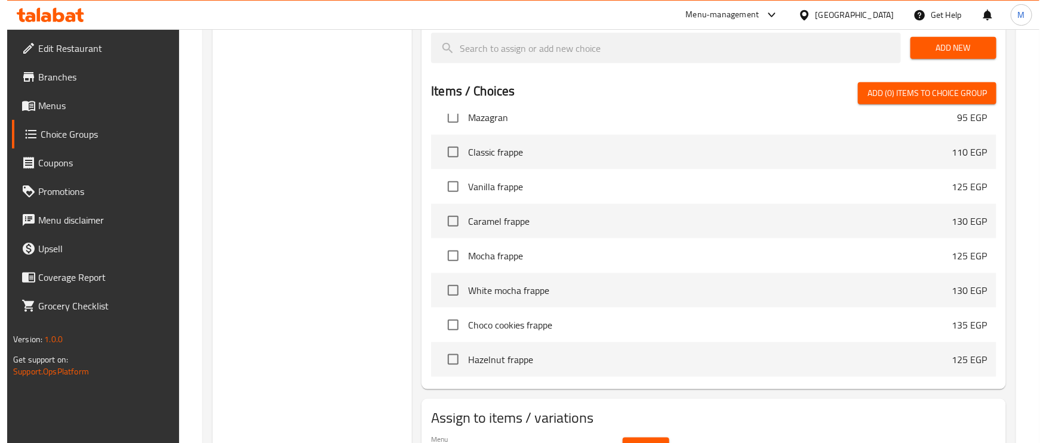
scroll to position [509, 0]
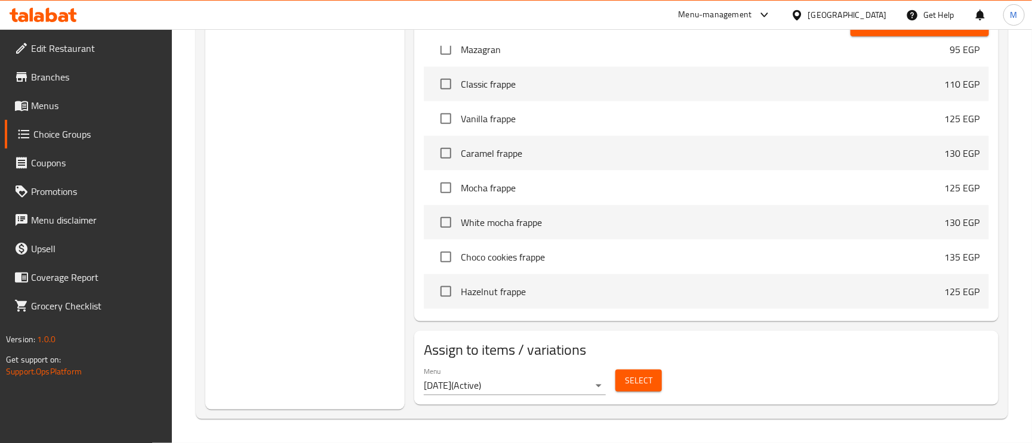
click at [655, 380] on button "Select" at bounding box center [638, 381] width 47 height 22
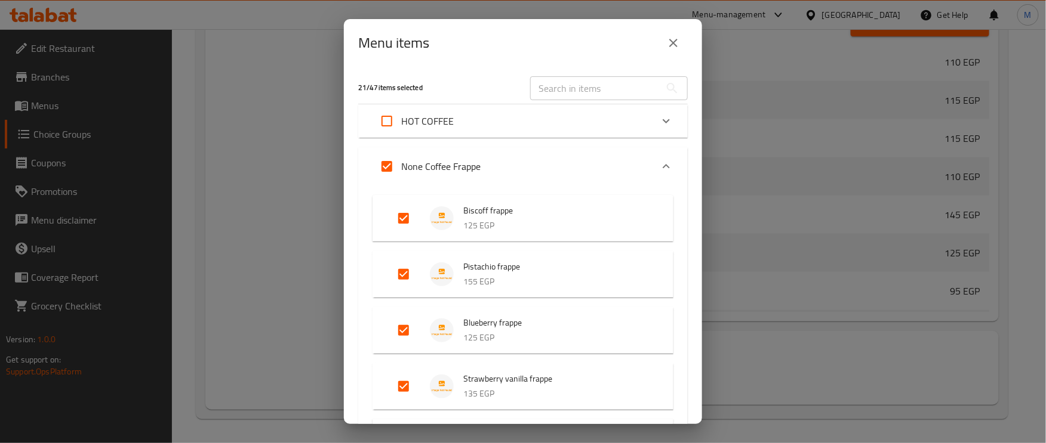
click at [394, 117] on input "Expand" at bounding box center [386, 121] width 29 height 29
checkbox input "true"
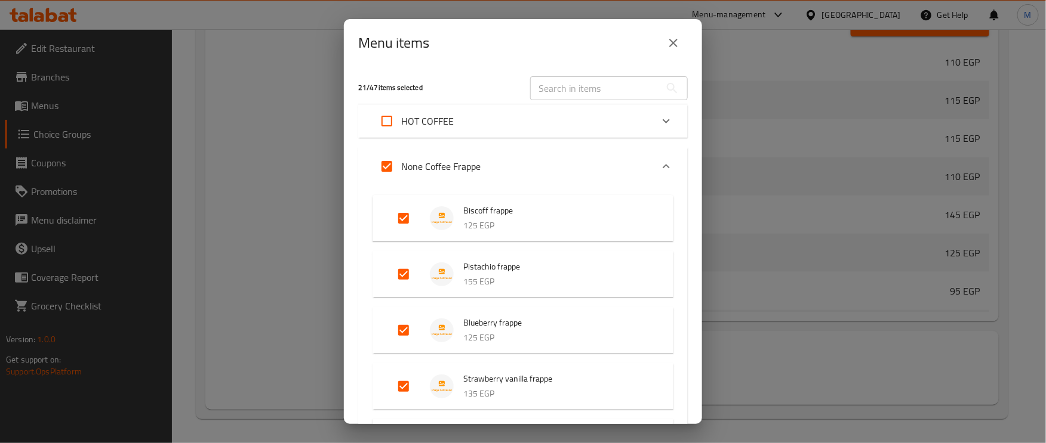
checkbox input "true"
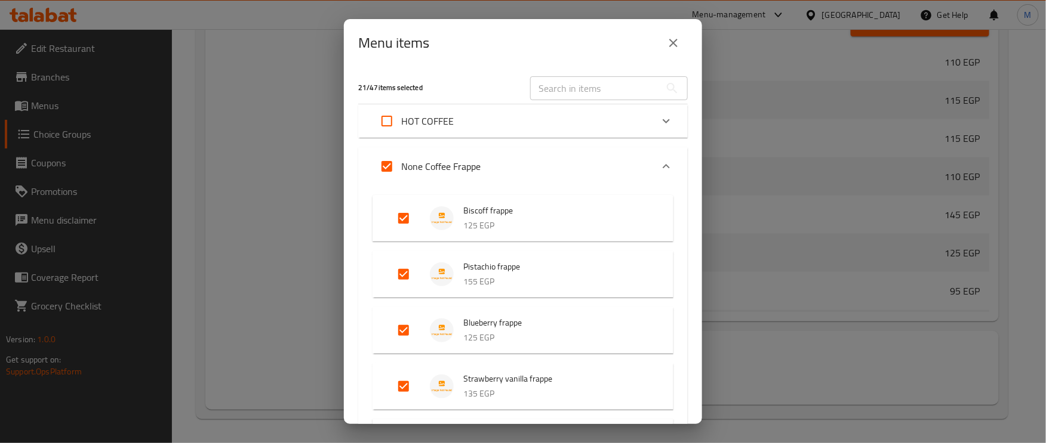
checkbox input "true"
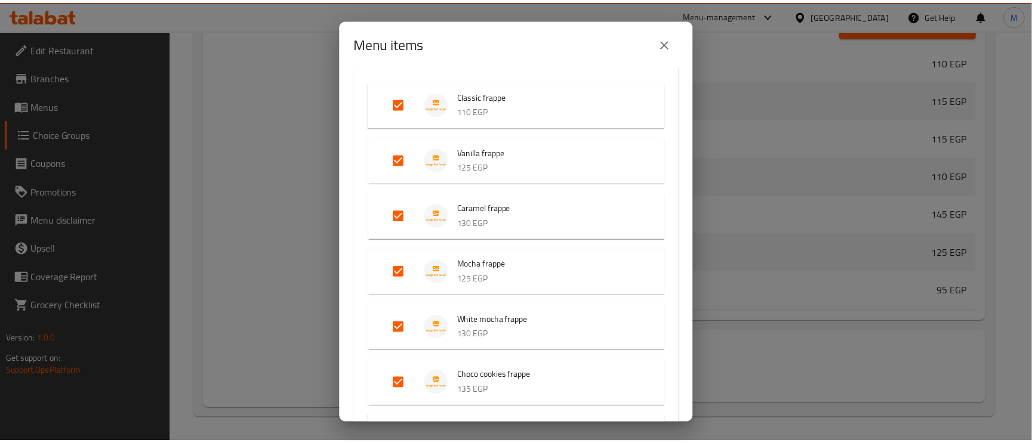
scroll to position [1282, 0]
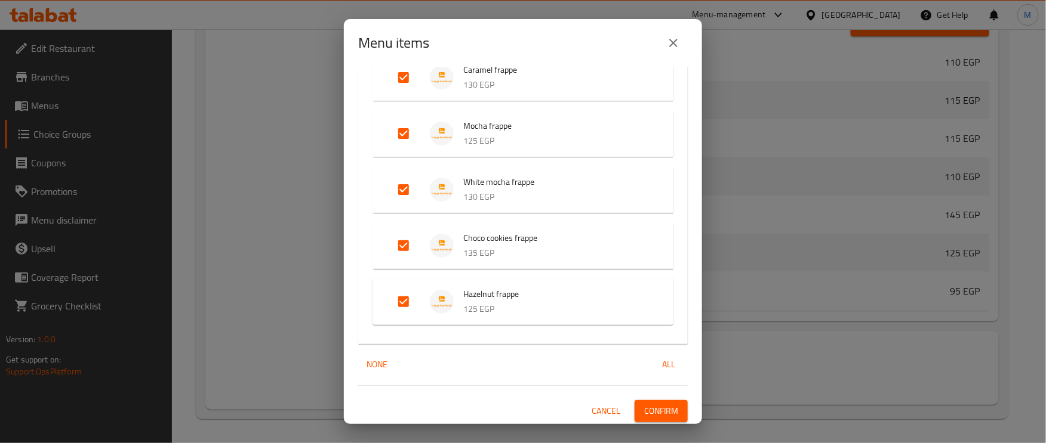
click at [647, 409] on span "Confirm" at bounding box center [661, 411] width 34 height 15
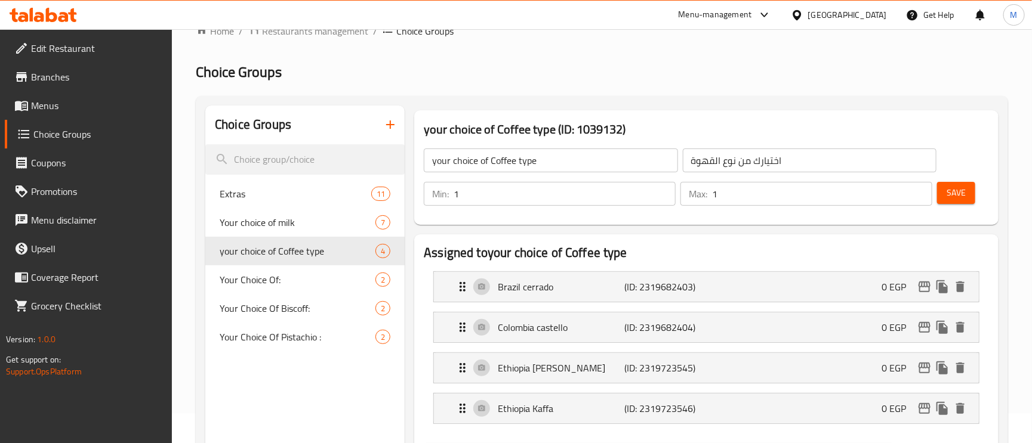
scroll to position [0, 0]
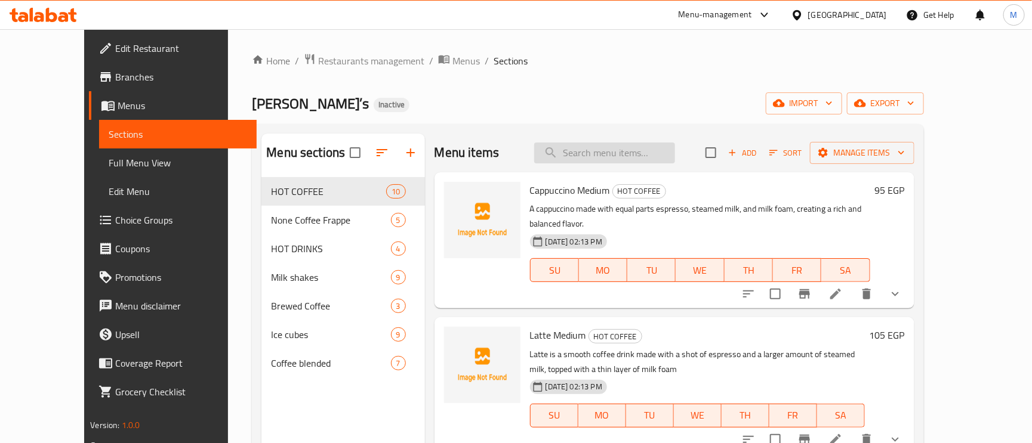
click at [666, 162] on input "search" at bounding box center [604, 153] width 141 height 21
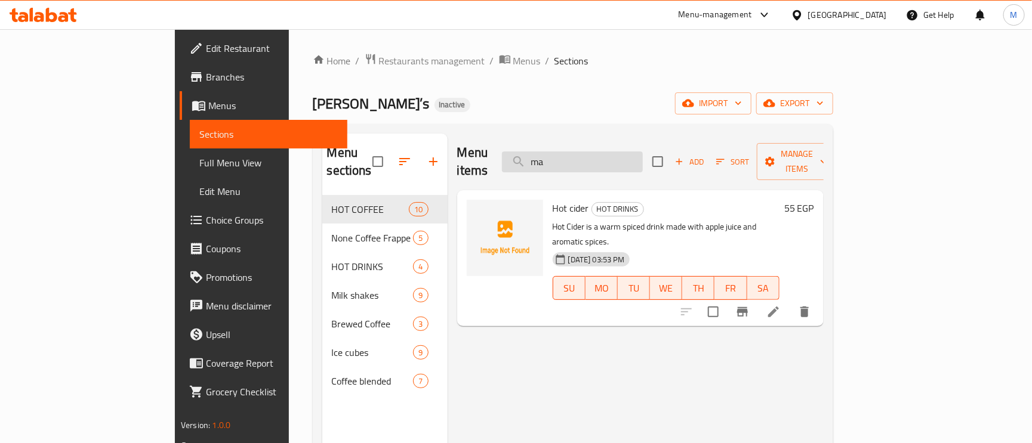
type input "m"
